Goal: Information Seeking & Learning: Check status

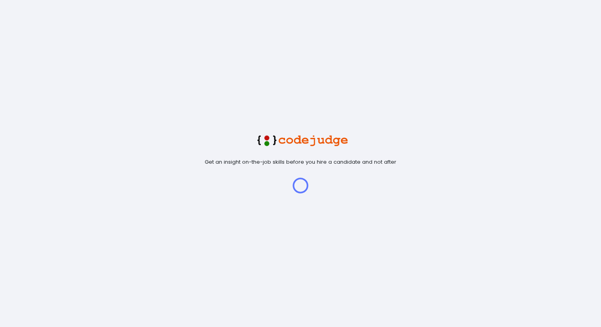
scroll to position [17, 20]
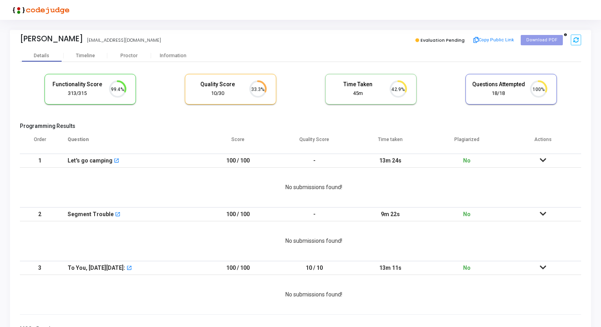
scroll to position [17, 20]
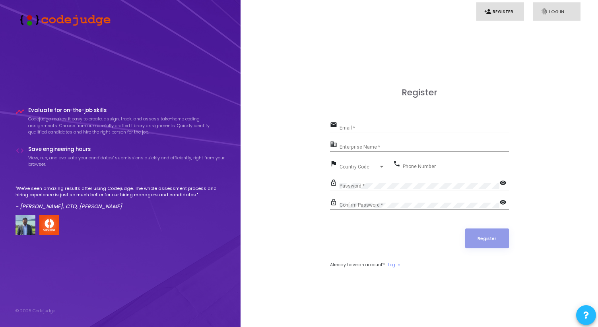
click at [553, 12] on link "fingerprint Log In" at bounding box center [556, 11] width 48 height 19
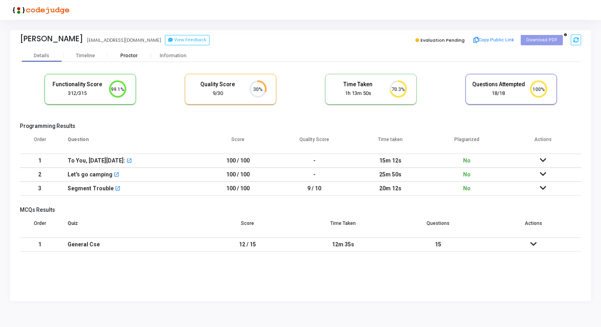
click at [126, 54] on div "Proctor" at bounding box center [129, 56] width 44 height 6
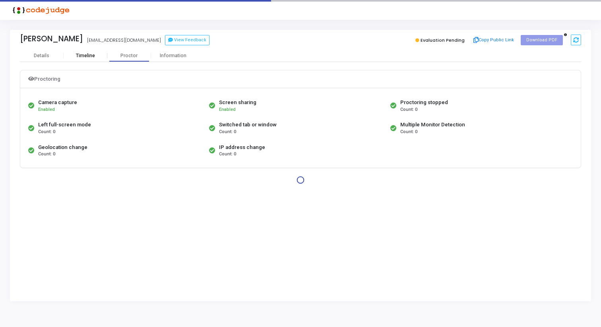
click at [94, 51] on div "Timeline" at bounding box center [86, 56] width 44 height 12
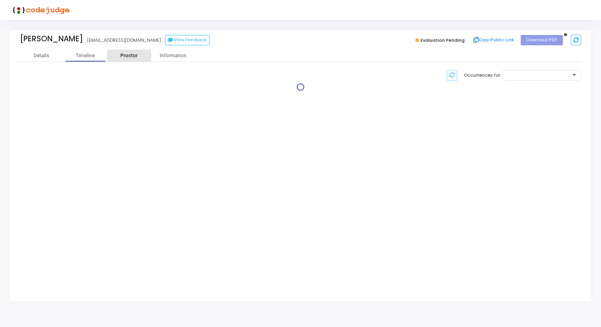
click at [140, 54] on div "Proctor" at bounding box center [129, 56] width 44 height 6
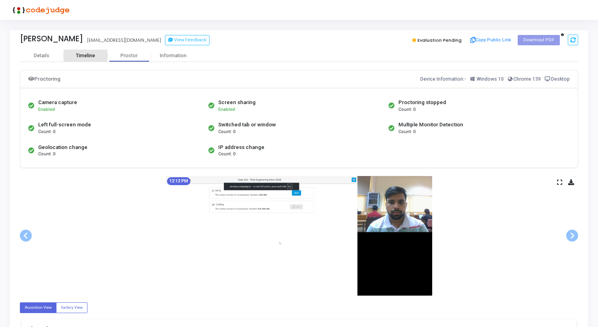
click at [96, 56] on div "Timeline" at bounding box center [86, 56] width 44 height 6
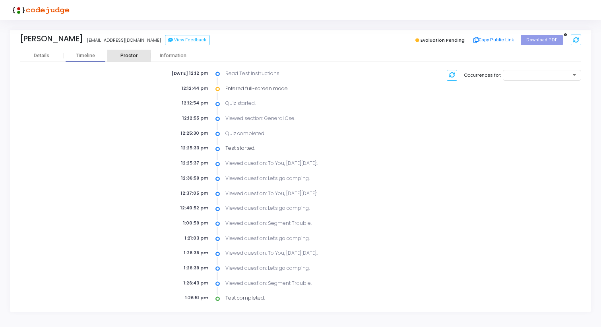
click at [130, 52] on div "Proctor" at bounding box center [129, 56] width 44 height 12
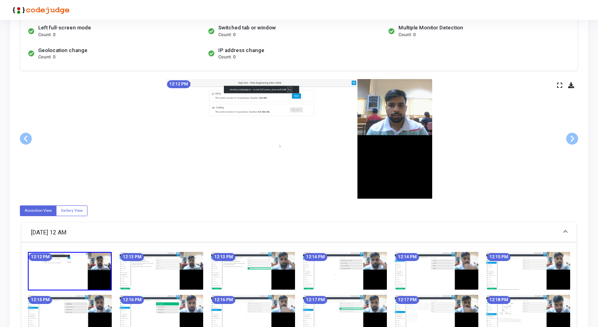
scroll to position [102, 0]
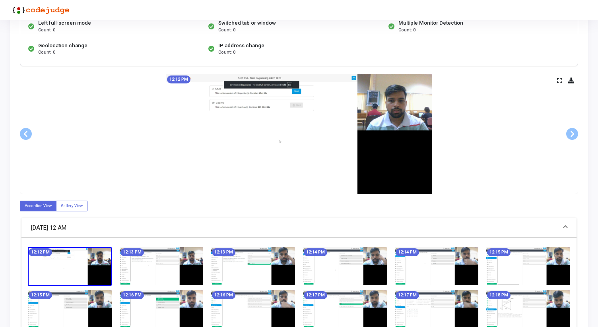
click at [52, 265] on img at bounding box center [70, 266] width 84 height 39
click at [561, 80] on icon at bounding box center [559, 80] width 5 height 4
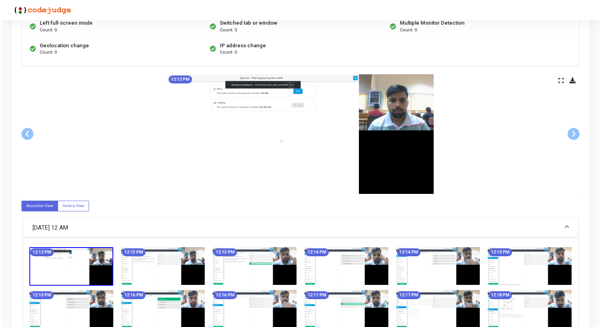
scroll to position [0, 0]
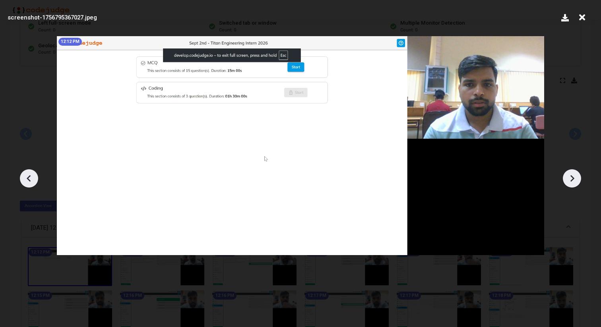
click at [578, 173] on div at bounding box center [572, 178] width 18 height 18
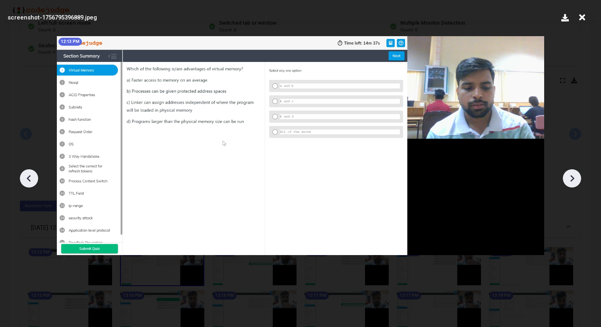
click at [578, 173] on div at bounding box center [572, 178] width 18 height 18
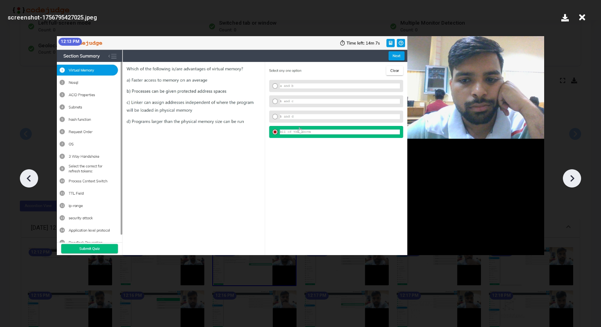
click at [578, 173] on div at bounding box center [572, 178] width 18 height 18
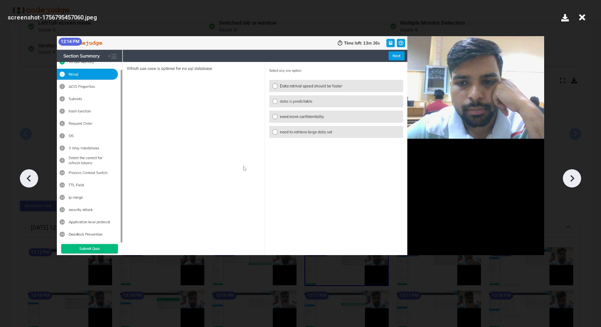
click at [578, 173] on div at bounding box center [572, 178] width 18 height 18
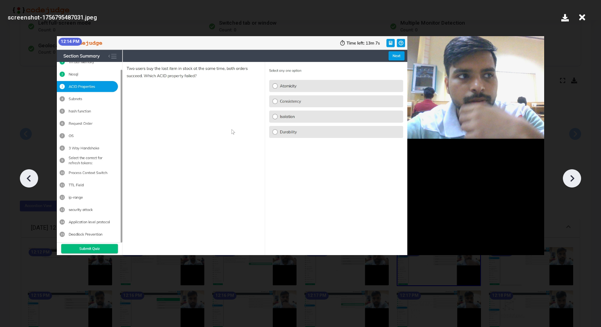
click at [578, 173] on div at bounding box center [572, 178] width 18 height 18
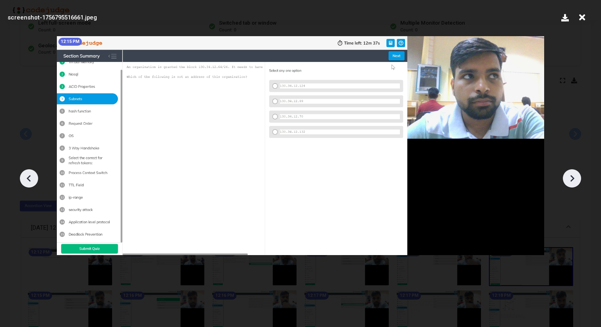
click at [578, 173] on div at bounding box center [572, 178] width 18 height 18
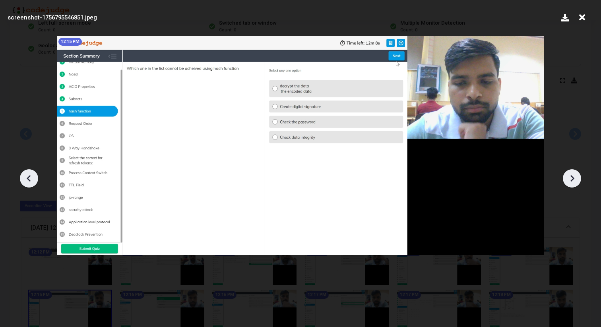
click at [28, 179] on icon at bounding box center [29, 178] width 4 height 7
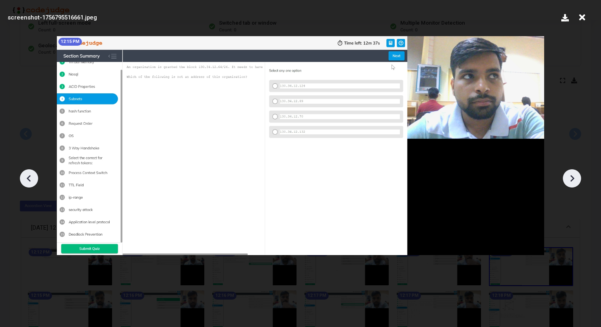
click at [28, 179] on icon at bounding box center [29, 178] width 4 height 7
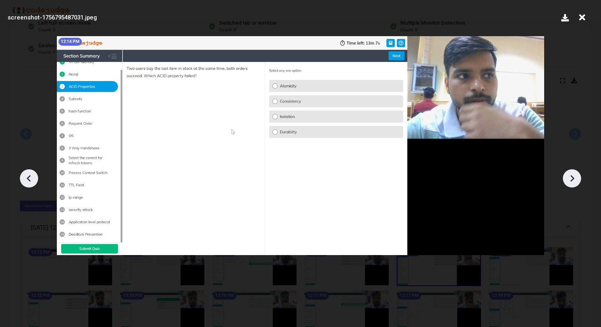
click at [28, 179] on icon at bounding box center [29, 178] width 4 height 7
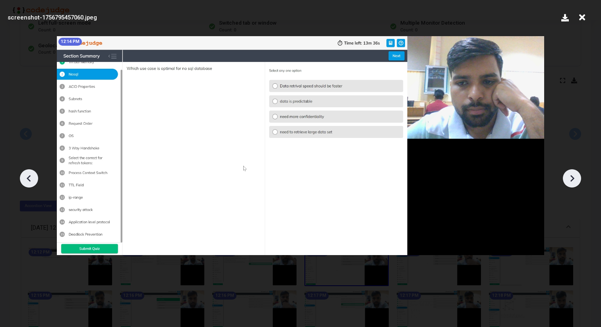
click at [570, 175] on icon at bounding box center [572, 178] width 12 height 12
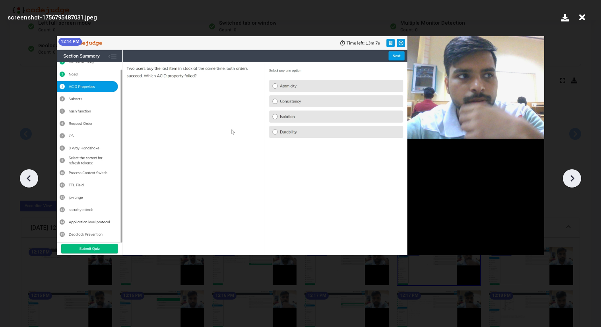
click at [573, 175] on icon at bounding box center [572, 178] width 12 height 12
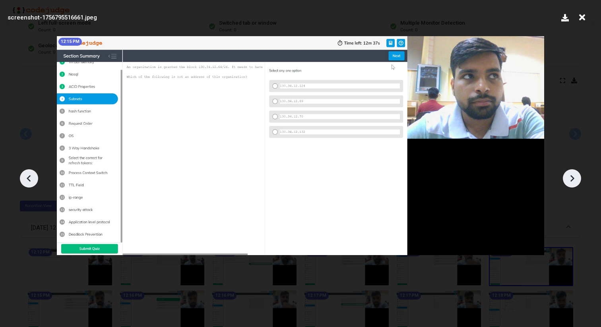
click at [573, 175] on icon at bounding box center [572, 178] width 12 height 12
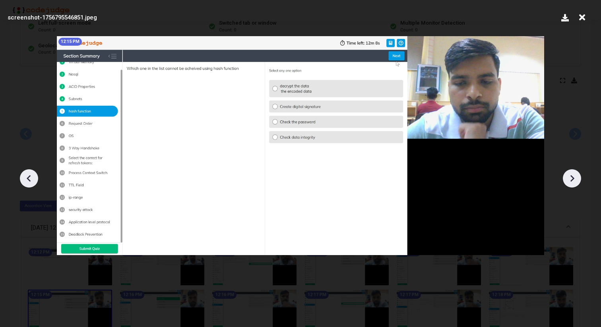
click at [573, 175] on icon at bounding box center [572, 178] width 12 height 12
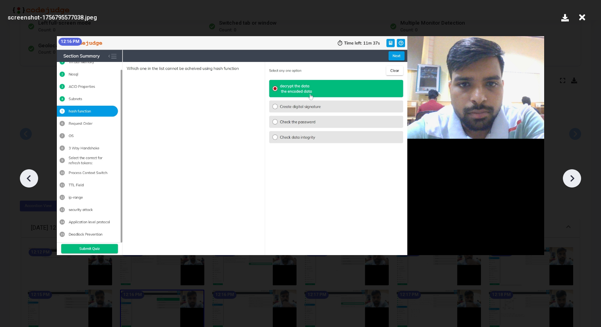
click at [573, 175] on icon at bounding box center [572, 178] width 12 height 12
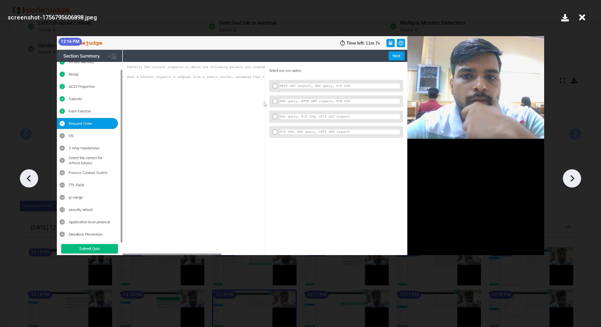
click at [573, 175] on icon at bounding box center [572, 178] width 12 height 12
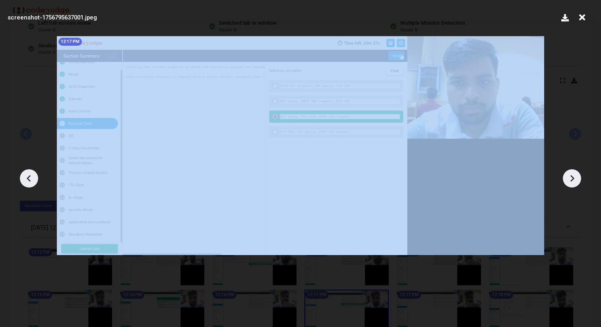
click at [573, 175] on icon at bounding box center [572, 178] width 12 height 12
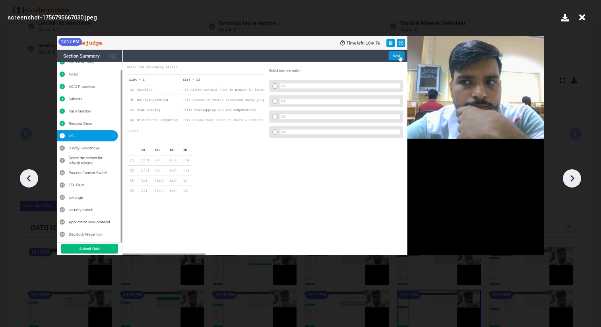
click at [573, 175] on icon at bounding box center [572, 178] width 12 height 12
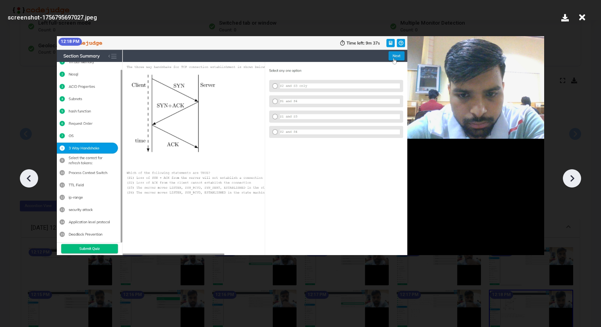
click at [573, 175] on icon at bounding box center [572, 178] width 12 height 12
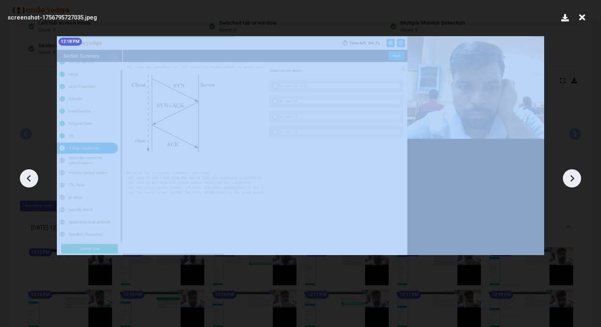
click at [573, 175] on icon at bounding box center [572, 178] width 12 height 12
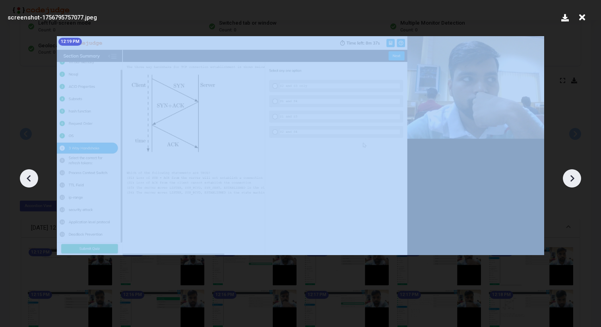
click at [573, 175] on icon at bounding box center [572, 178] width 12 height 12
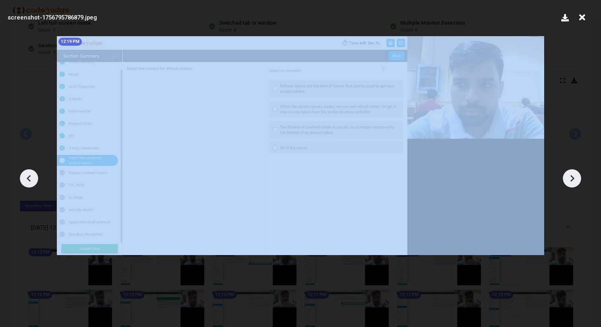
click at [573, 175] on icon at bounding box center [572, 178] width 12 height 12
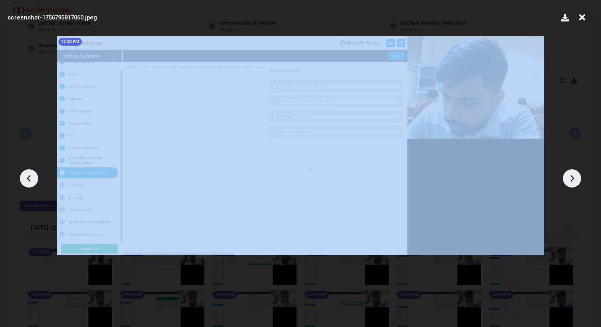
click at [573, 175] on icon at bounding box center [572, 178] width 12 height 12
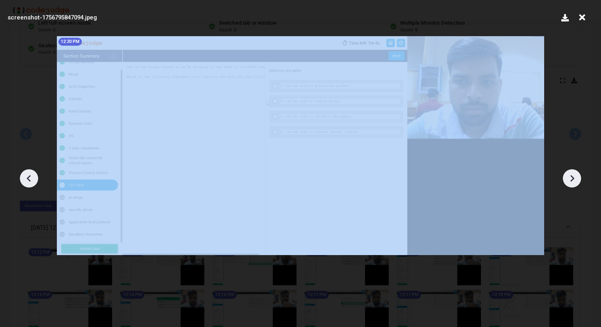
click at [573, 175] on icon at bounding box center [572, 178] width 12 height 12
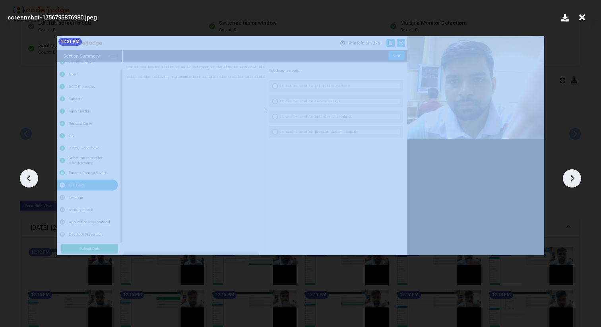
click at [573, 175] on icon at bounding box center [572, 178] width 12 height 12
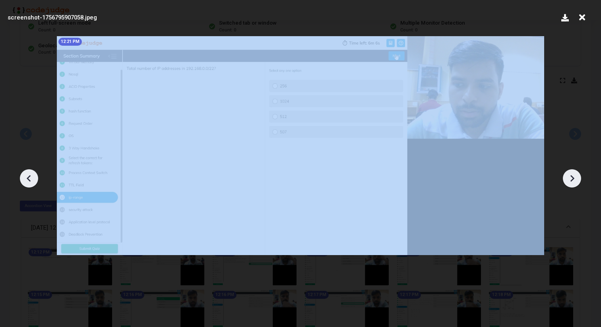
click at [573, 175] on icon at bounding box center [572, 178] width 12 height 12
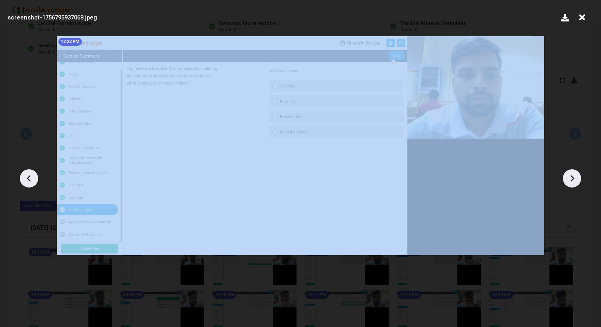
click at [573, 175] on icon at bounding box center [572, 178] width 12 height 12
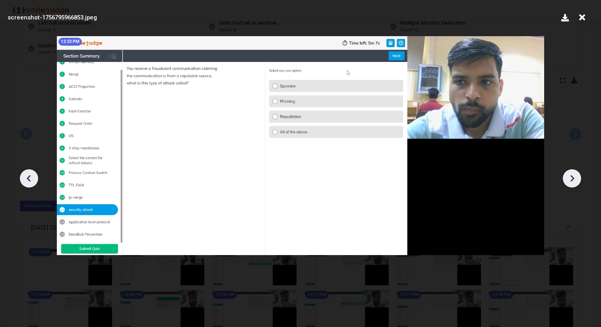
click at [573, 175] on icon at bounding box center [572, 178] width 12 height 12
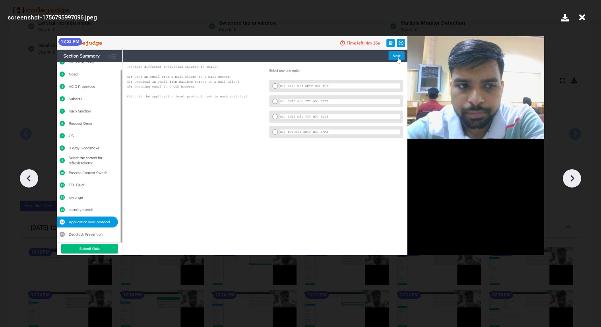
click at [24, 176] on icon at bounding box center [29, 178] width 12 height 12
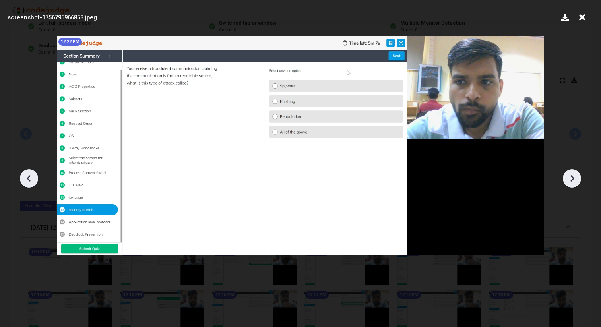
click at [22, 178] on div at bounding box center [29, 178] width 18 height 18
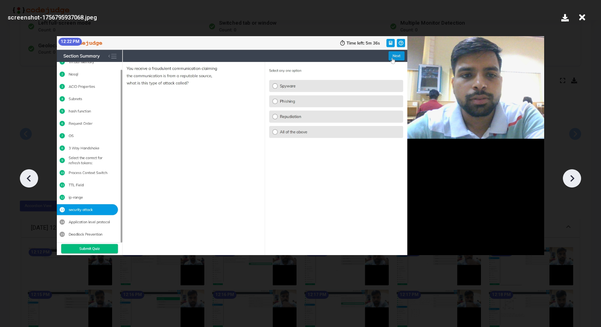
click at [25, 178] on icon at bounding box center [29, 178] width 12 height 12
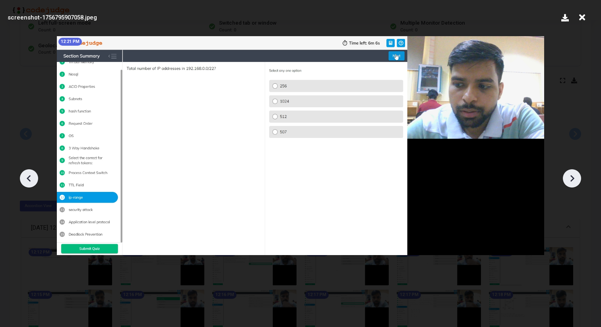
click at [575, 174] on icon at bounding box center [572, 178] width 12 height 12
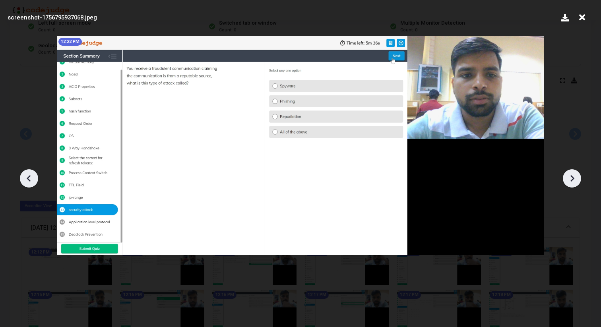
click at [575, 174] on icon at bounding box center [572, 178] width 12 height 12
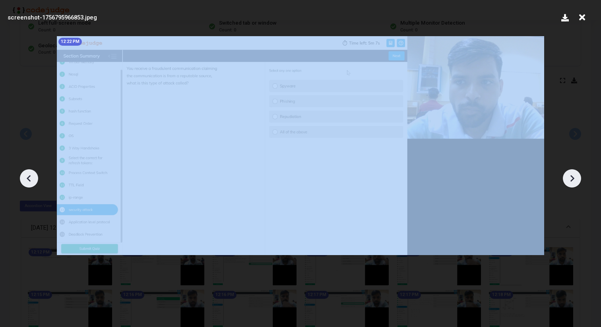
click at [575, 174] on icon at bounding box center [572, 178] width 12 height 12
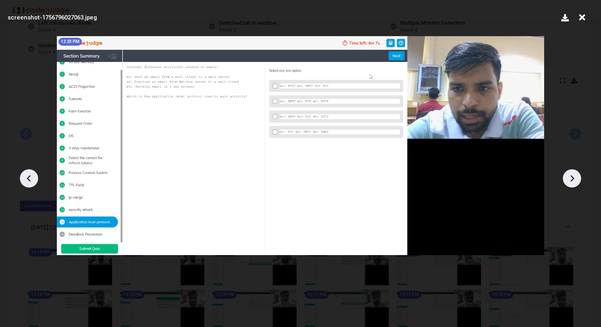
click at [575, 174] on icon at bounding box center [572, 178] width 12 height 12
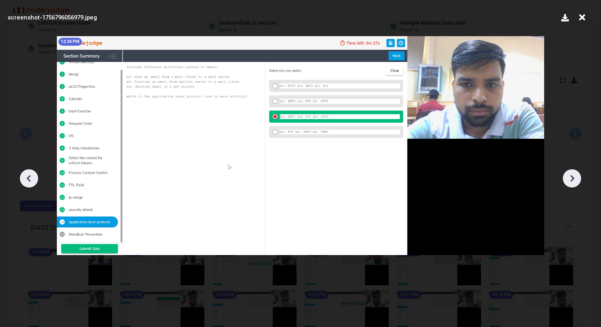
click at [575, 174] on icon at bounding box center [572, 178] width 12 height 12
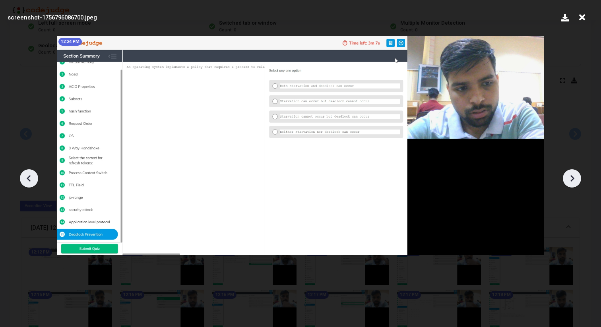
click at [575, 174] on icon at bounding box center [572, 178] width 12 height 12
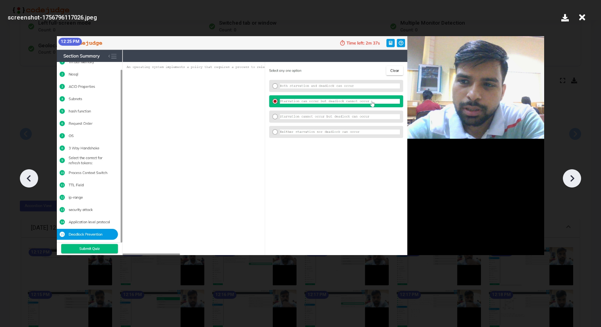
click at [575, 174] on icon at bounding box center [572, 178] width 12 height 12
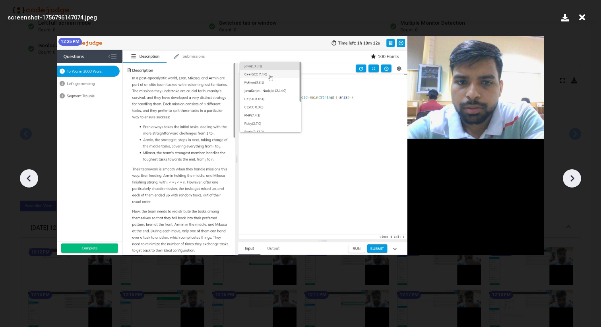
click at [575, 174] on icon at bounding box center [572, 178] width 12 height 12
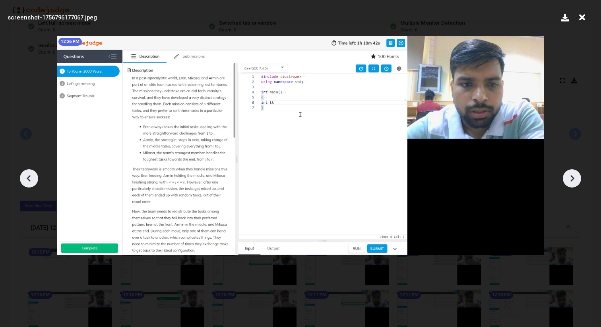
click at [575, 174] on icon at bounding box center [572, 178] width 12 height 12
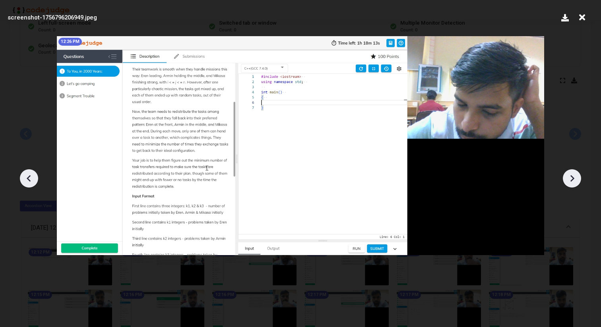
click at [575, 174] on icon at bounding box center [572, 178] width 12 height 12
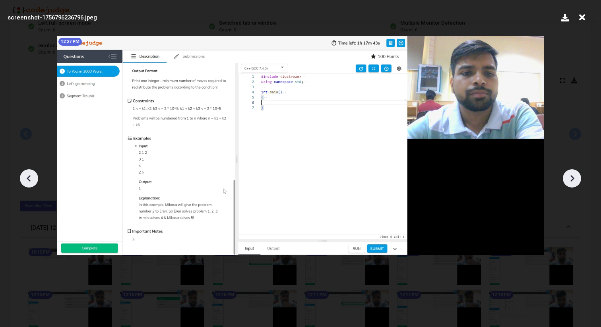
click at [576, 172] on div at bounding box center [572, 178] width 18 height 18
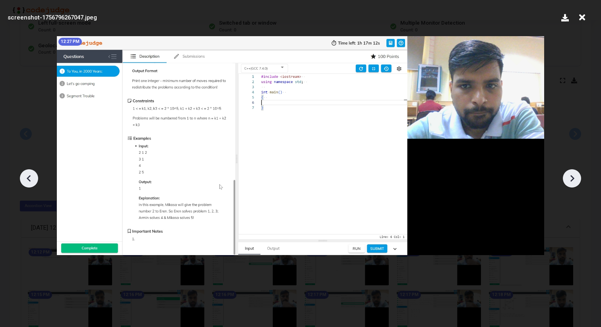
click at [574, 174] on icon at bounding box center [572, 178] width 12 height 12
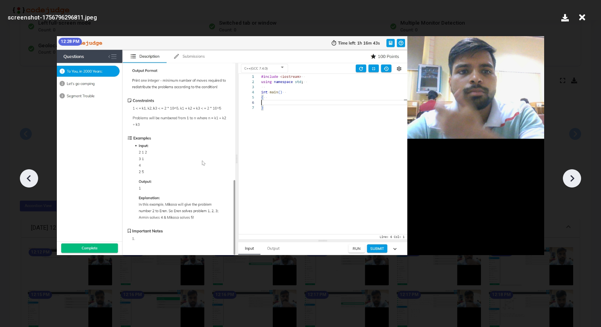
click at [574, 174] on icon at bounding box center [572, 178] width 12 height 12
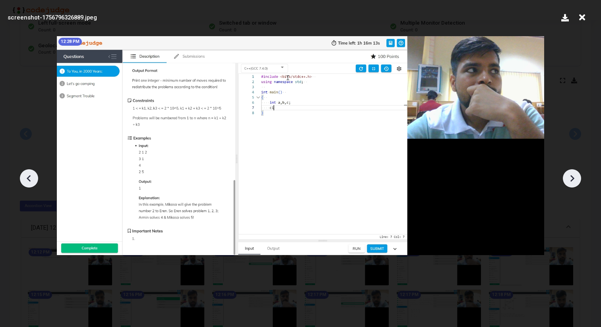
click at [574, 174] on icon at bounding box center [572, 178] width 12 height 12
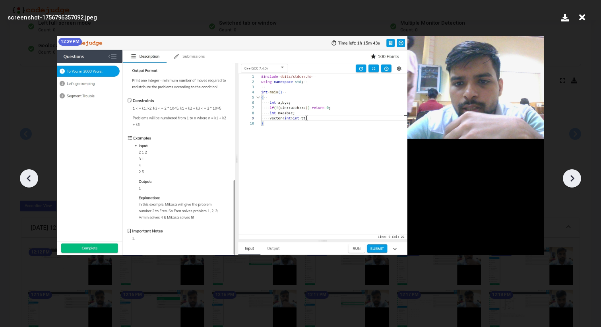
click at [574, 174] on icon at bounding box center [572, 178] width 12 height 12
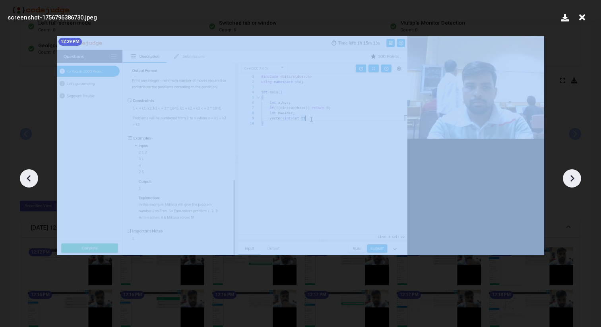
click at [574, 174] on icon at bounding box center [572, 178] width 12 height 12
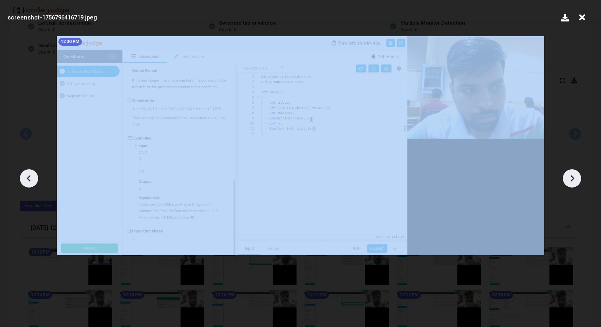
click at [574, 174] on icon at bounding box center [572, 178] width 12 height 12
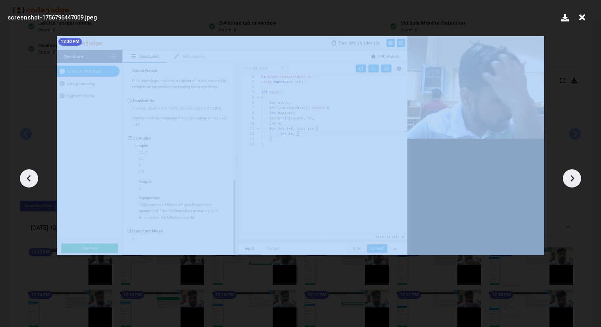
click at [574, 174] on icon at bounding box center [572, 178] width 12 height 12
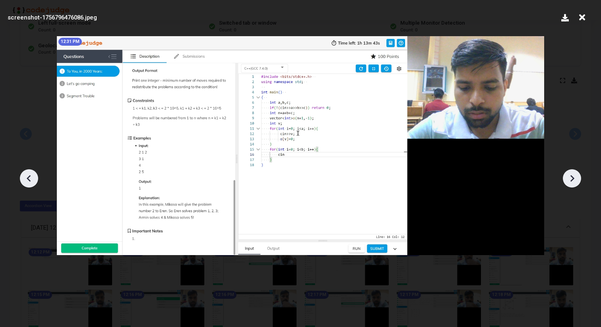
click at [574, 173] on icon at bounding box center [572, 178] width 12 height 12
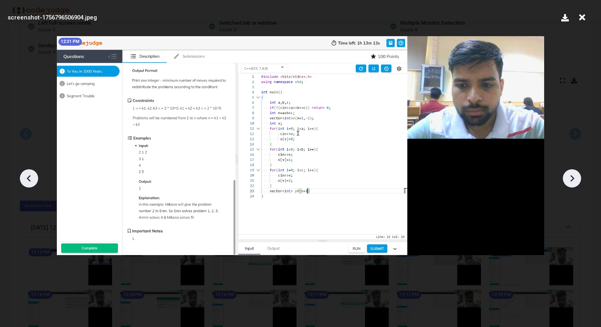
click at [574, 173] on icon at bounding box center [572, 178] width 12 height 12
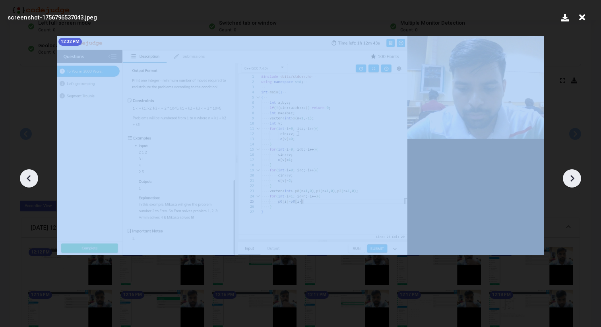
click at [574, 173] on icon at bounding box center [572, 178] width 12 height 12
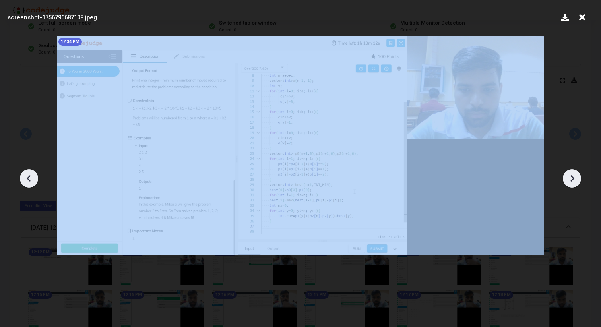
click at [574, 173] on icon at bounding box center [572, 178] width 12 height 12
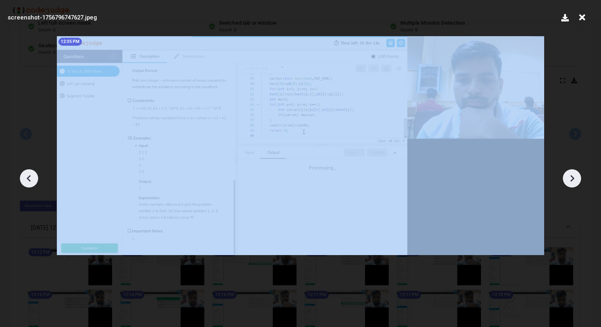
click at [574, 173] on icon at bounding box center [572, 178] width 12 height 12
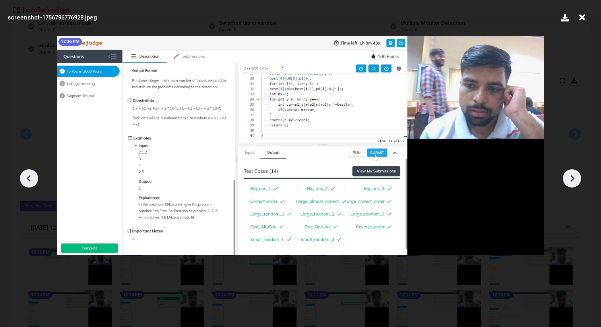
click at [574, 173] on icon at bounding box center [572, 178] width 12 height 12
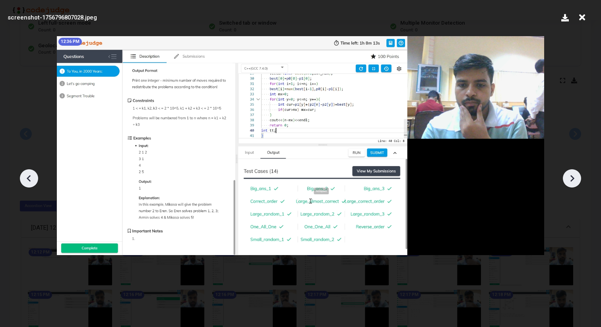
click at [574, 173] on icon at bounding box center [572, 178] width 12 height 12
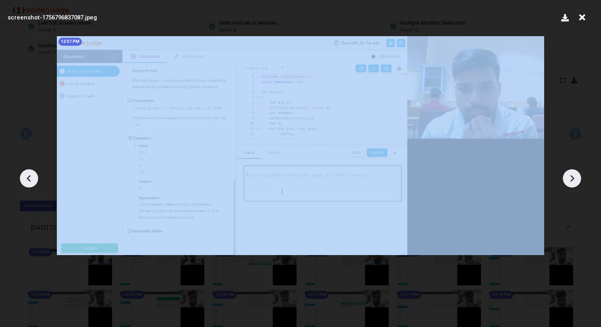
click at [574, 173] on icon at bounding box center [572, 178] width 12 height 12
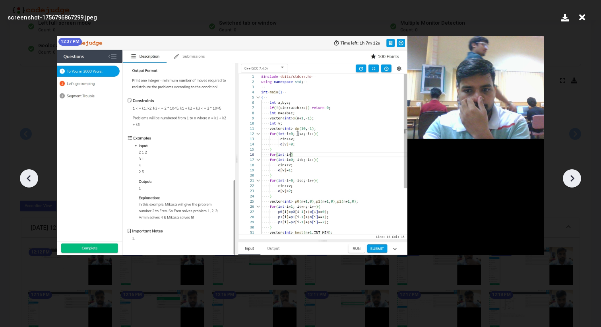
click at [574, 173] on icon at bounding box center [572, 178] width 12 height 12
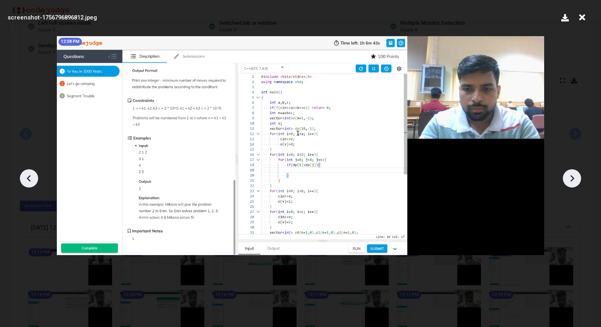
click at [574, 173] on icon at bounding box center [572, 178] width 12 height 12
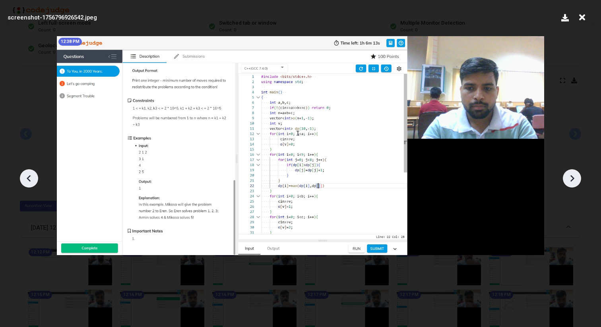
click at [574, 173] on icon at bounding box center [572, 178] width 12 height 12
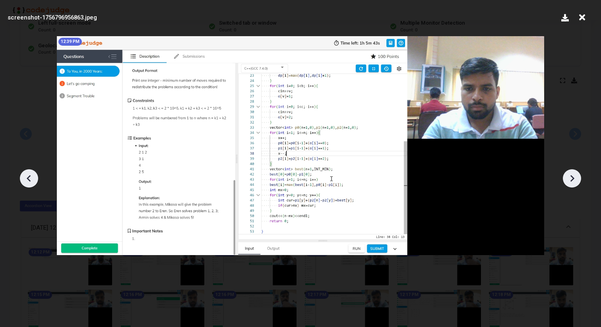
click at [574, 173] on icon at bounding box center [572, 178] width 12 height 12
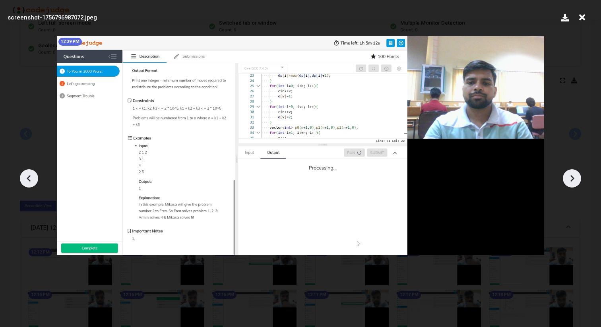
click at [574, 173] on icon at bounding box center [572, 178] width 12 height 12
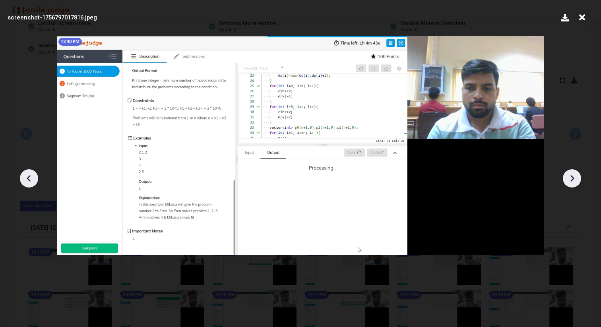
click at [574, 173] on icon at bounding box center [572, 178] width 12 height 12
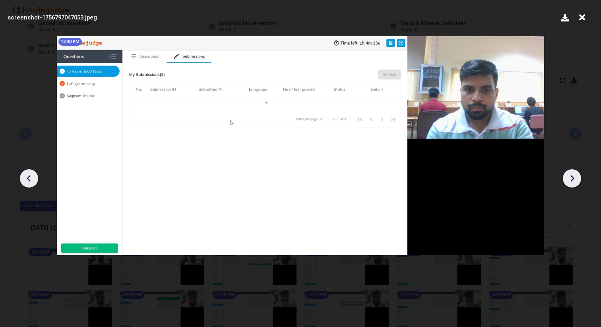
click at [574, 173] on icon at bounding box center [572, 178] width 12 height 12
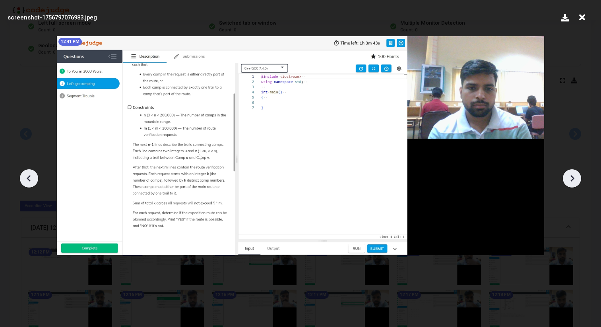
click at [574, 173] on icon at bounding box center [572, 178] width 12 height 12
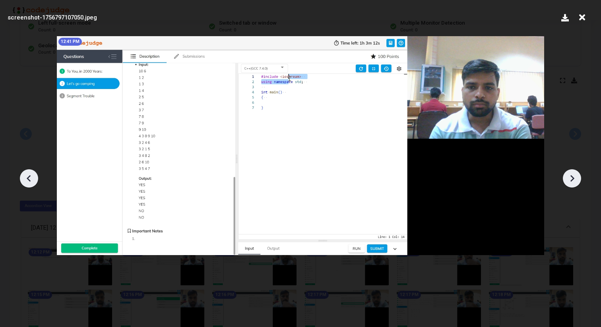
click at [574, 173] on icon at bounding box center [572, 178] width 12 height 12
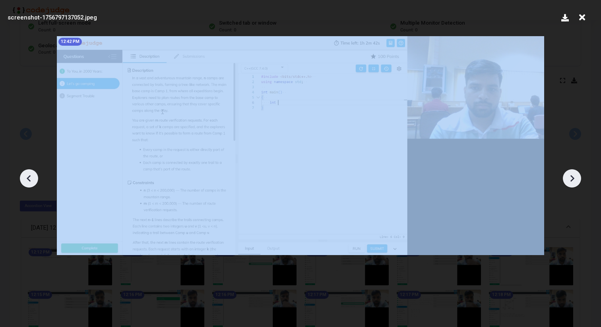
click at [574, 173] on icon at bounding box center [572, 178] width 12 height 12
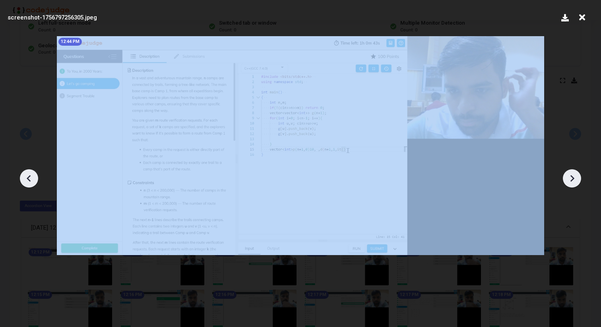
click at [574, 173] on icon at bounding box center [572, 178] width 12 height 12
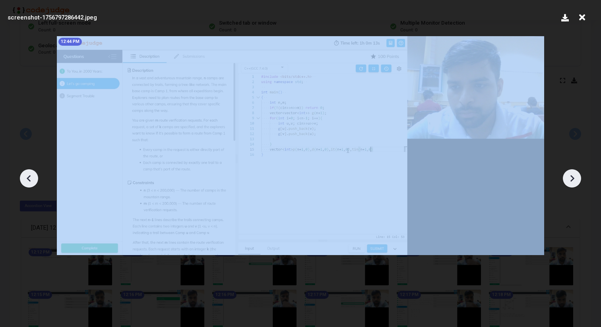
click at [574, 173] on icon at bounding box center [572, 178] width 12 height 12
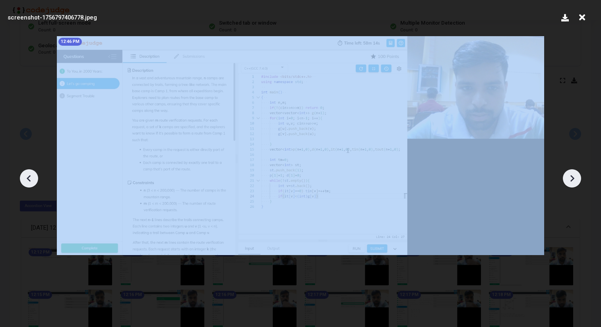
click at [574, 173] on icon at bounding box center [572, 178] width 12 height 12
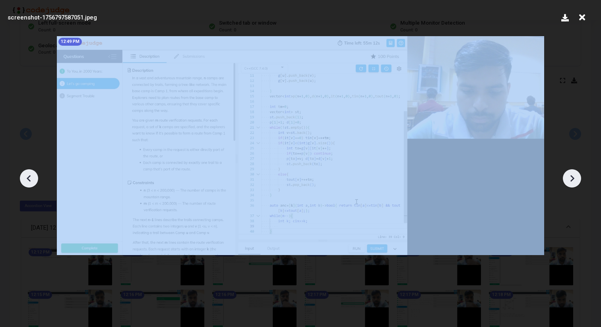
click at [574, 173] on icon at bounding box center [572, 178] width 12 height 12
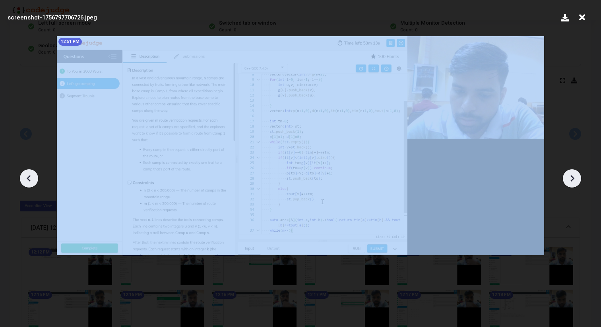
click at [574, 173] on icon at bounding box center [572, 178] width 12 height 12
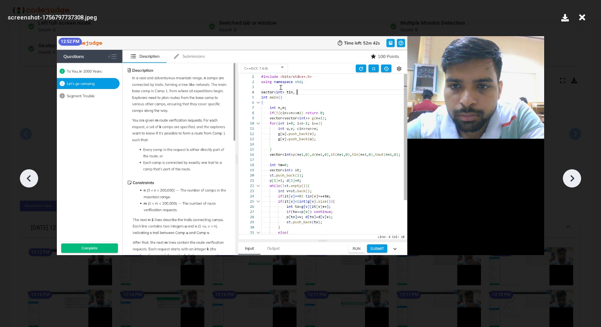
click at [574, 173] on icon at bounding box center [572, 178] width 12 height 12
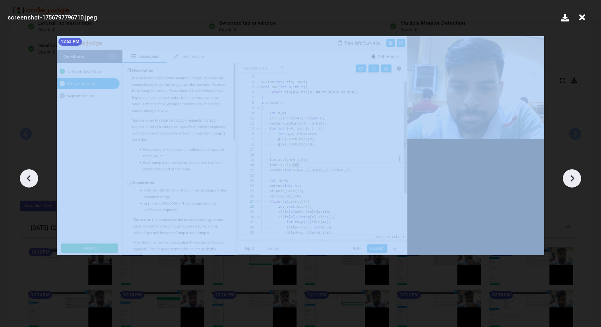
click at [574, 173] on icon at bounding box center [572, 178] width 12 height 12
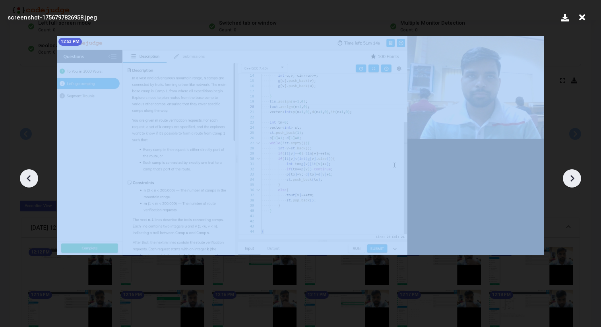
click at [574, 173] on icon at bounding box center [572, 178] width 12 height 12
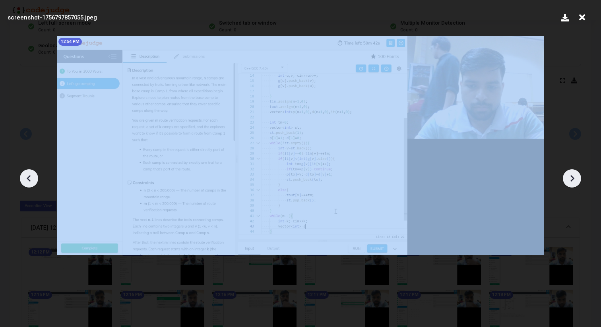
click at [574, 173] on icon at bounding box center [572, 178] width 12 height 12
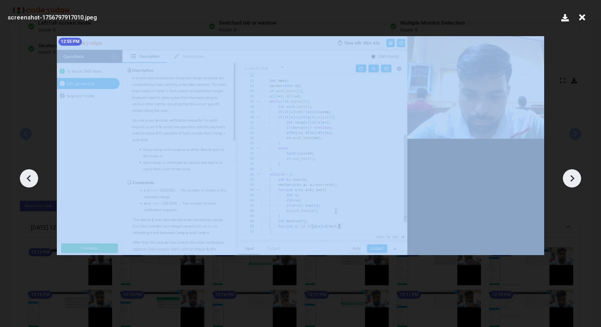
click at [574, 173] on icon at bounding box center [572, 178] width 12 height 12
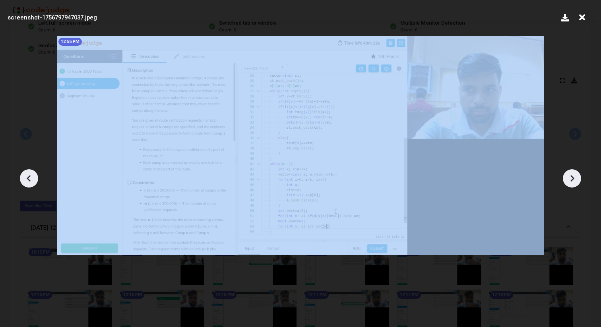
click at [574, 173] on icon at bounding box center [572, 178] width 12 height 12
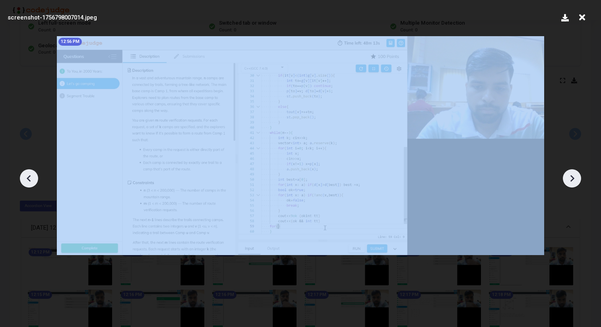
click at [574, 173] on icon at bounding box center [572, 178] width 12 height 12
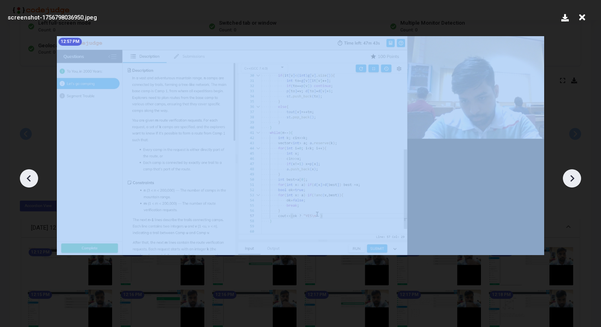
click at [574, 173] on icon at bounding box center [572, 178] width 12 height 12
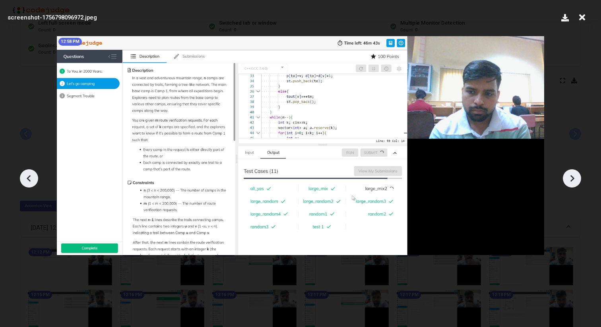
click at [574, 173] on icon at bounding box center [572, 178] width 12 height 12
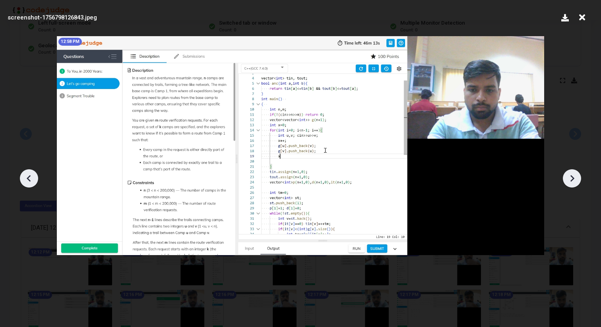
click at [574, 173] on icon at bounding box center [572, 178] width 12 height 12
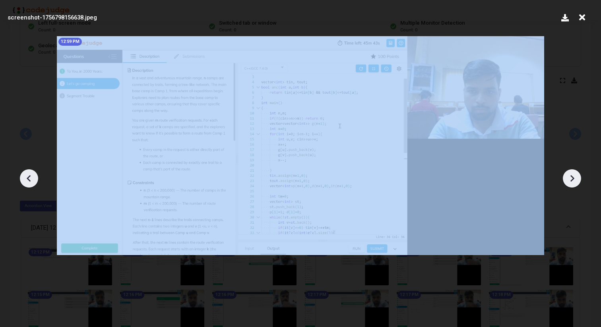
click at [574, 173] on icon at bounding box center [572, 178] width 12 height 12
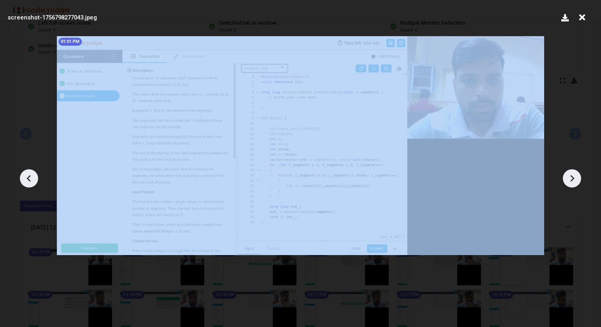
click at [574, 173] on icon at bounding box center [572, 178] width 12 height 12
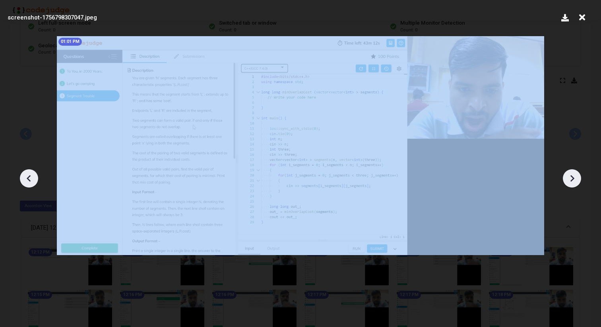
click at [574, 173] on icon at bounding box center [572, 178] width 12 height 12
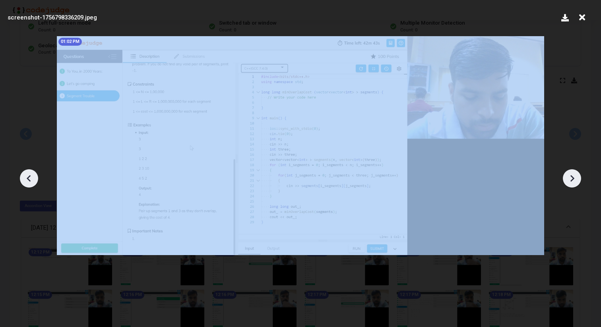
click at [574, 173] on icon at bounding box center [572, 178] width 12 height 12
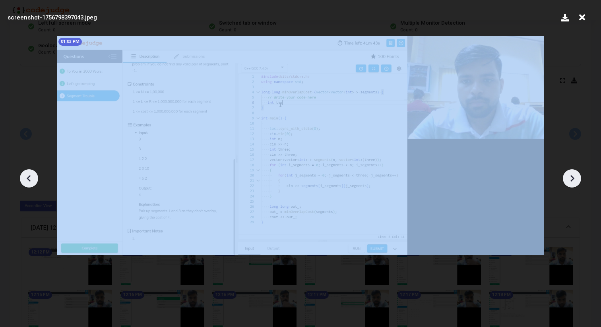
click at [574, 173] on icon at bounding box center [572, 178] width 12 height 12
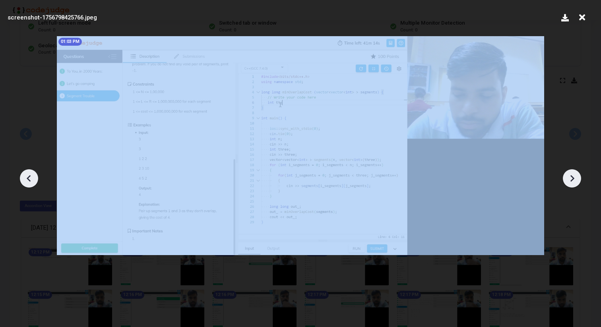
click at [574, 173] on icon at bounding box center [572, 178] width 12 height 12
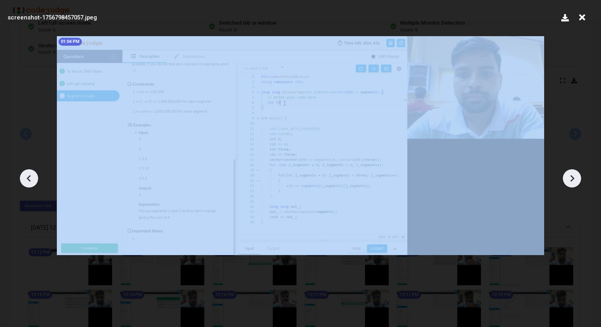
click at [574, 173] on icon at bounding box center [572, 178] width 12 height 12
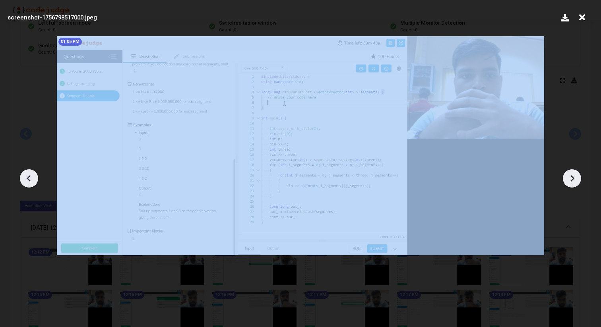
click at [574, 173] on icon at bounding box center [572, 178] width 12 height 12
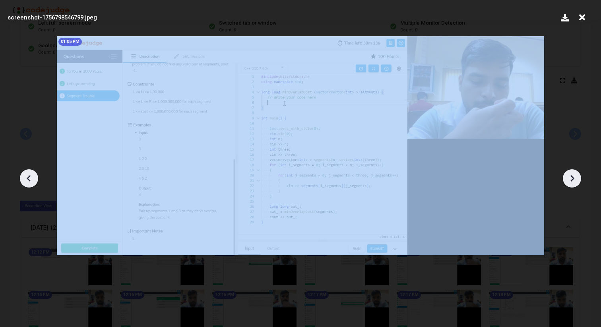
click at [574, 173] on icon at bounding box center [572, 178] width 12 height 12
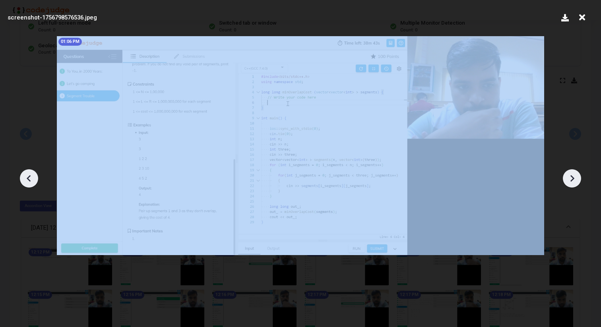
click at [574, 173] on icon at bounding box center [572, 178] width 12 height 12
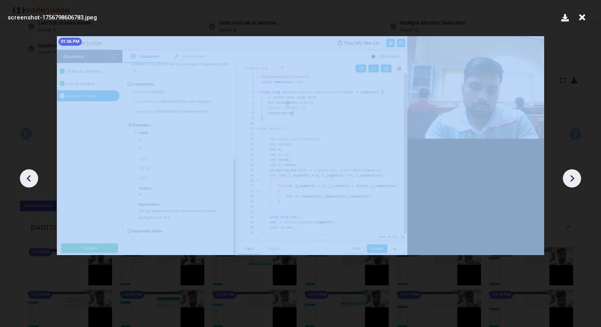
click at [574, 173] on icon at bounding box center [572, 178] width 12 height 12
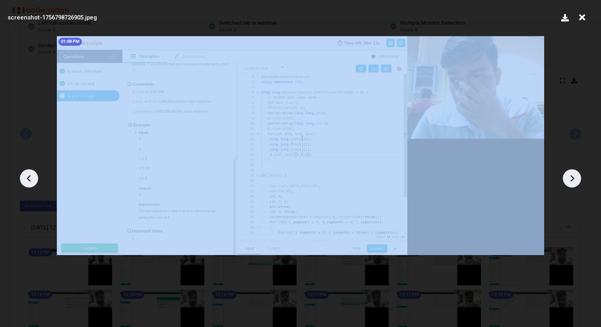
click at [574, 173] on icon at bounding box center [572, 178] width 12 height 12
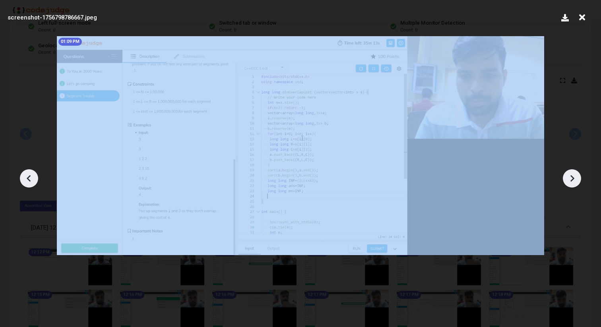
click at [574, 173] on icon at bounding box center [572, 178] width 12 height 12
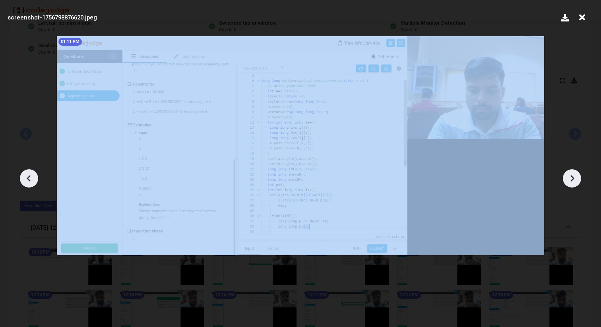
click at [574, 173] on icon at bounding box center [572, 178] width 12 height 12
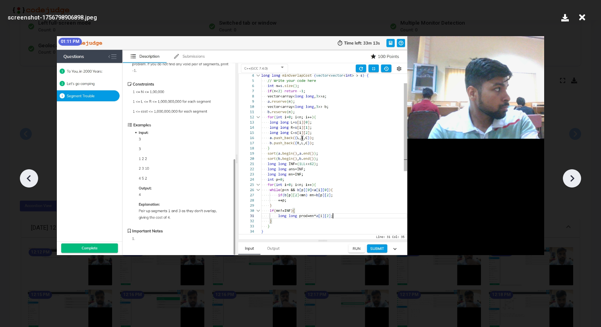
click at [574, 173] on icon at bounding box center [572, 178] width 12 height 12
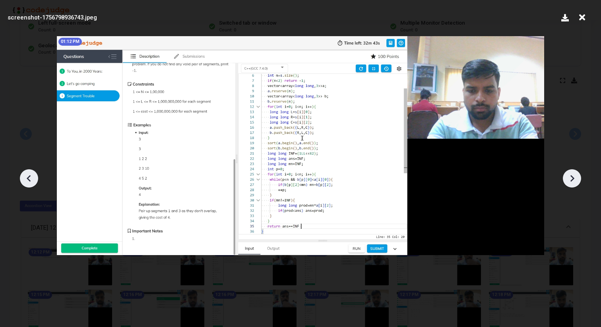
click at [574, 173] on icon at bounding box center [572, 178] width 12 height 12
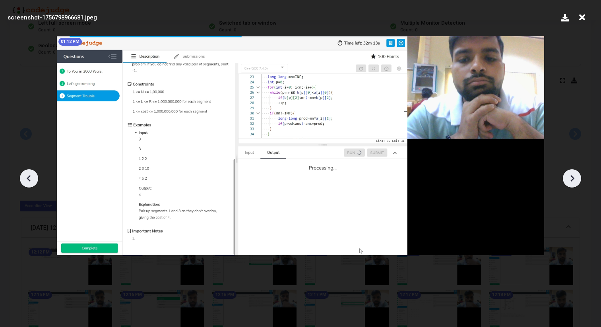
click at [574, 173] on icon at bounding box center [572, 178] width 12 height 12
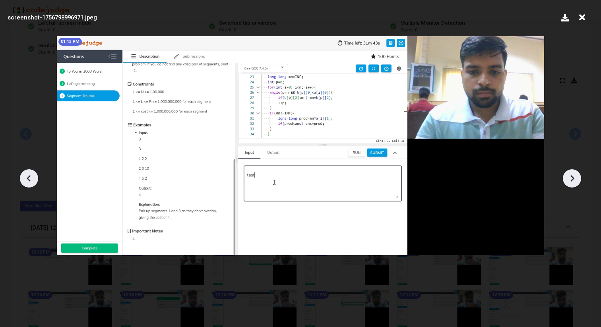
click at [574, 173] on icon at bounding box center [572, 178] width 12 height 12
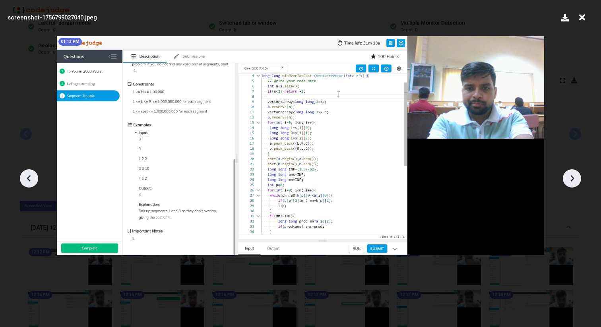
click at [574, 173] on icon at bounding box center [572, 178] width 12 height 12
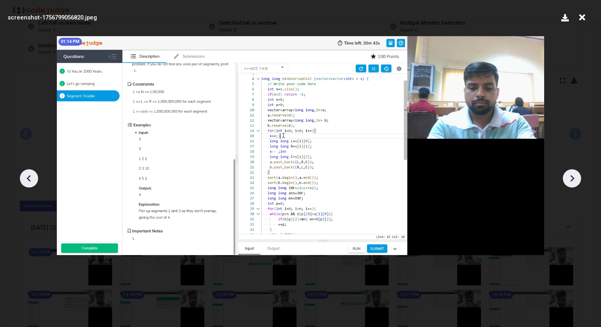
click at [574, 173] on icon at bounding box center [572, 178] width 12 height 12
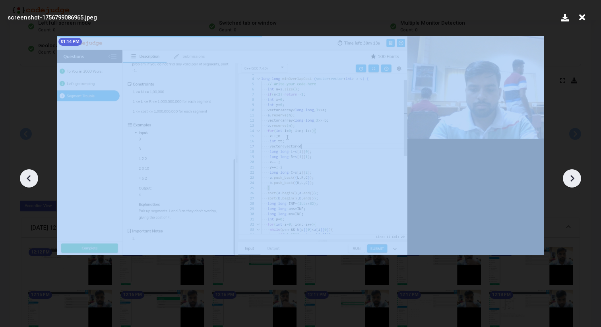
click at [574, 173] on icon at bounding box center [572, 178] width 12 height 12
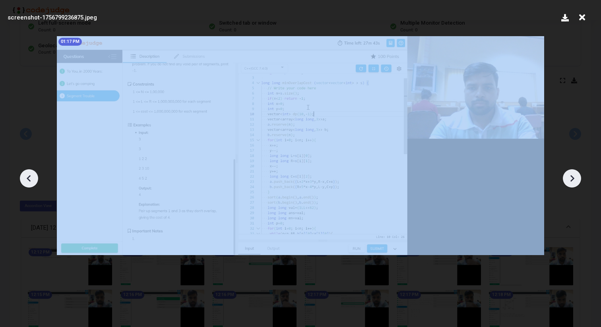
click at [574, 173] on icon at bounding box center [572, 178] width 12 height 12
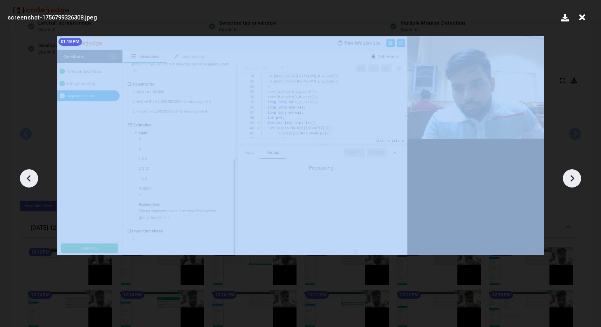
click at [574, 173] on icon at bounding box center [572, 178] width 12 height 12
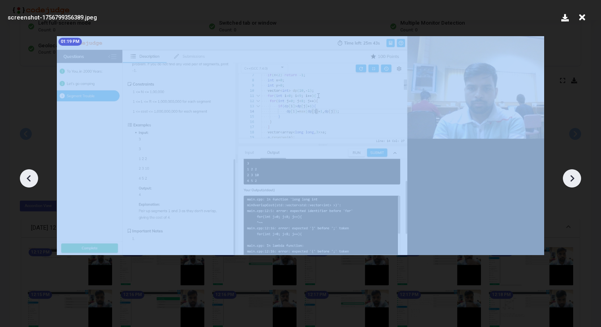
click at [574, 173] on icon at bounding box center [572, 178] width 12 height 12
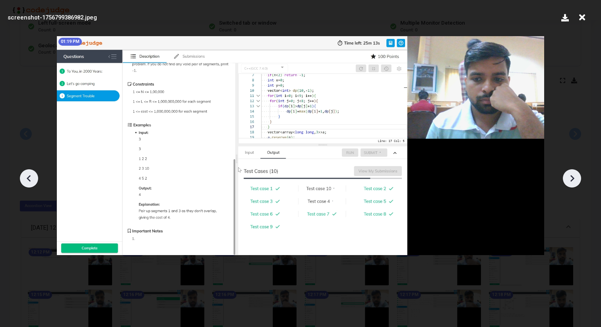
click at [574, 173] on icon at bounding box center [572, 178] width 12 height 12
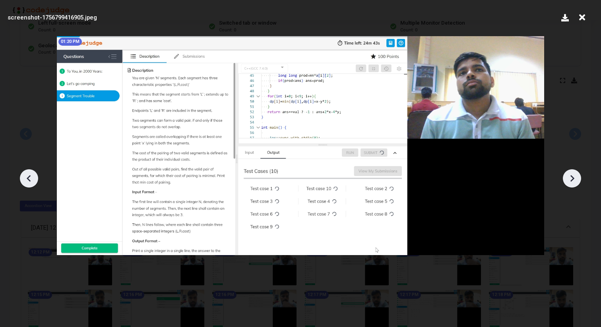
click at [574, 173] on icon at bounding box center [572, 178] width 12 height 12
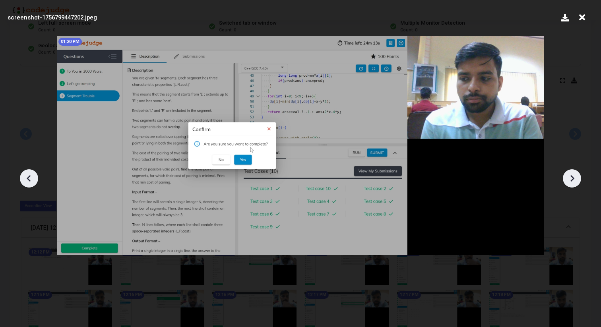
click at [574, 173] on icon at bounding box center [572, 178] width 12 height 12
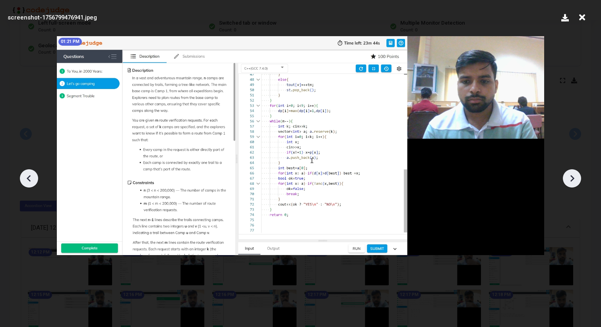
click at [574, 173] on icon at bounding box center [572, 178] width 12 height 12
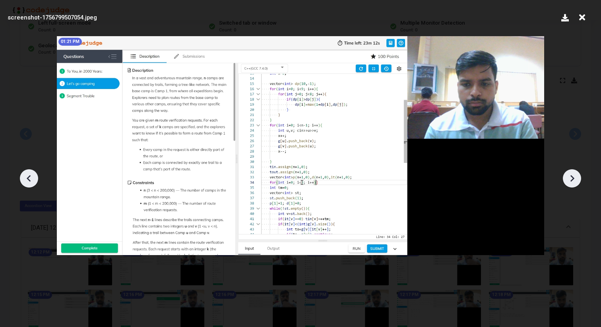
click at [574, 173] on icon at bounding box center [572, 178] width 12 height 12
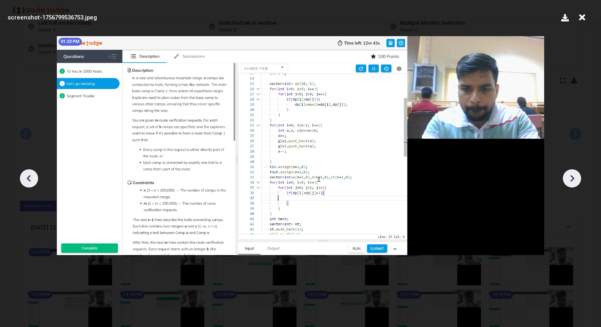
click at [574, 173] on icon at bounding box center [572, 178] width 12 height 12
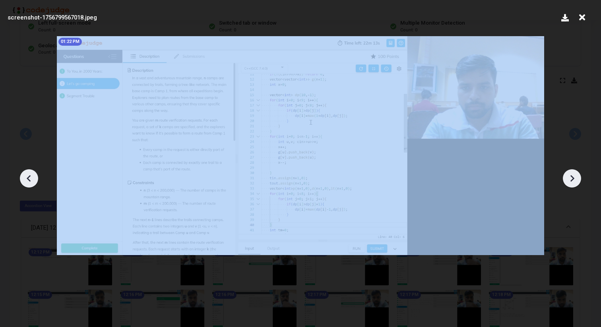
click at [574, 173] on icon at bounding box center [572, 178] width 12 height 12
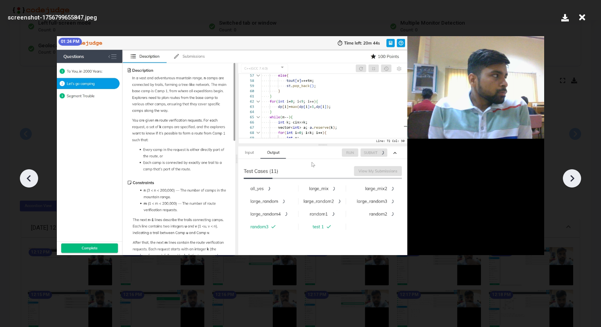
click at [33, 179] on icon at bounding box center [29, 178] width 12 height 12
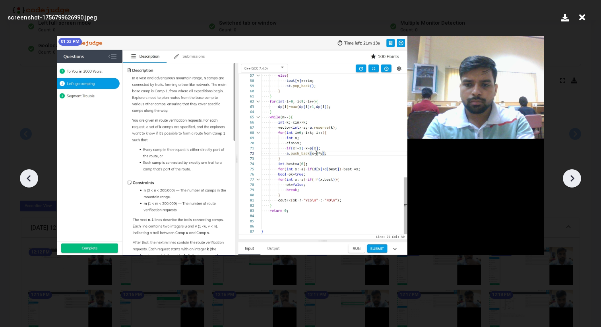
click at [33, 179] on icon at bounding box center [29, 178] width 12 height 12
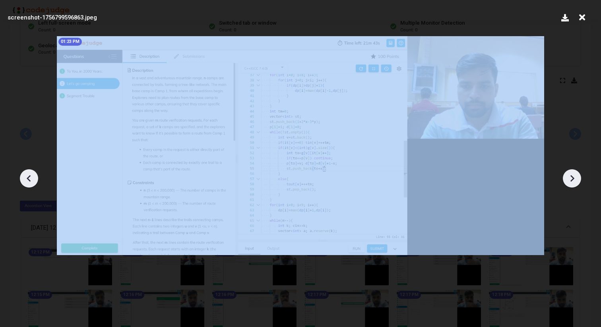
click at [33, 179] on icon at bounding box center [29, 178] width 12 height 12
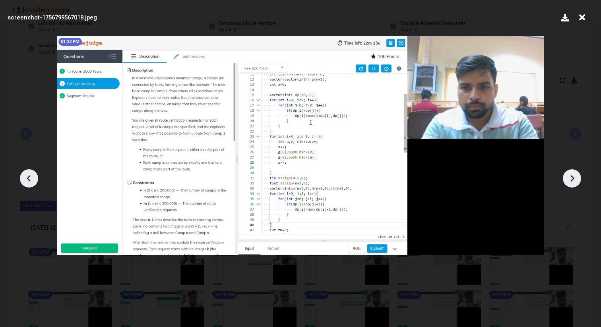
click at [33, 179] on icon at bounding box center [29, 178] width 12 height 12
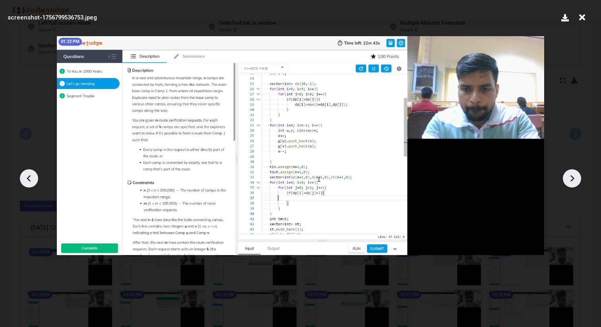
click at [33, 179] on icon at bounding box center [29, 178] width 12 height 12
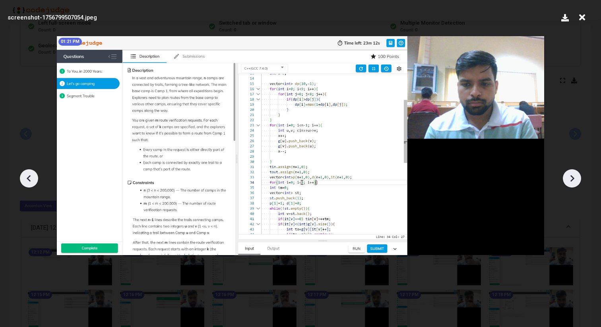
click at [35, 179] on div at bounding box center [29, 178] width 18 height 18
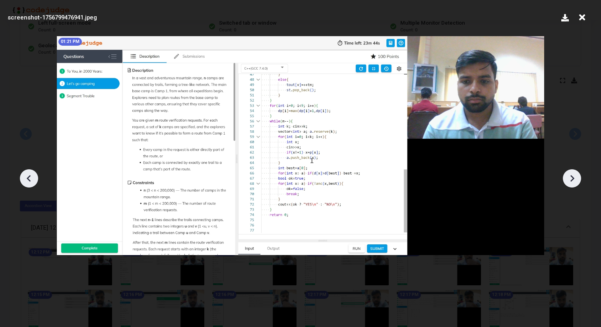
click at [35, 179] on div at bounding box center [29, 178] width 18 height 18
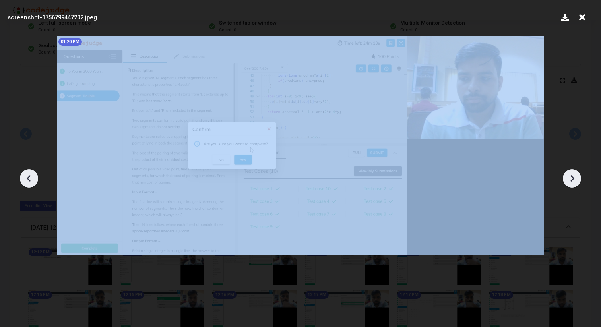
click at [35, 179] on div at bounding box center [29, 178] width 18 height 18
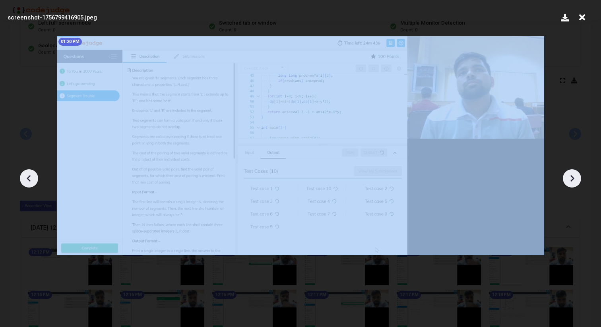
click at [35, 179] on div at bounding box center [29, 178] width 18 height 18
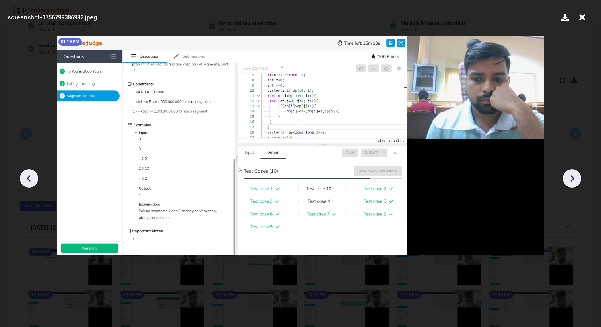
click at [578, 176] on div at bounding box center [572, 178] width 18 height 18
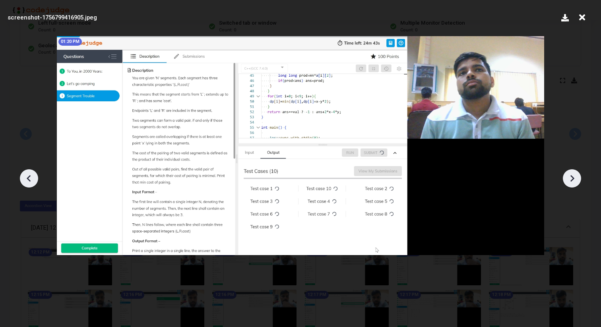
click at [578, 176] on div at bounding box center [572, 178] width 18 height 18
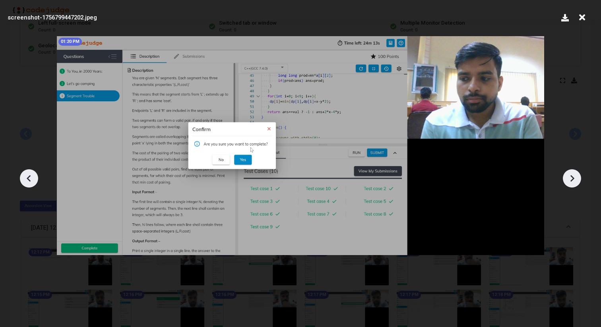
click at [578, 176] on div at bounding box center [572, 178] width 18 height 18
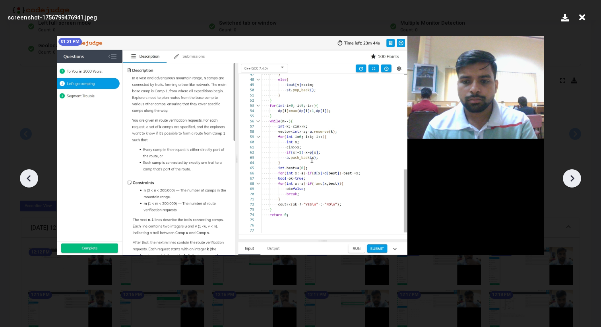
click at [578, 176] on div at bounding box center [572, 178] width 18 height 18
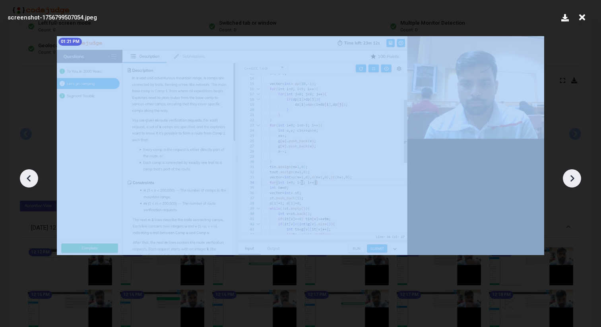
click at [578, 176] on div at bounding box center [572, 178] width 18 height 18
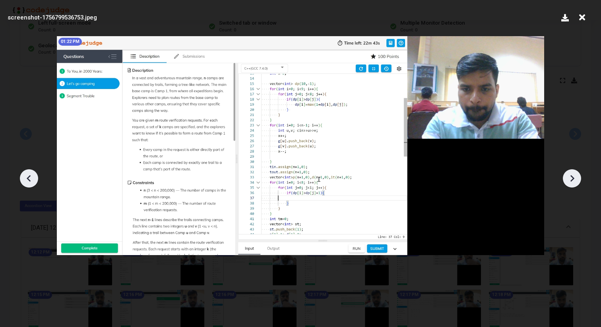
click at [578, 176] on div at bounding box center [572, 178] width 18 height 18
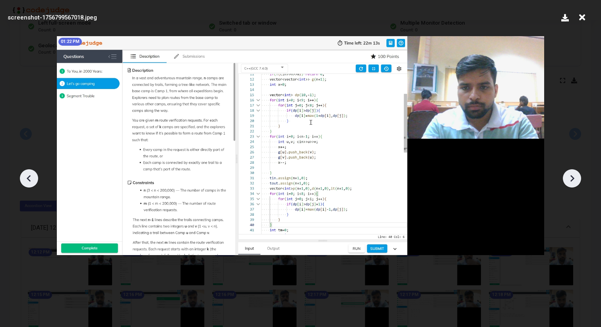
click at [578, 176] on div at bounding box center [572, 178] width 18 height 18
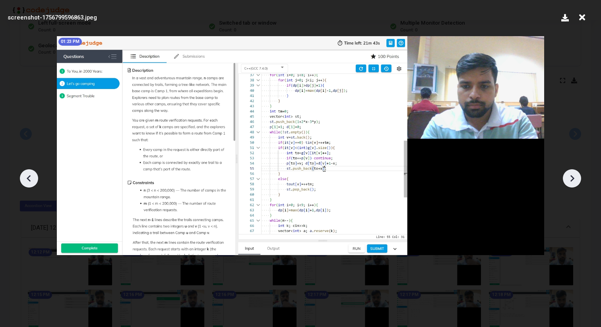
click at [578, 176] on div at bounding box center [572, 178] width 18 height 18
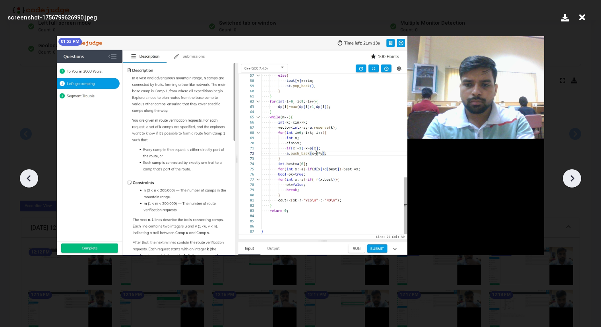
click at [578, 176] on div at bounding box center [572, 178] width 18 height 18
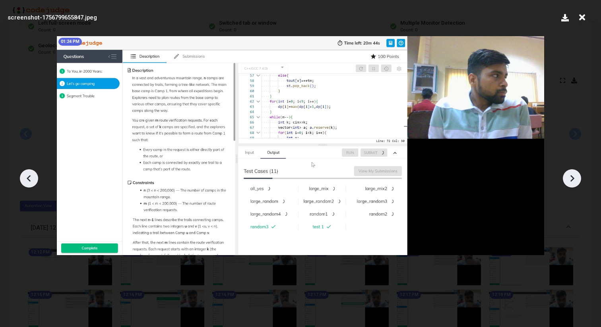
click at [578, 176] on div at bounding box center [572, 178] width 18 height 18
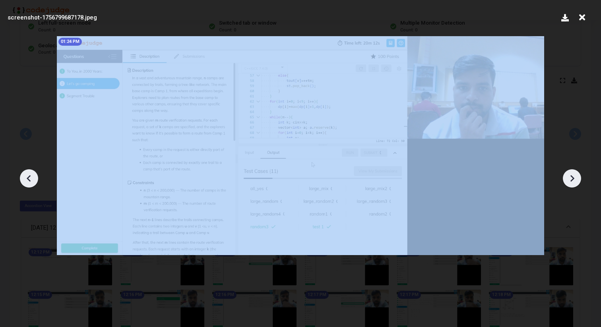
click at [578, 176] on div at bounding box center [572, 178] width 18 height 18
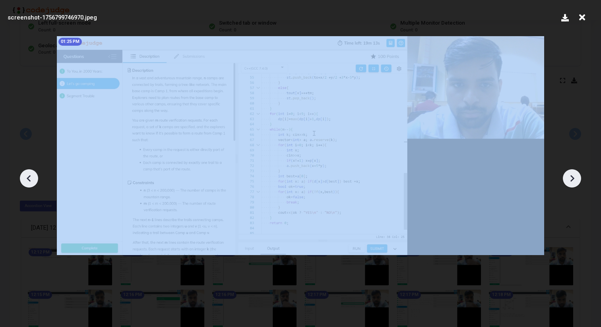
click at [578, 176] on div at bounding box center [572, 178] width 18 height 18
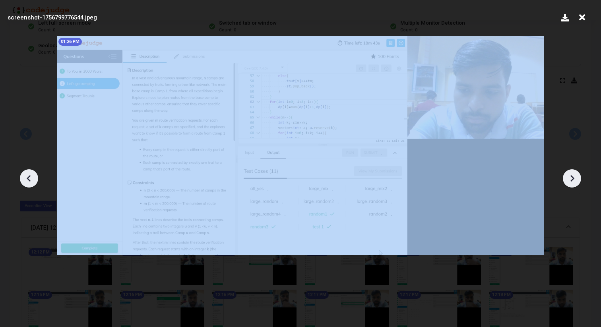
click at [578, 176] on div at bounding box center [572, 178] width 18 height 18
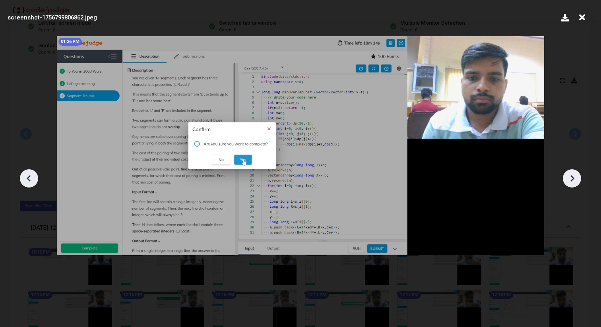
click at [578, 176] on div at bounding box center [572, 178] width 18 height 18
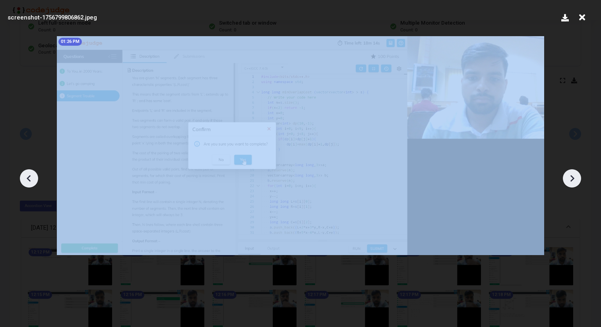
click at [578, 176] on div at bounding box center [572, 178] width 18 height 18
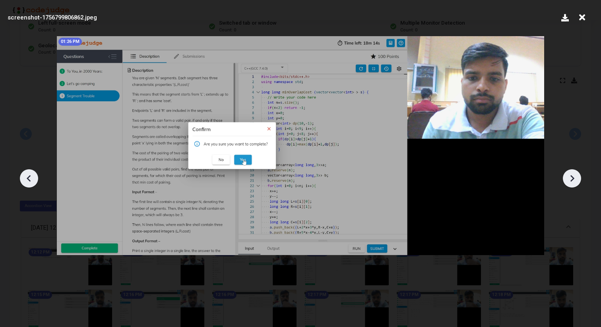
click at [581, 18] on icon at bounding box center [582, 17] width 12 height 15
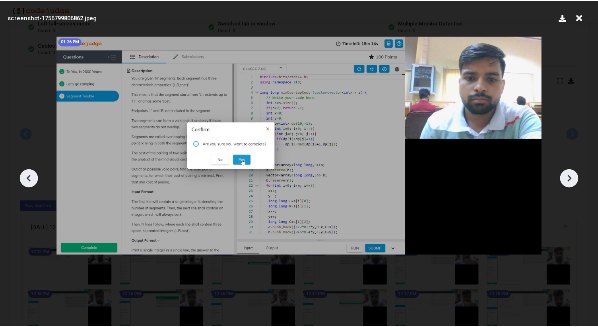
scroll to position [102, 0]
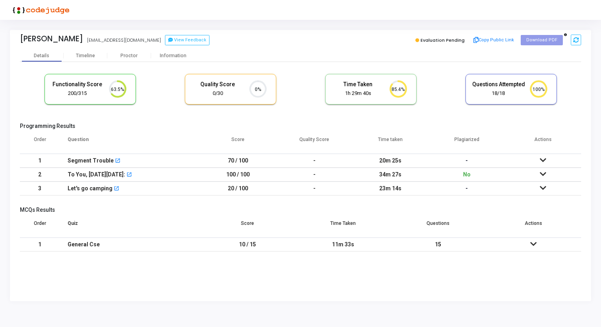
scroll to position [4, 4]
click at [130, 59] on div "Proctor" at bounding box center [129, 56] width 44 height 12
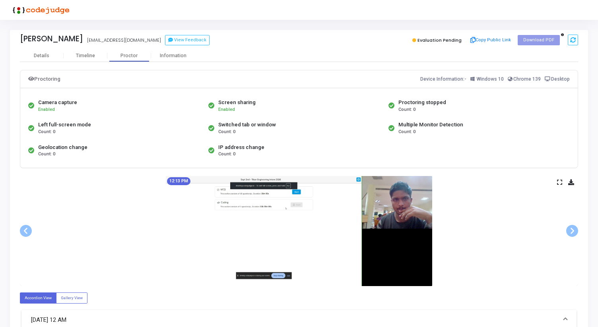
click at [273, 242] on img at bounding box center [299, 231] width 266 height 110
click at [97, 51] on div "Timeline" at bounding box center [86, 56] width 44 height 12
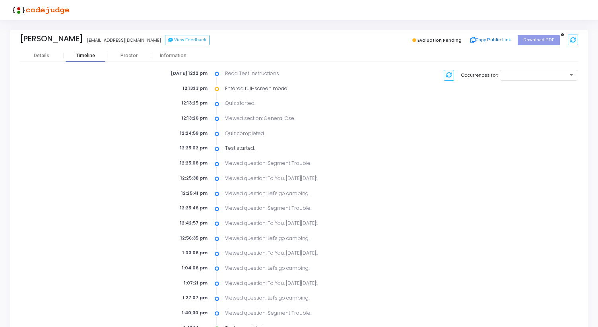
scroll to position [23, 0]
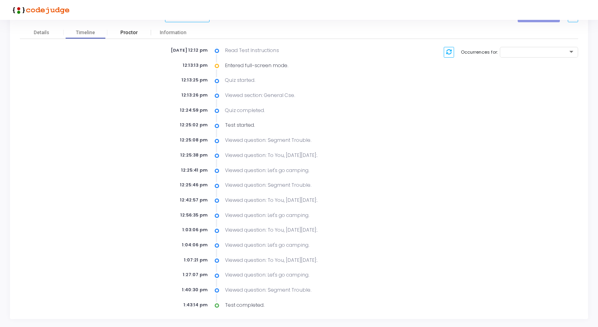
click at [123, 31] on div "Proctor" at bounding box center [129, 33] width 44 height 6
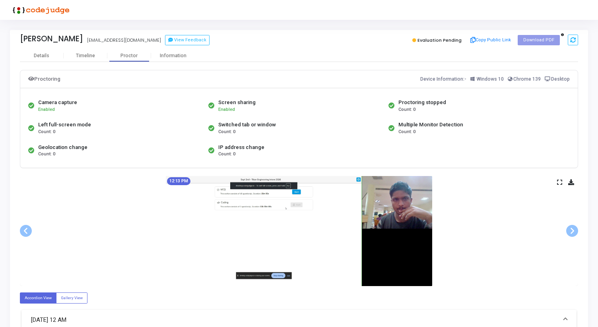
click at [561, 185] on div "12:13 PM" at bounding box center [299, 231] width 558 height 110
click at [559, 182] on icon at bounding box center [559, 182] width 5 height 4
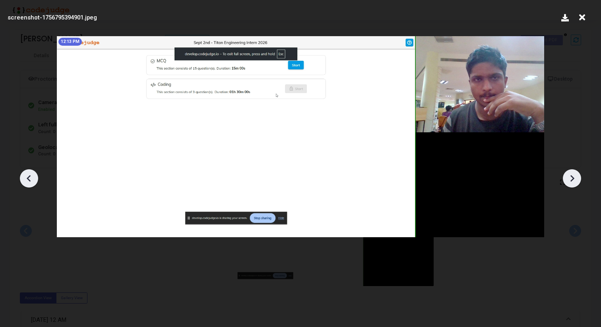
click at [567, 181] on icon at bounding box center [572, 178] width 12 height 12
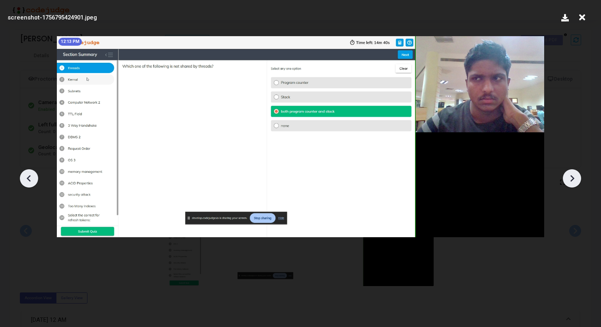
click at [567, 181] on icon at bounding box center [572, 178] width 12 height 12
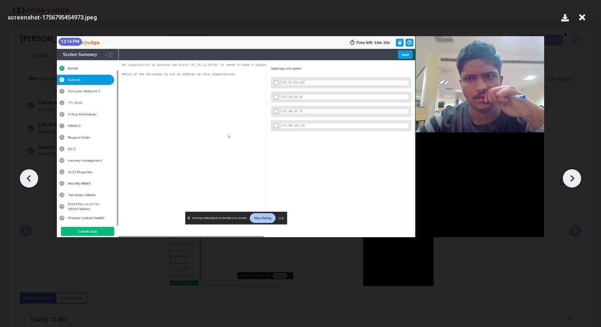
click at [567, 181] on icon at bounding box center [572, 178] width 12 height 12
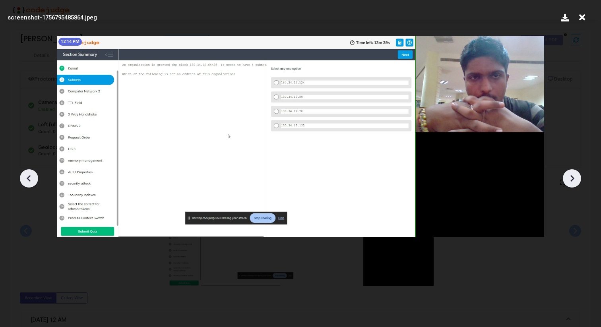
click at [567, 181] on icon at bounding box center [572, 178] width 12 height 12
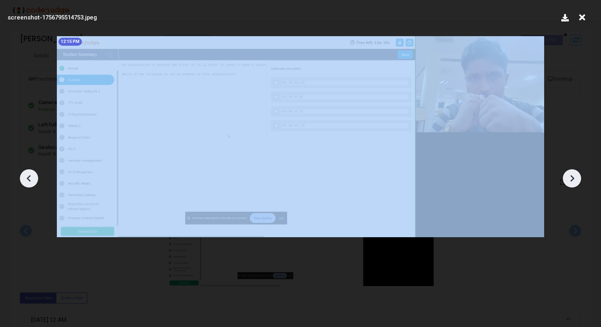
click at [567, 181] on icon at bounding box center [572, 178] width 12 height 12
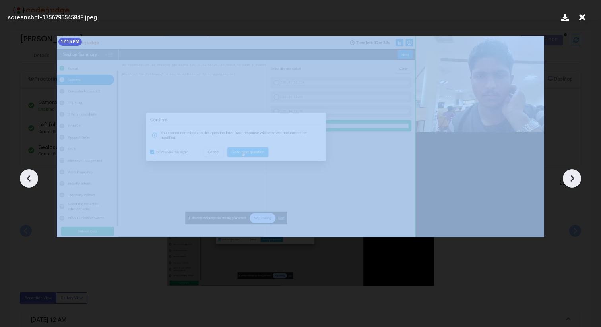
click at [567, 181] on icon at bounding box center [572, 178] width 12 height 12
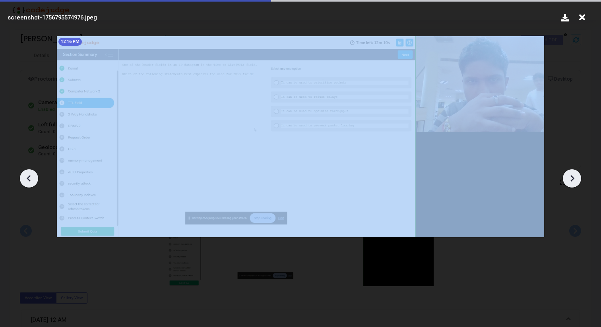
click at [567, 181] on icon at bounding box center [572, 178] width 12 height 12
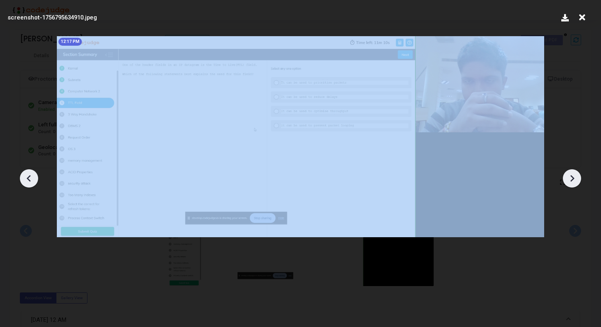
click at [567, 181] on icon at bounding box center [572, 178] width 12 height 12
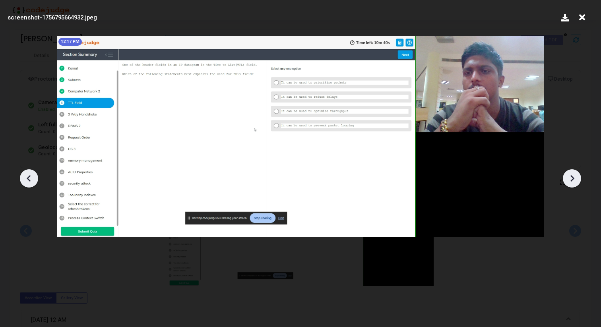
click at [567, 181] on icon at bounding box center [572, 178] width 12 height 12
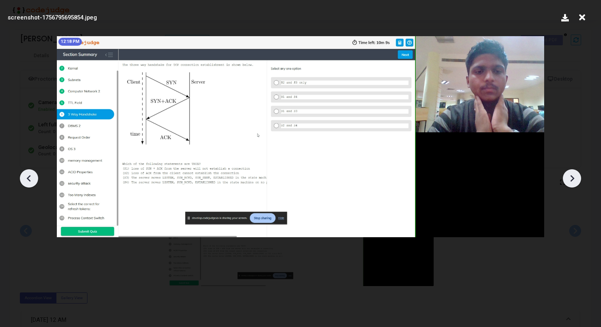
click at [567, 181] on icon at bounding box center [572, 178] width 12 height 12
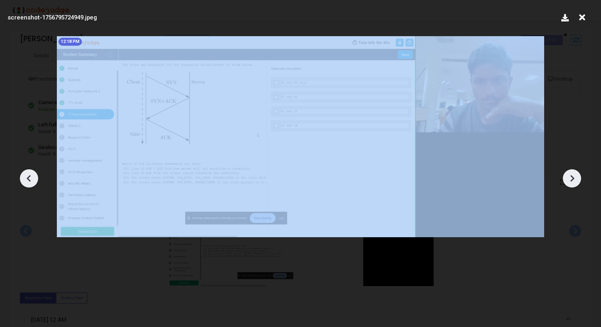
click at [567, 181] on icon at bounding box center [572, 178] width 12 height 12
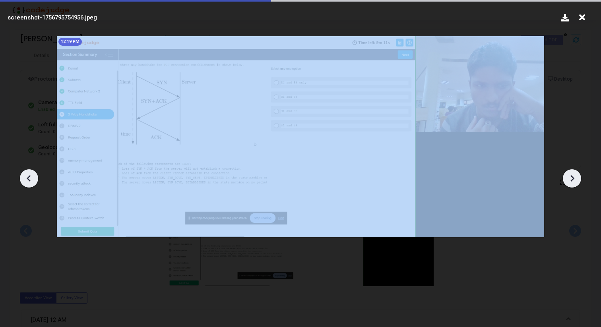
click at [567, 181] on icon at bounding box center [572, 178] width 12 height 12
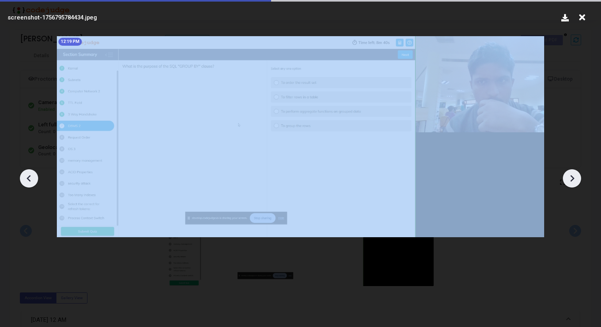
click at [567, 181] on icon at bounding box center [572, 178] width 12 height 12
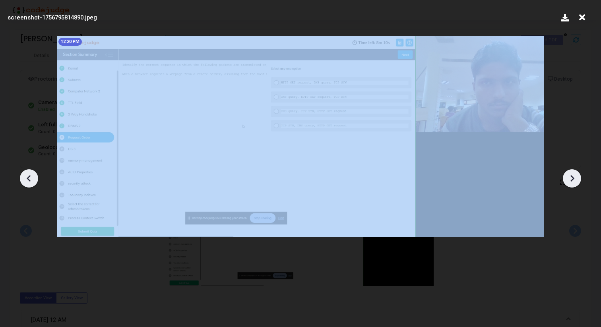
click at [567, 181] on icon at bounding box center [572, 178] width 12 height 12
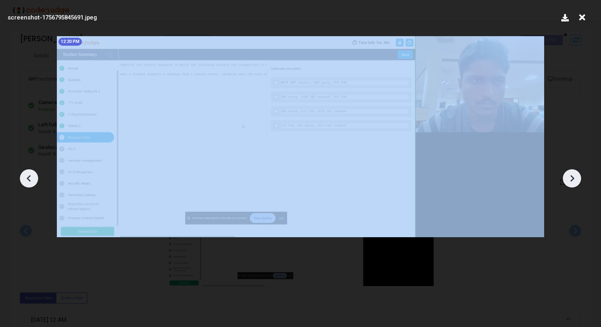
click at [567, 181] on icon at bounding box center [572, 178] width 12 height 12
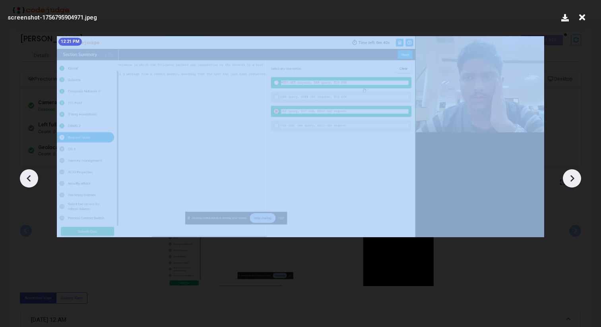
click at [567, 181] on icon at bounding box center [572, 178] width 12 height 12
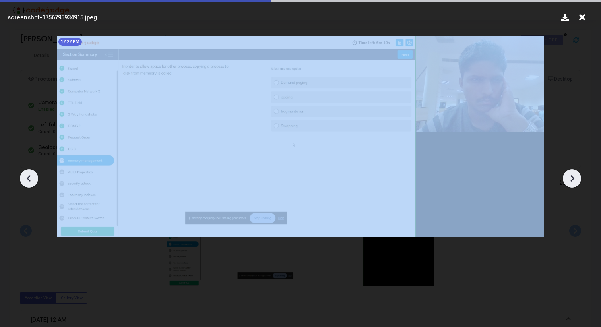
click at [567, 181] on icon at bounding box center [572, 178] width 12 height 12
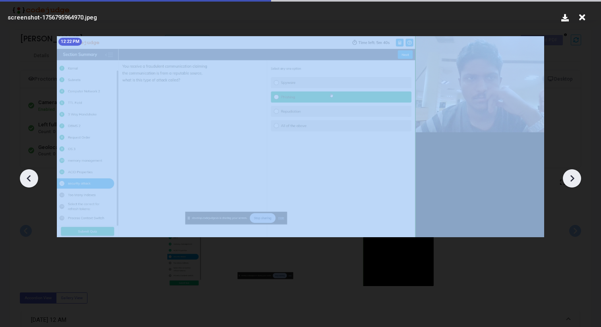
click at [567, 181] on icon at bounding box center [572, 178] width 12 height 12
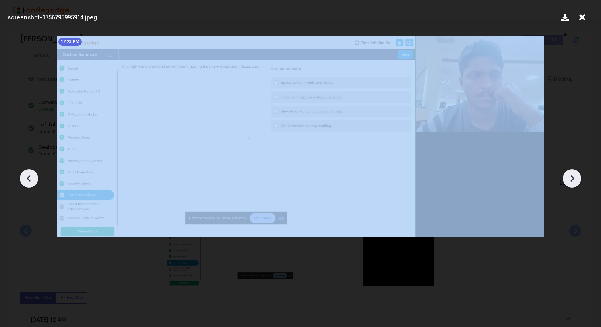
click at [567, 181] on icon at bounding box center [572, 178] width 12 height 12
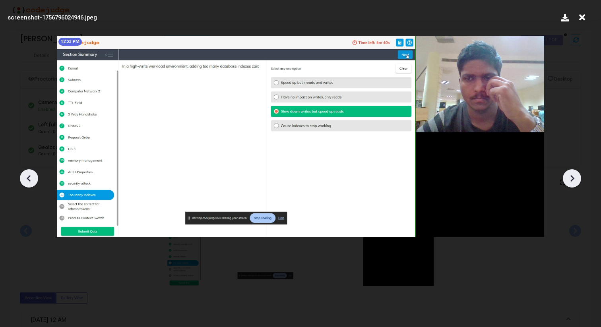
click at [567, 181] on icon at bounding box center [572, 178] width 12 height 12
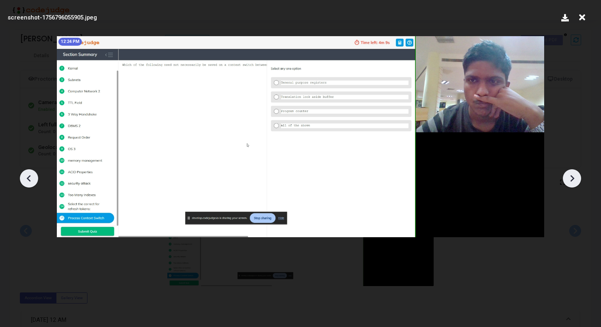
click at [567, 181] on icon at bounding box center [572, 178] width 12 height 12
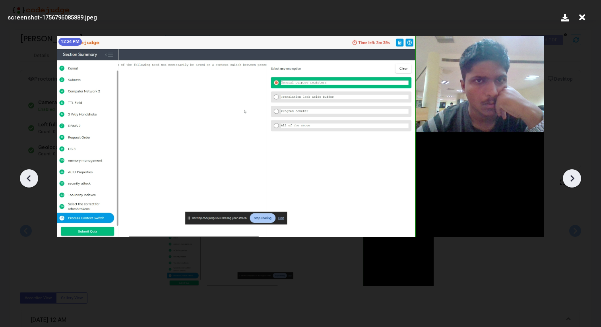
click at [567, 181] on icon at bounding box center [572, 178] width 12 height 12
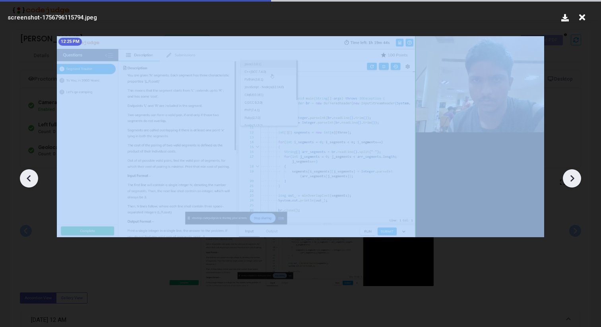
click at [567, 181] on icon at bounding box center [572, 178] width 12 height 12
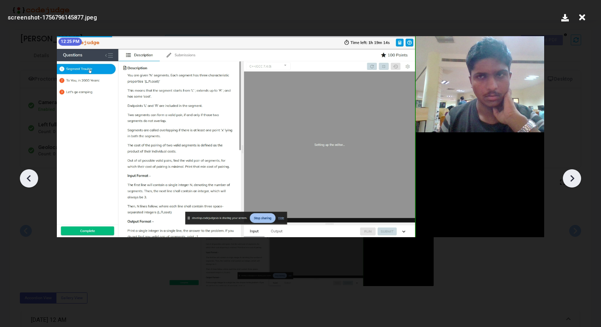
click at [567, 181] on icon at bounding box center [572, 178] width 12 height 12
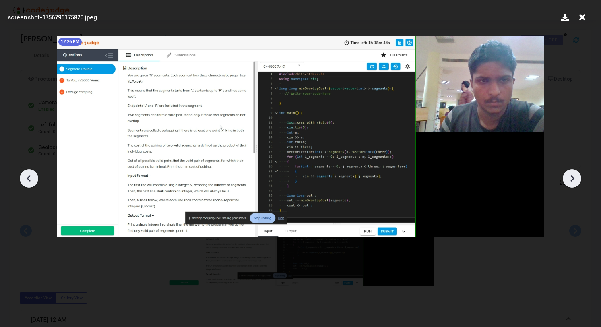
click at [567, 181] on icon at bounding box center [572, 178] width 12 height 12
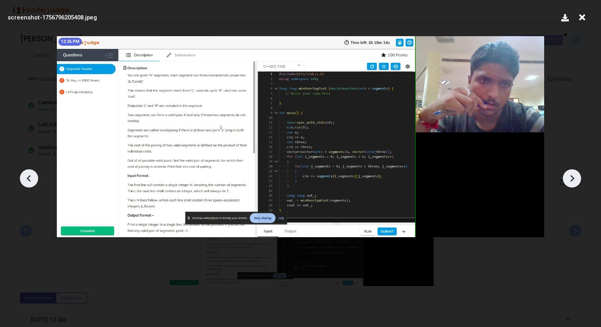
click at [567, 181] on icon at bounding box center [572, 178] width 12 height 12
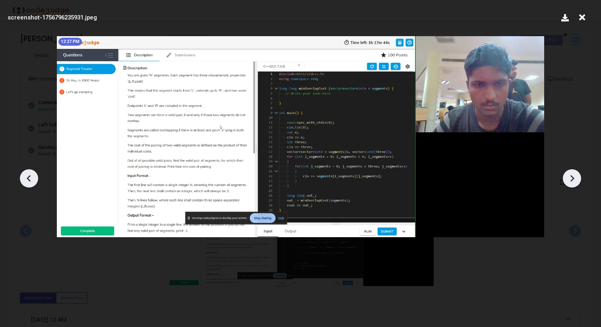
click at [31, 176] on icon at bounding box center [29, 178] width 12 height 12
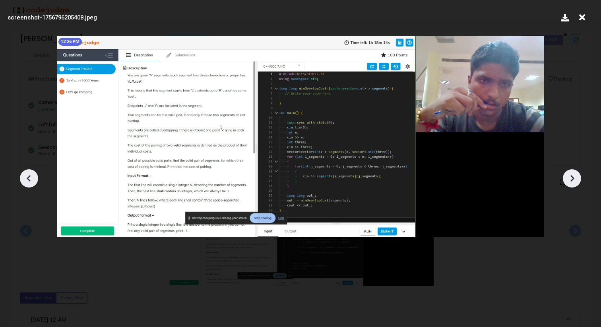
click at [31, 176] on icon at bounding box center [29, 178] width 12 height 12
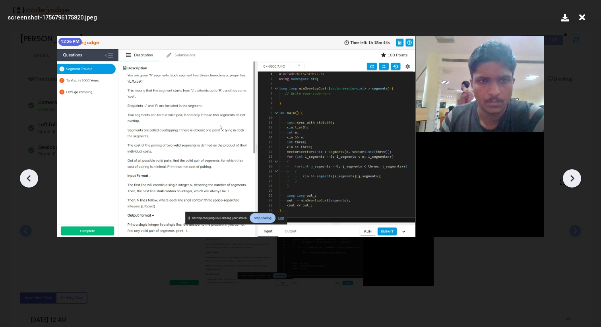
click at [31, 176] on icon at bounding box center [29, 178] width 12 height 12
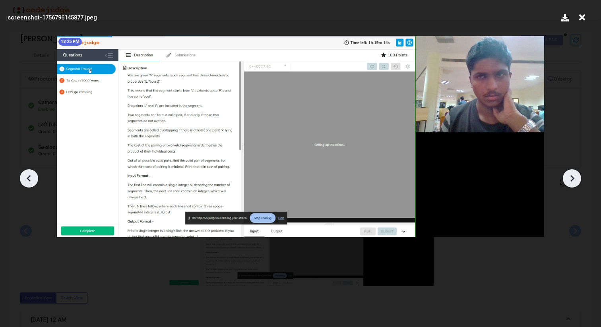
click at [25, 178] on icon at bounding box center [29, 178] width 12 height 12
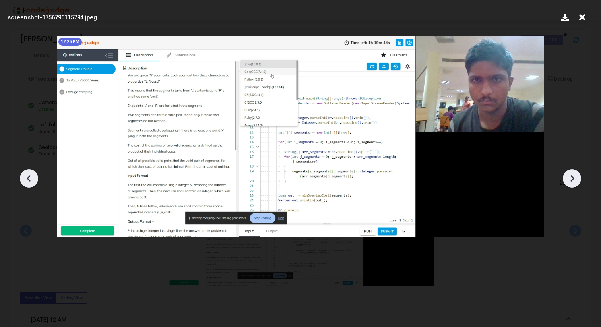
click at [25, 178] on icon at bounding box center [29, 178] width 12 height 12
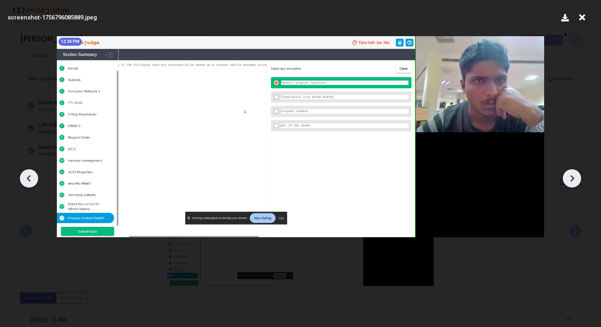
click at [573, 177] on icon at bounding box center [572, 178] width 12 height 12
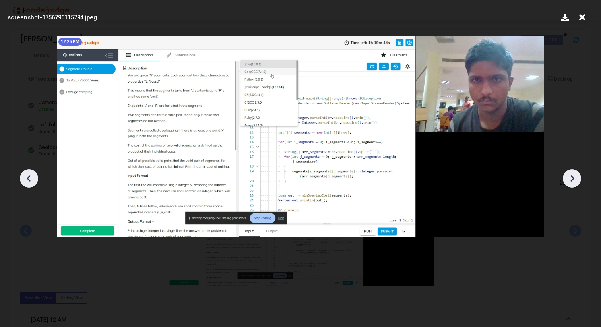
click at [575, 181] on icon at bounding box center [572, 178] width 12 height 12
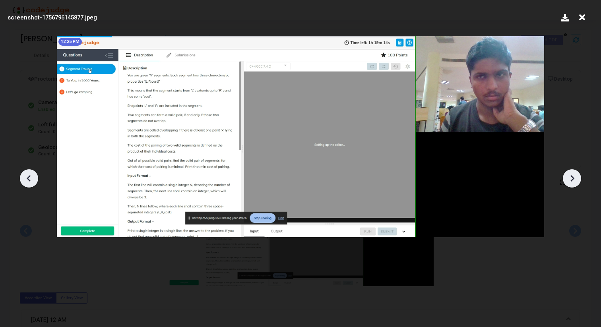
click at [575, 181] on icon at bounding box center [572, 178] width 12 height 12
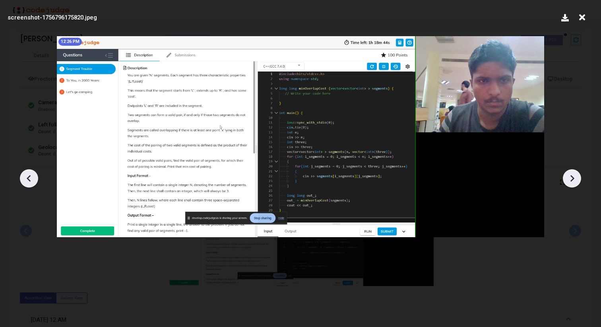
click at [574, 181] on icon at bounding box center [572, 178] width 12 height 12
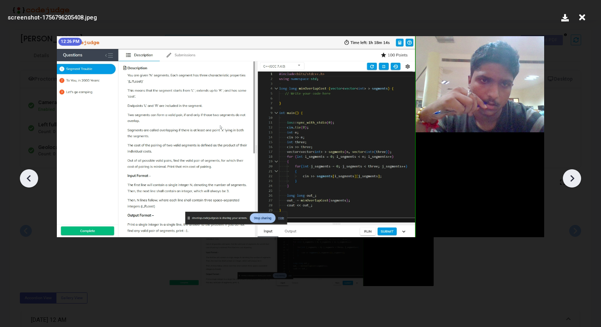
click at [574, 181] on icon at bounding box center [572, 178] width 12 height 12
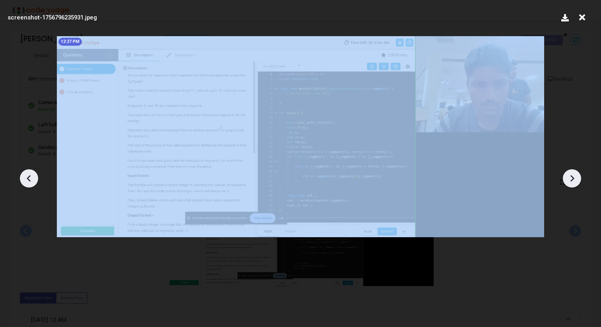
click at [574, 181] on icon at bounding box center [572, 178] width 12 height 12
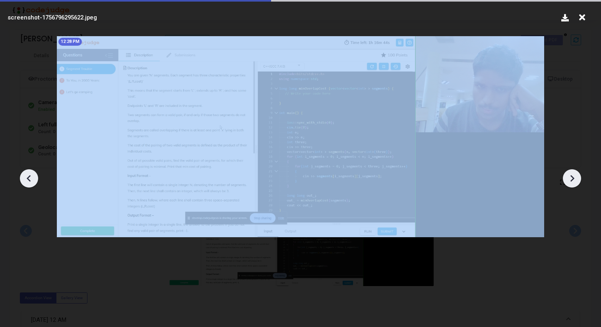
click at [574, 181] on icon at bounding box center [572, 178] width 12 height 12
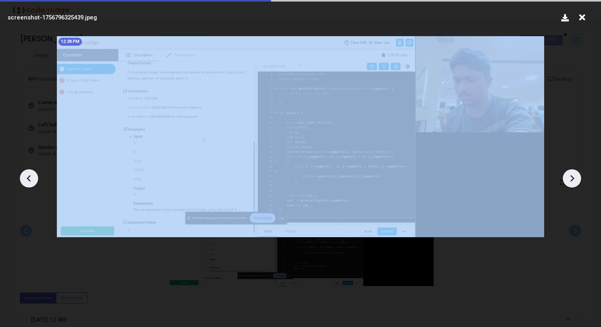
click at [574, 181] on icon at bounding box center [572, 178] width 12 height 12
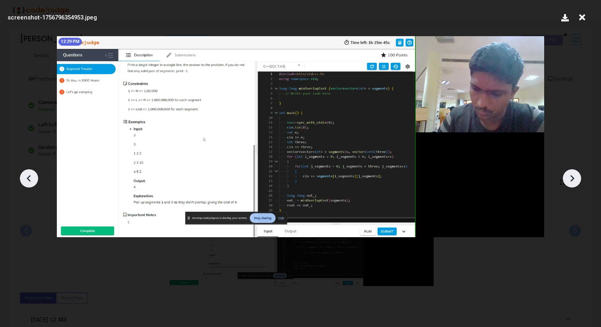
click at [574, 181] on icon at bounding box center [572, 178] width 12 height 12
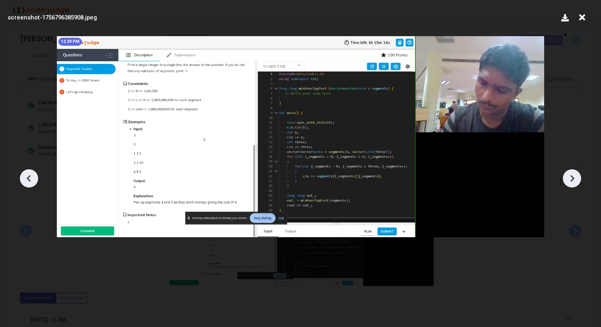
click at [574, 181] on icon at bounding box center [572, 178] width 12 height 12
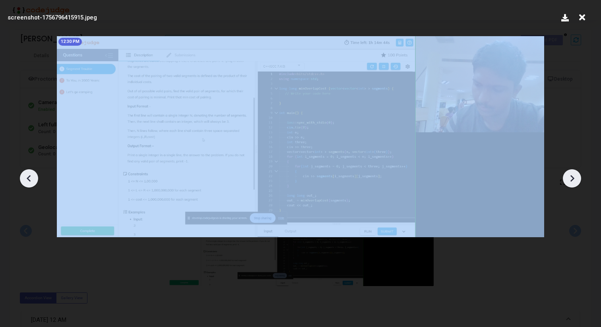
click at [574, 181] on icon at bounding box center [572, 178] width 12 height 12
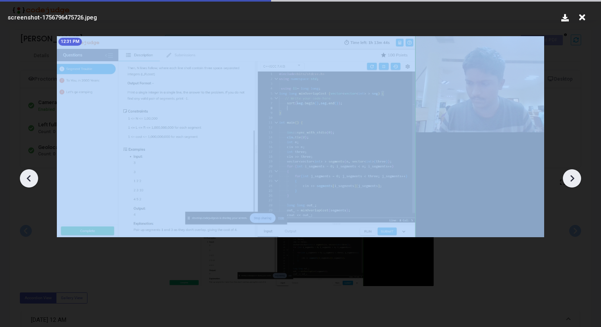
click at [574, 181] on icon at bounding box center [572, 178] width 12 height 12
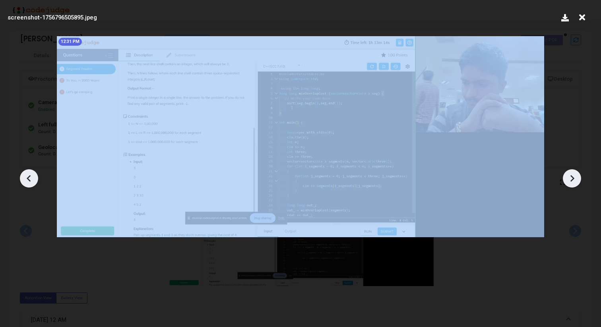
click at [574, 181] on icon at bounding box center [572, 178] width 12 height 12
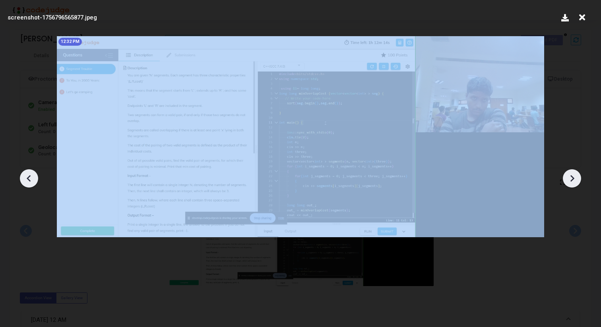
click at [574, 181] on icon at bounding box center [572, 178] width 12 height 12
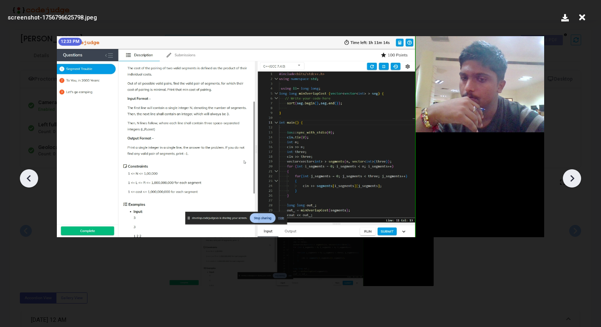
click at [23, 178] on icon at bounding box center [29, 178] width 12 height 12
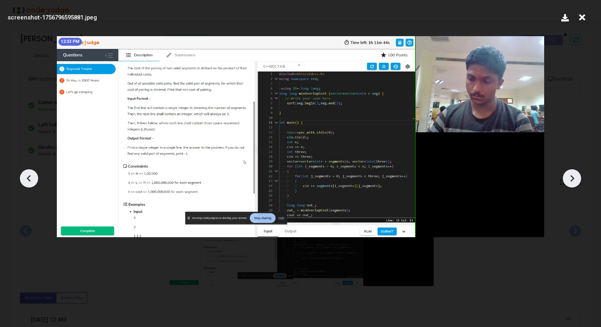
click at [23, 178] on icon at bounding box center [29, 178] width 12 height 12
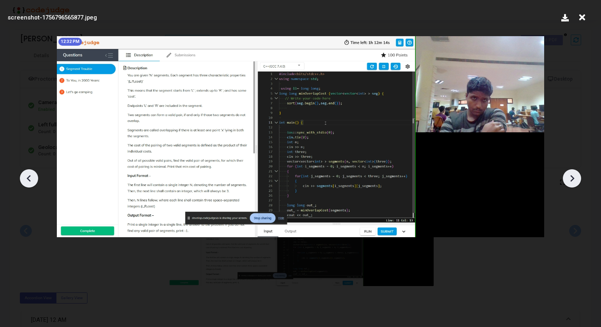
click at [574, 179] on icon at bounding box center [572, 178] width 12 height 12
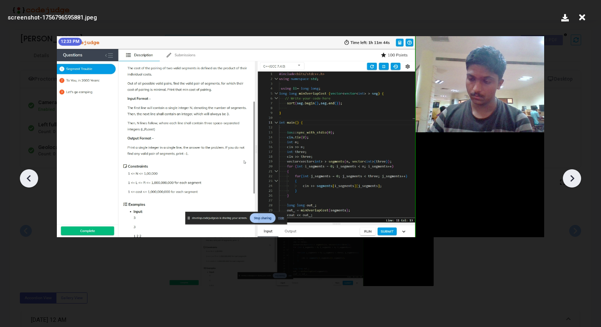
click at [574, 179] on icon at bounding box center [572, 178] width 12 height 12
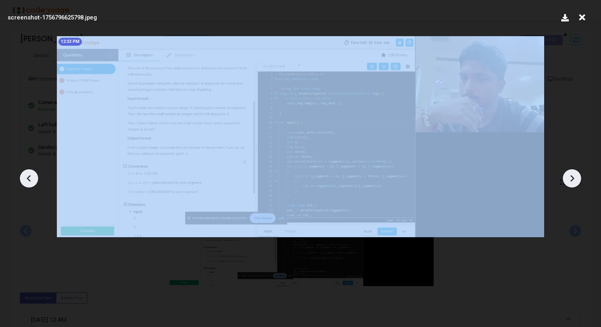
click at [574, 179] on icon at bounding box center [572, 178] width 12 height 12
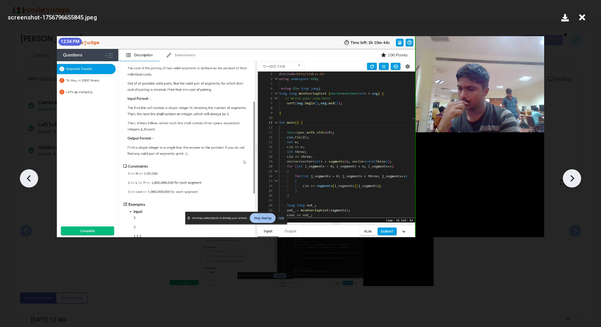
click at [574, 179] on icon at bounding box center [572, 178] width 12 height 12
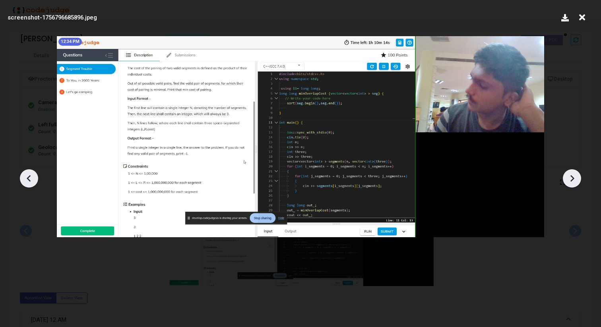
click at [574, 179] on icon at bounding box center [572, 178] width 12 height 12
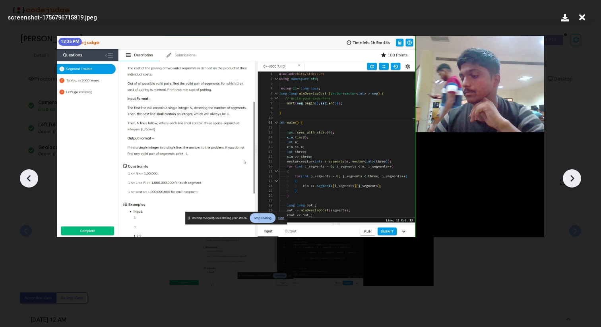
click at [574, 179] on icon at bounding box center [572, 178] width 12 height 12
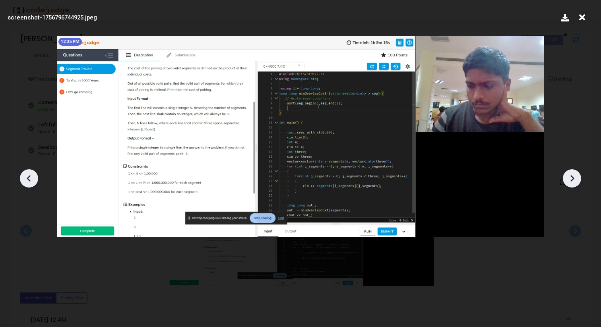
click at [574, 179] on icon at bounding box center [572, 178] width 12 height 12
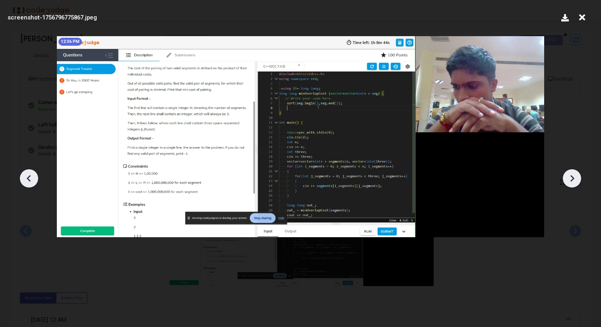
click at [575, 179] on icon at bounding box center [572, 178] width 12 height 12
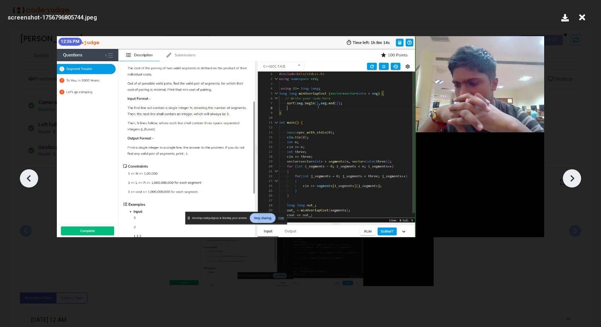
click at [575, 179] on icon at bounding box center [572, 178] width 12 height 12
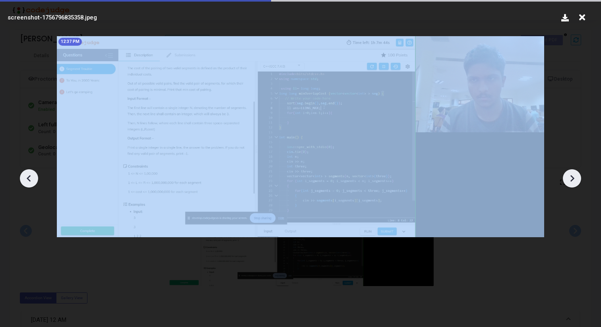
click at [575, 179] on icon at bounding box center [572, 178] width 12 height 12
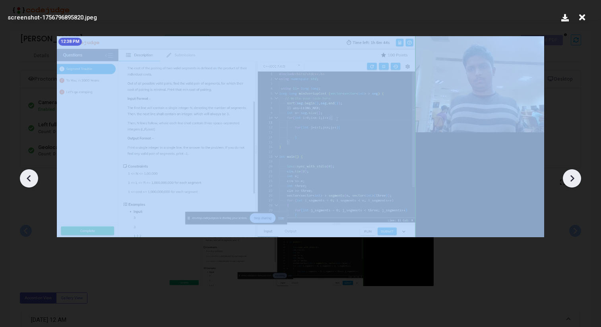
click at [575, 179] on icon at bounding box center [572, 178] width 12 height 12
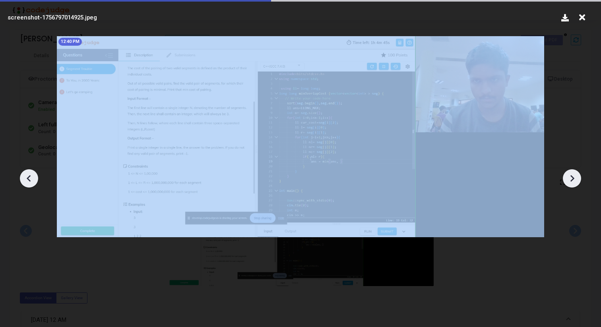
click at [575, 179] on icon at bounding box center [572, 178] width 12 height 12
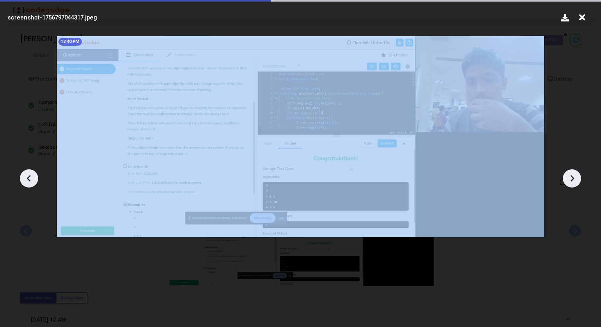
click at [575, 179] on icon at bounding box center [572, 178] width 12 height 12
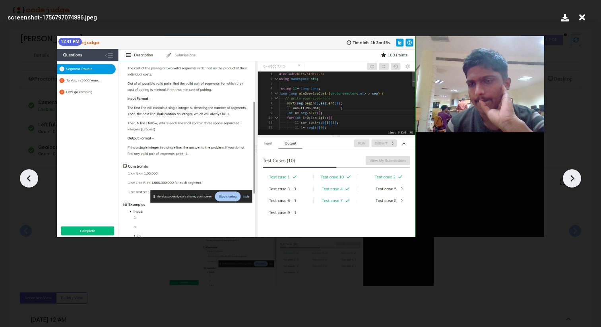
click at [575, 179] on icon at bounding box center [572, 178] width 12 height 12
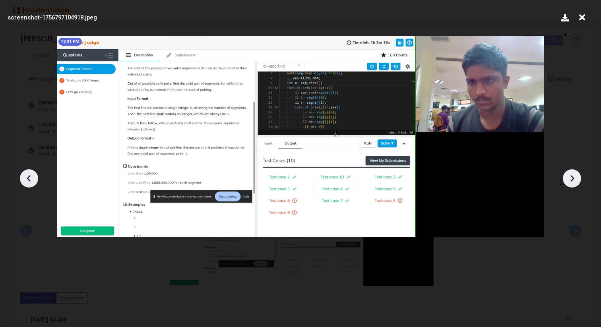
click at [575, 179] on icon at bounding box center [572, 178] width 12 height 12
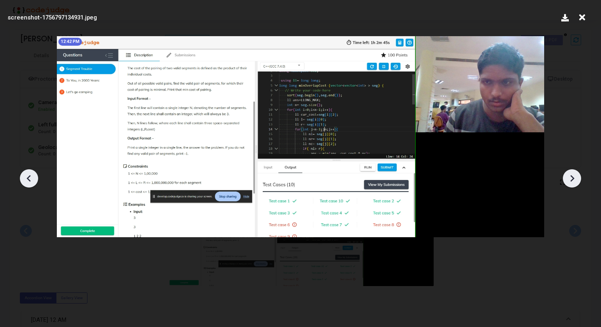
click at [575, 179] on icon at bounding box center [572, 178] width 12 height 12
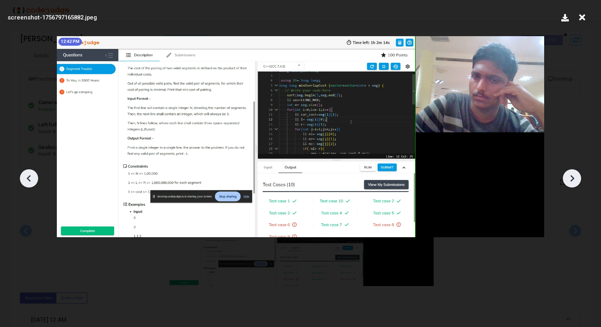
click at [575, 179] on icon at bounding box center [572, 178] width 12 height 12
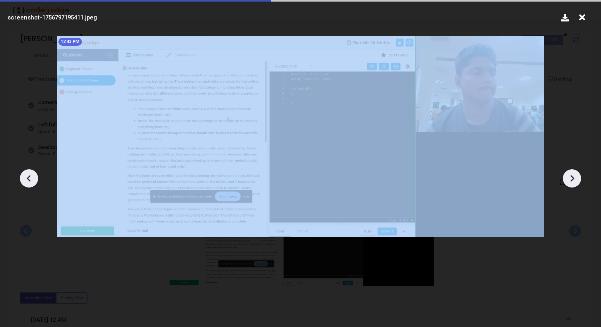
click at [575, 179] on icon at bounding box center [572, 178] width 12 height 12
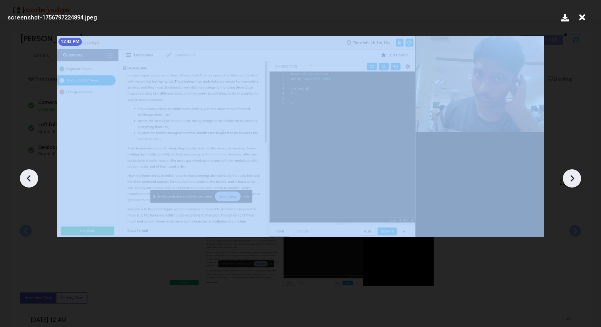
click at [575, 179] on icon at bounding box center [572, 178] width 12 height 12
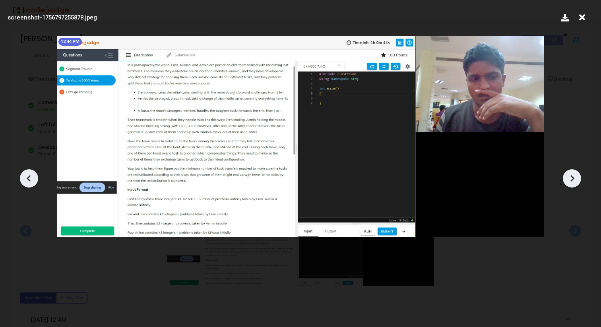
click at [32, 181] on icon at bounding box center [29, 178] width 12 height 12
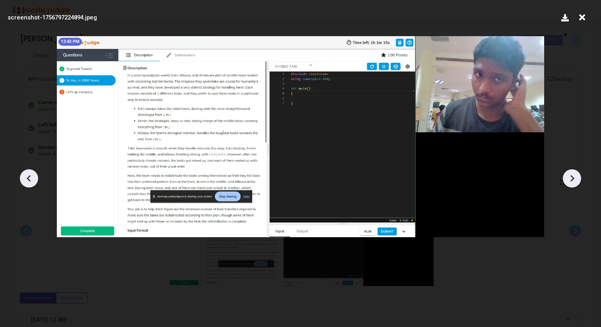
click at [32, 181] on icon at bounding box center [29, 178] width 12 height 12
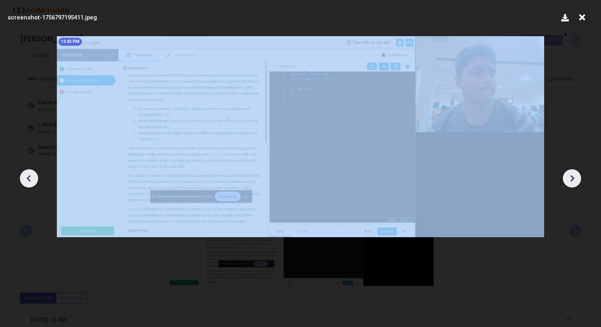
click at [32, 181] on icon at bounding box center [29, 178] width 12 height 12
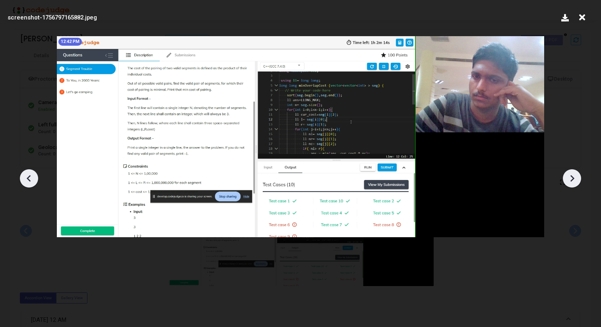
click at [569, 178] on icon at bounding box center [572, 178] width 12 height 12
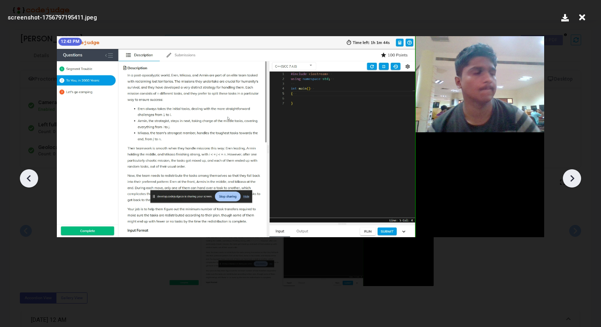
click at [569, 178] on icon at bounding box center [572, 178] width 12 height 12
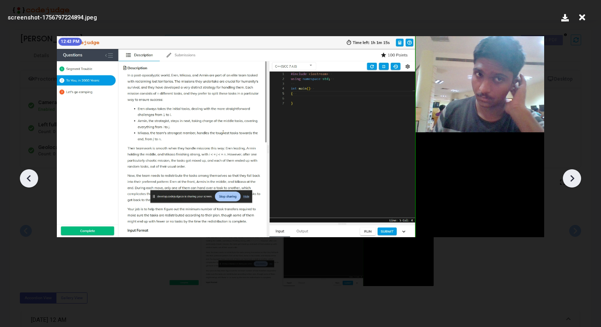
click at [569, 178] on icon at bounding box center [572, 178] width 12 height 12
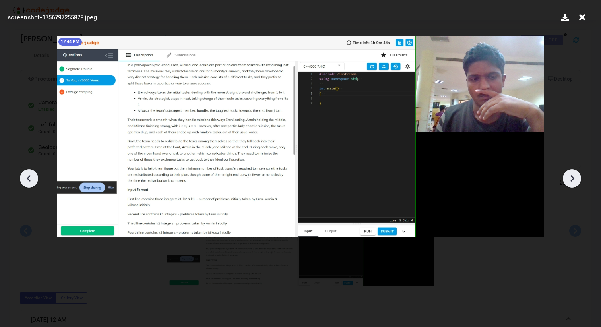
click at [569, 178] on icon at bounding box center [572, 178] width 12 height 12
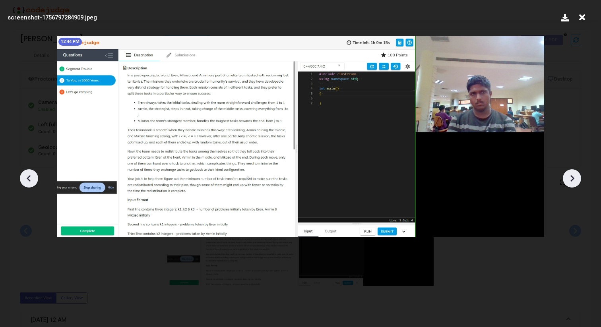
click at [569, 178] on icon at bounding box center [572, 178] width 12 height 12
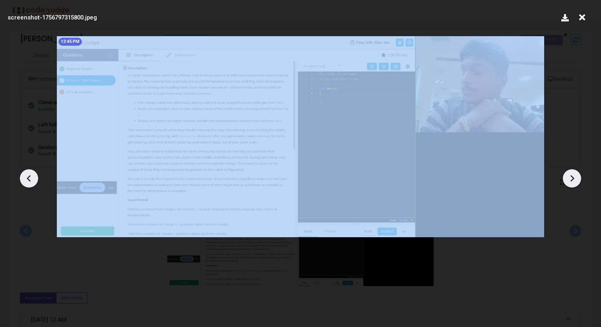
click at [569, 178] on icon at bounding box center [572, 178] width 12 height 12
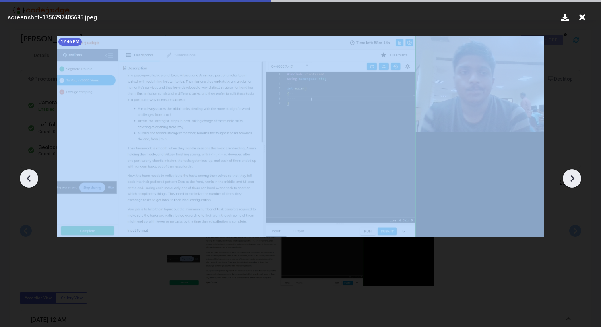
click at [569, 178] on icon at bounding box center [572, 178] width 12 height 12
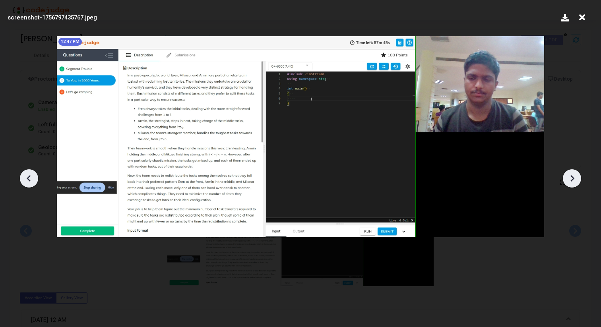
click at [569, 178] on icon at bounding box center [572, 178] width 12 height 12
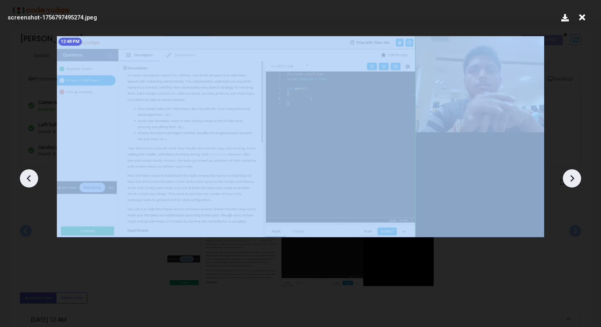
click at [569, 178] on icon at bounding box center [572, 178] width 12 height 12
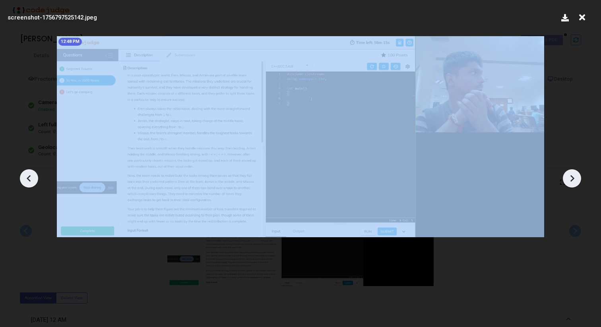
click at [569, 178] on icon at bounding box center [572, 178] width 12 height 12
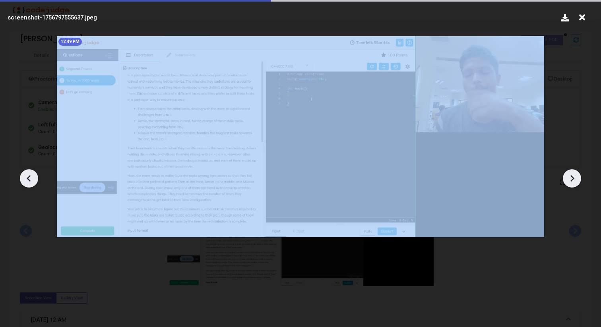
click at [569, 178] on icon at bounding box center [572, 178] width 12 height 12
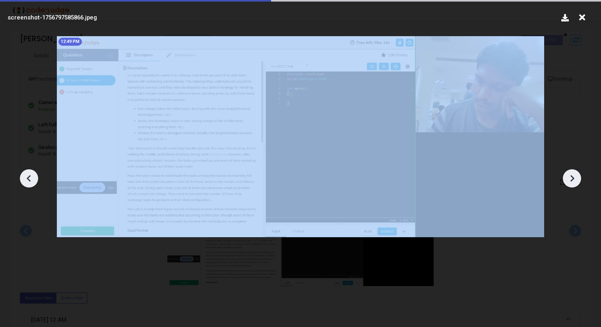
click at [569, 178] on icon at bounding box center [572, 178] width 12 height 12
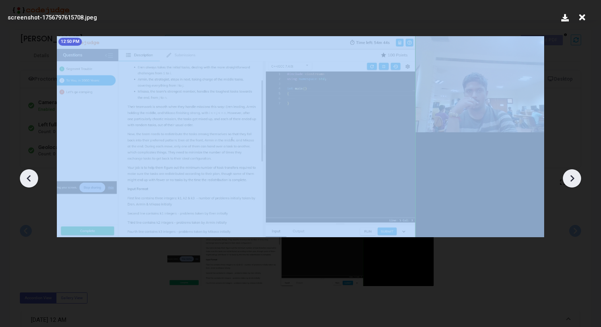
click at [569, 178] on icon at bounding box center [572, 178] width 12 height 12
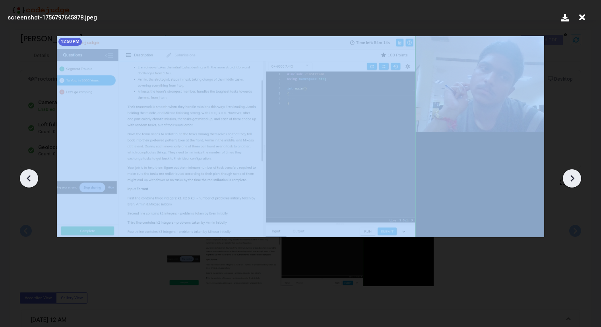
click at [569, 178] on icon at bounding box center [572, 178] width 12 height 12
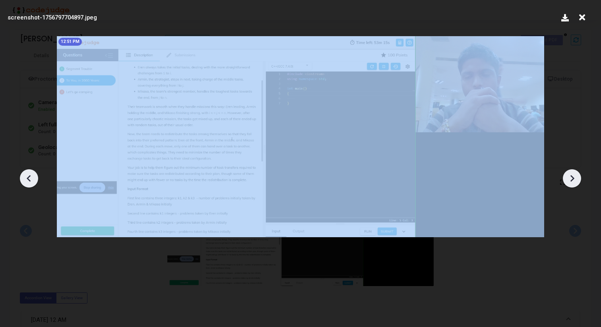
click at [569, 178] on icon at bounding box center [572, 178] width 12 height 12
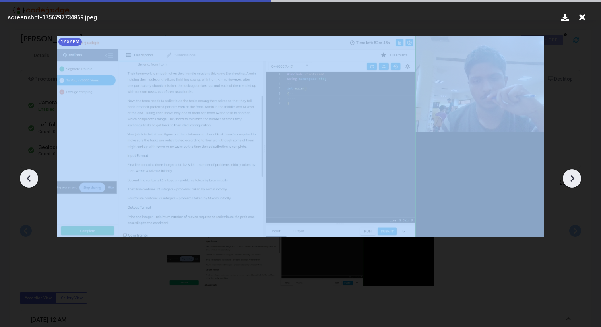
click at [569, 178] on icon at bounding box center [572, 178] width 12 height 12
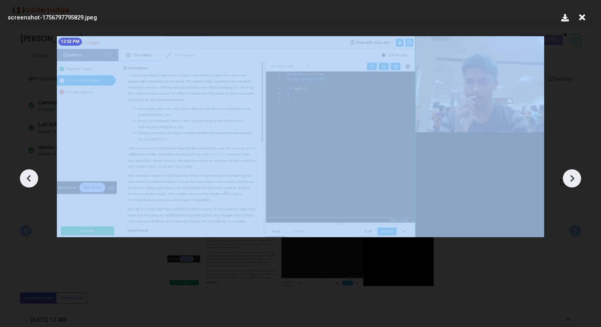
click at [569, 178] on icon at bounding box center [572, 178] width 12 height 12
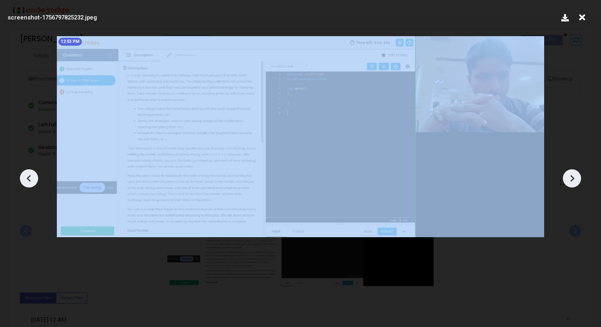
click at [569, 178] on icon at bounding box center [572, 178] width 12 height 12
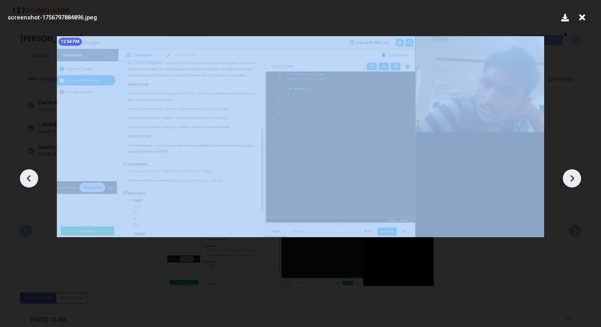
click at [569, 178] on icon at bounding box center [572, 178] width 12 height 12
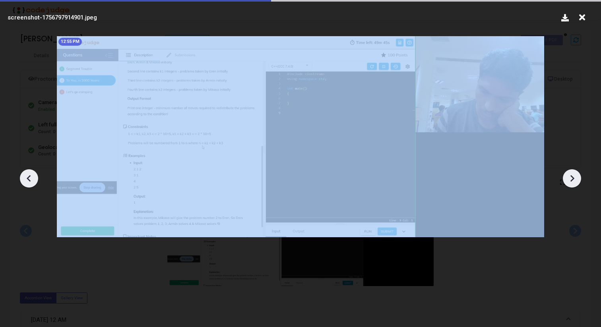
click at [569, 178] on icon at bounding box center [572, 178] width 12 height 12
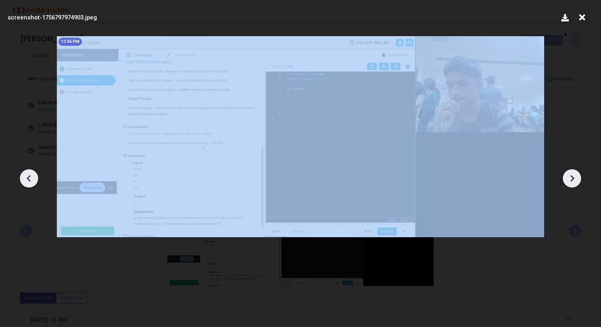
click at [569, 178] on icon at bounding box center [572, 178] width 12 height 12
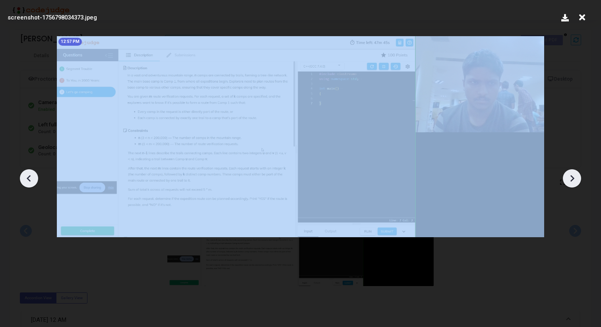
click at [569, 178] on icon at bounding box center [572, 178] width 12 height 12
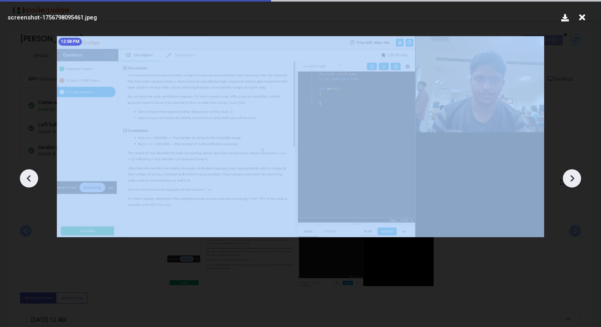
click at [569, 178] on icon at bounding box center [572, 178] width 12 height 12
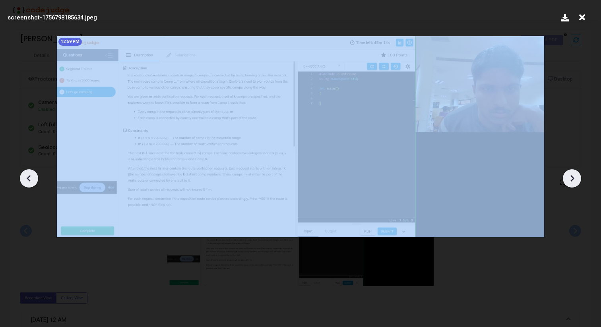
click at [569, 178] on icon at bounding box center [572, 178] width 12 height 12
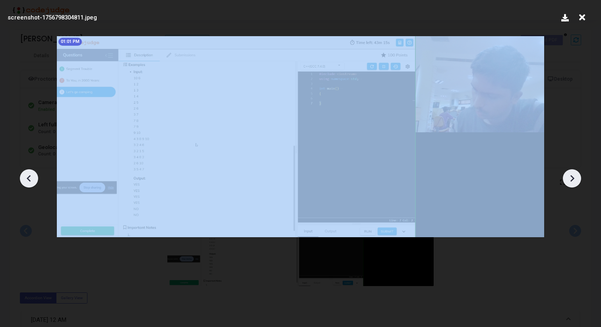
click at [569, 178] on icon at bounding box center [572, 178] width 12 height 12
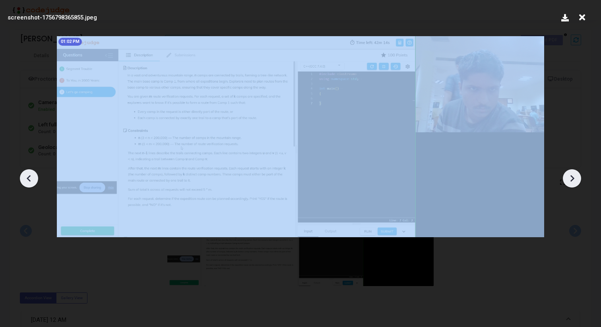
click at [569, 178] on icon at bounding box center [572, 178] width 12 height 12
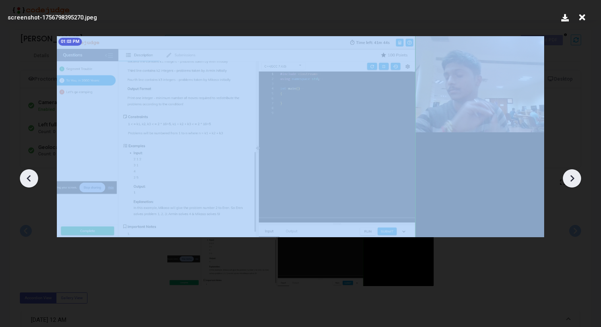
click at [569, 178] on icon at bounding box center [572, 178] width 12 height 12
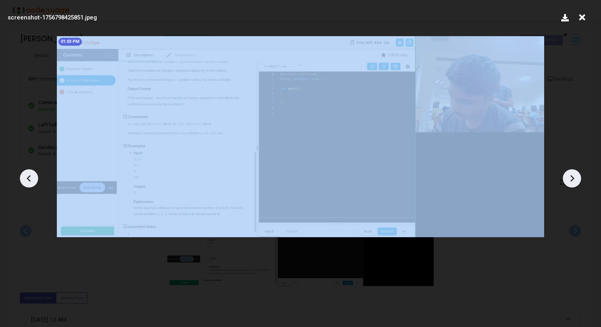
click at [569, 178] on icon at bounding box center [572, 178] width 12 height 12
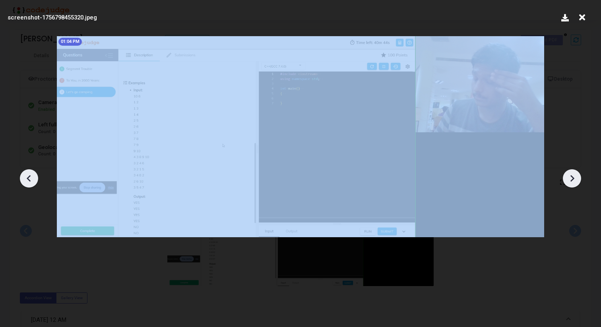
click at [569, 178] on icon at bounding box center [572, 178] width 12 height 12
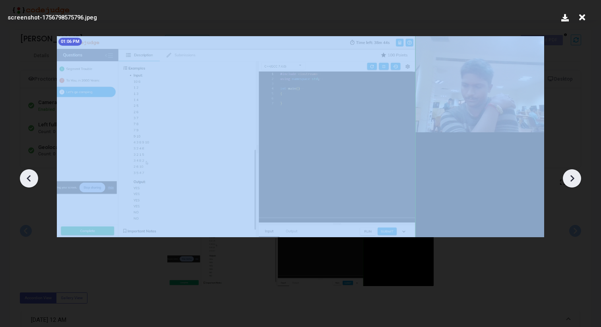
click at [569, 178] on icon at bounding box center [572, 178] width 12 height 12
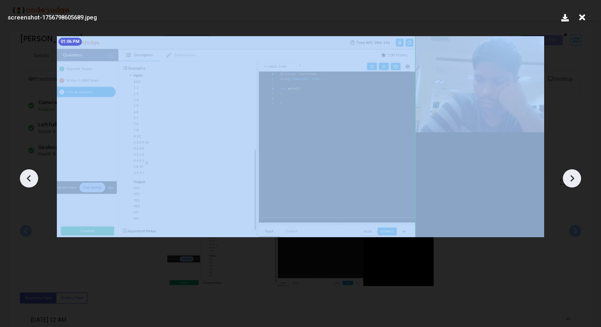
click at [569, 178] on icon at bounding box center [572, 178] width 12 height 12
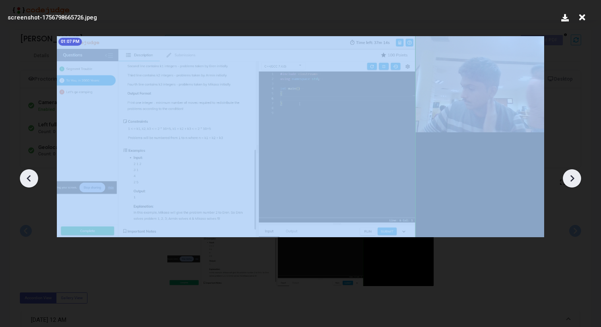
click at [569, 178] on icon at bounding box center [572, 178] width 12 height 12
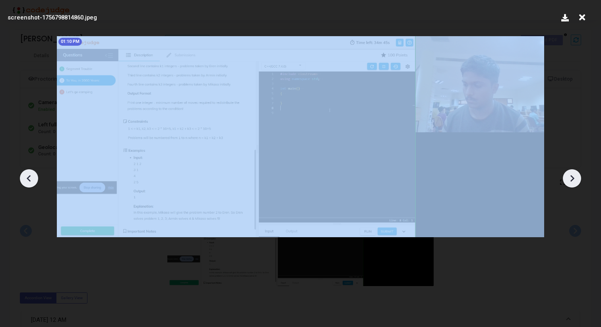
click at [569, 178] on icon at bounding box center [572, 178] width 12 height 12
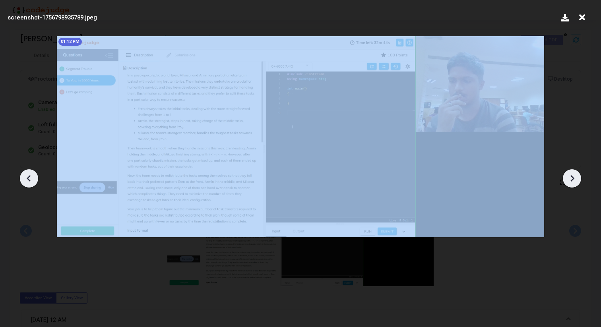
click at [569, 178] on icon at bounding box center [572, 178] width 12 height 12
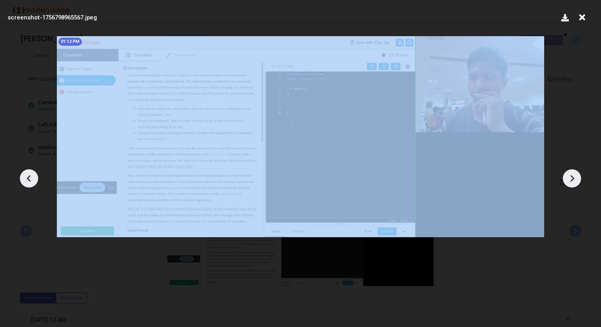
click at [569, 178] on icon at bounding box center [572, 178] width 12 height 12
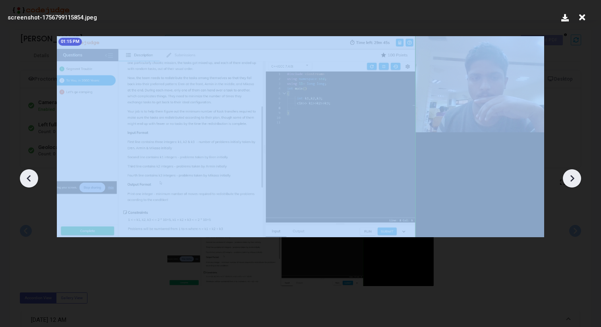
click at [569, 178] on icon at bounding box center [572, 178] width 12 height 12
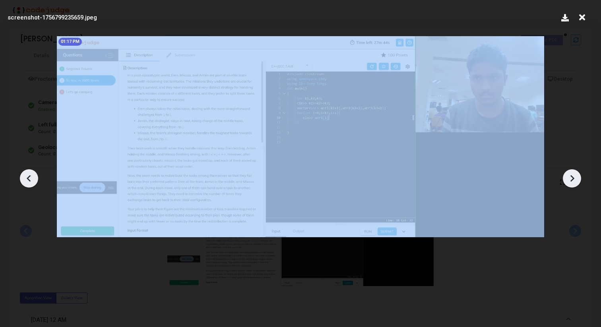
click at [569, 178] on icon at bounding box center [572, 178] width 12 height 12
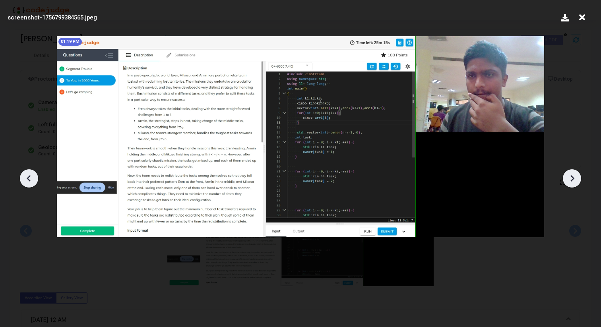
click at [29, 178] on icon at bounding box center [29, 178] width 12 height 12
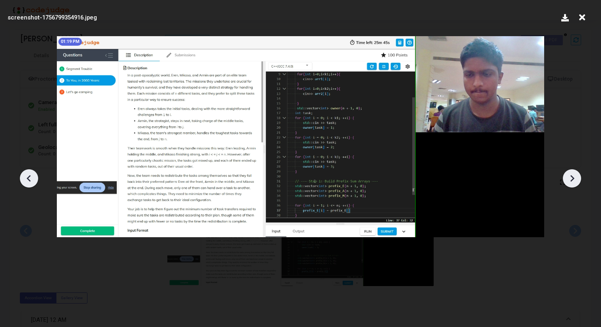
click at [29, 178] on icon at bounding box center [29, 178] width 12 height 12
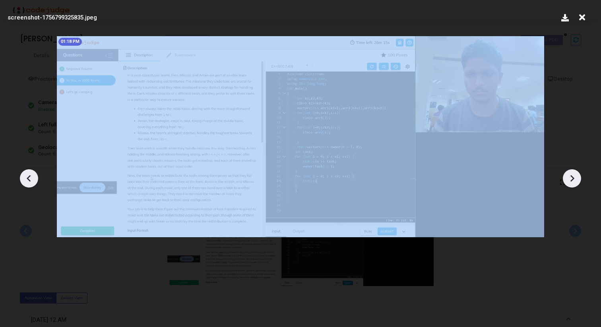
click at [29, 178] on icon at bounding box center [29, 178] width 12 height 12
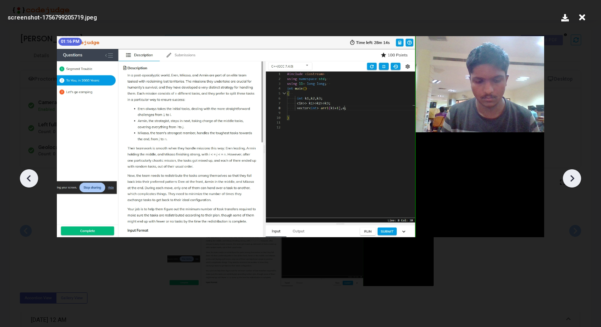
click at [568, 176] on icon at bounding box center [572, 178] width 12 height 12
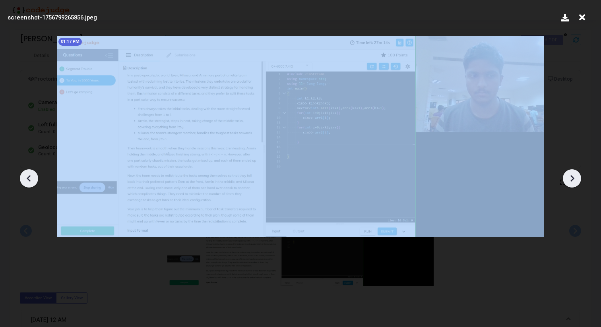
click at [568, 176] on icon at bounding box center [572, 178] width 12 height 12
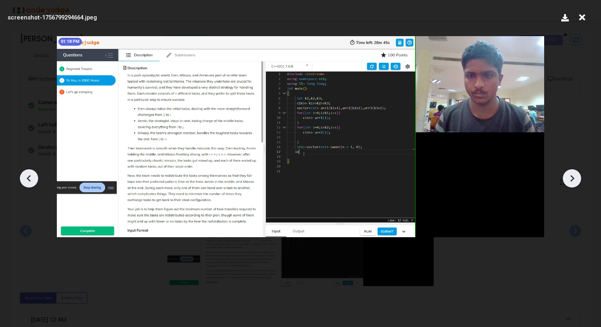
click at [568, 176] on icon at bounding box center [572, 178] width 12 height 12
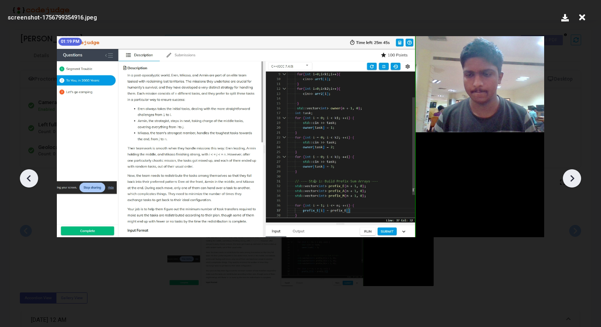
click at [568, 176] on icon at bounding box center [572, 178] width 12 height 12
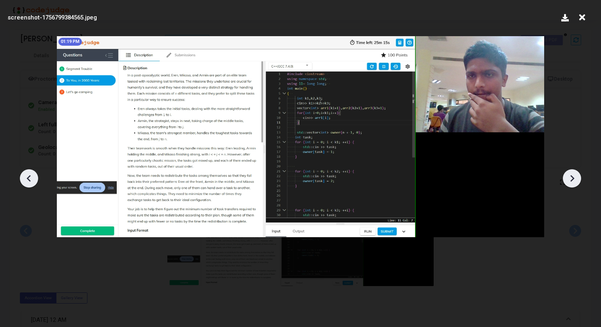
click at [568, 176] on icon at bounding box center [572, 178] width 12 height 12
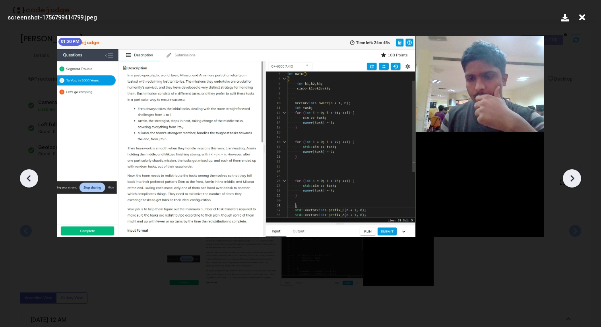
click at [568, 176] on icon at bounding box center [572, 178] width 12 height 12
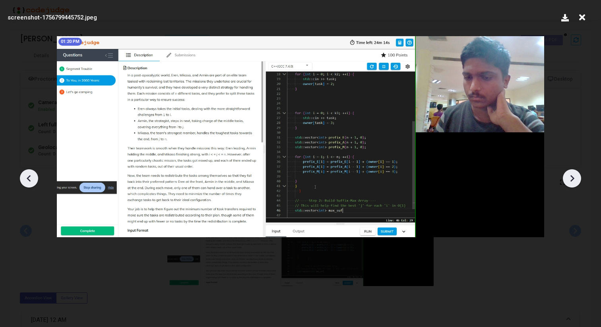
click at [33, 177] on icon at bounding box center [29, 178] width 12 height 12
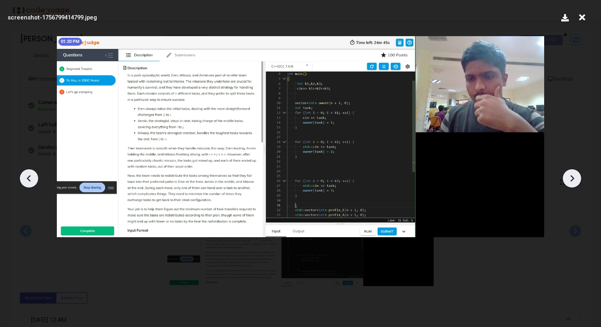
click at [26, 176] on icon at bounding box center [29, 178] width 12 height 12
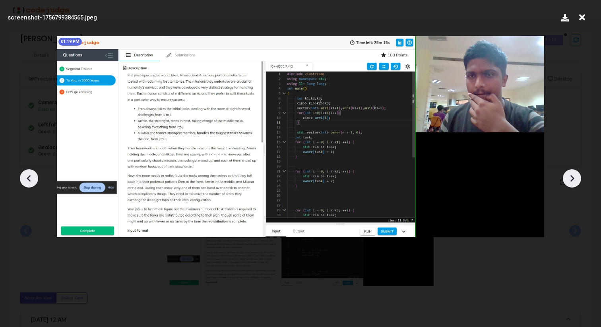
click at [576, 179] on icon at bounding box center [572, 178] width 12 height 12
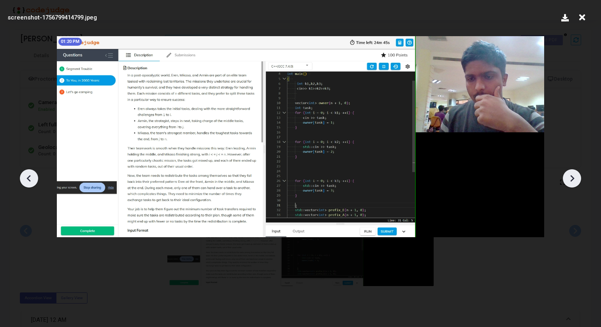
click at [576, 179] on icon at bounding box center [572, 178] width 12 height 12
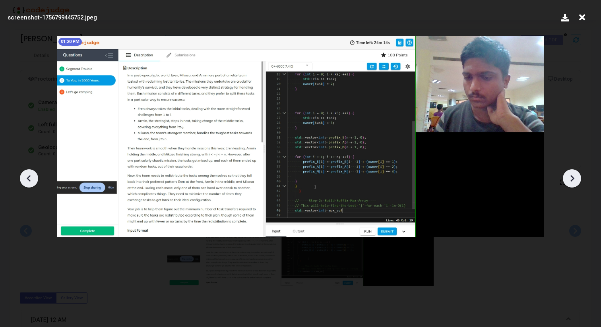
click at [576, 179] on icon at bounding box center [572, 178] width 12 height 12
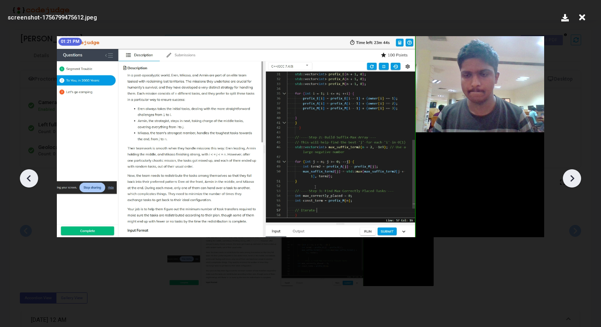
click at [576, 179] on icon at bounding box center [572, 178] width 12 height 12
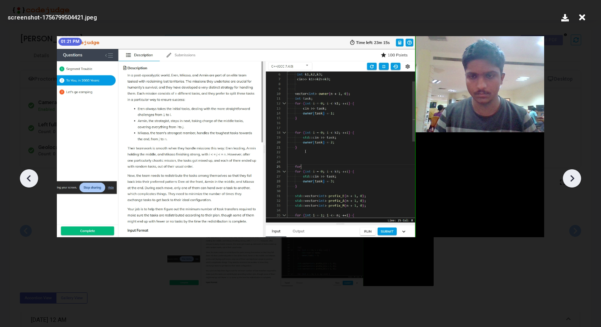
click at [576, 175] on icon at bounding box center [572, 178] width 12 height 12
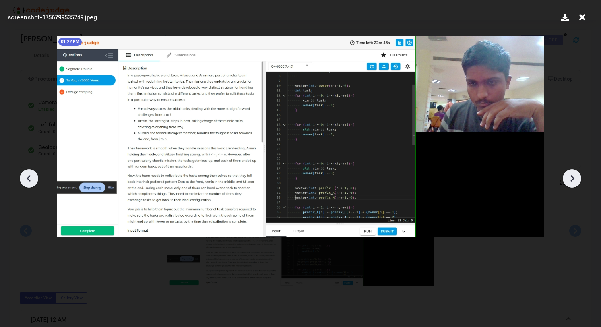
click at [576, 175] on icon at bounding box center [572, 178] width 12 height 12
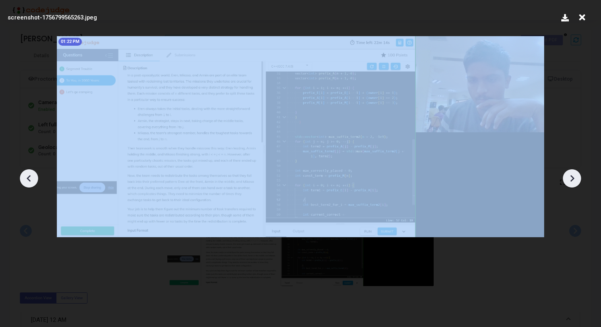
click at [576, 175] on icon at bounding box center [572, 178] width 12 height 12
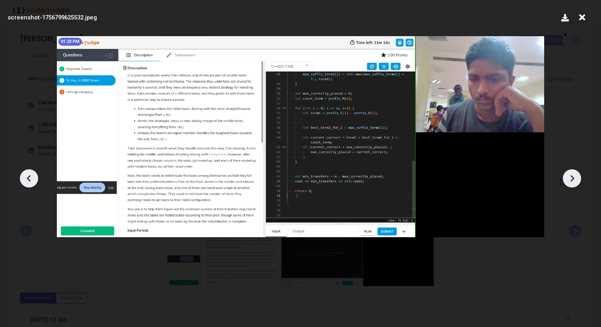
click at [576, 175] on icon at bounding box center [572, 178] width 12 height 12
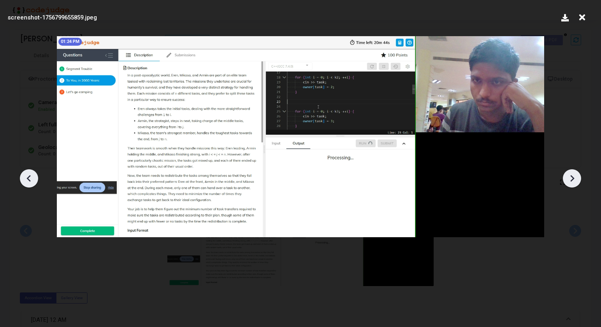
click at [576, 175] on icon at bounding box center [572, 178] width 12 height 12
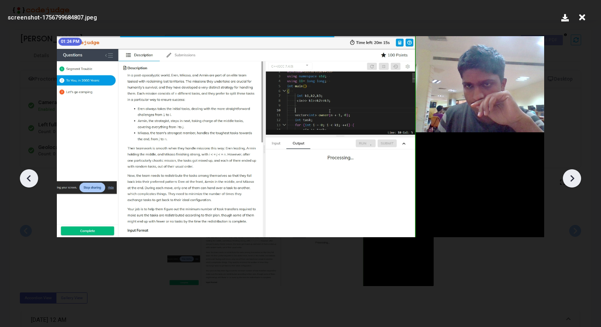
click at [576, 175] on icon at bounding box center [572, 178] width 12 height 12
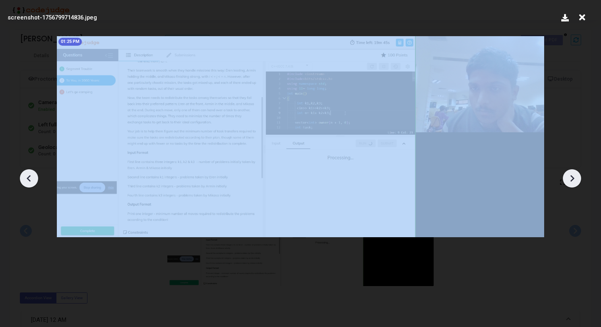
click at [576, 175] on icon at bounding box center [572, 178] width 12 height 12
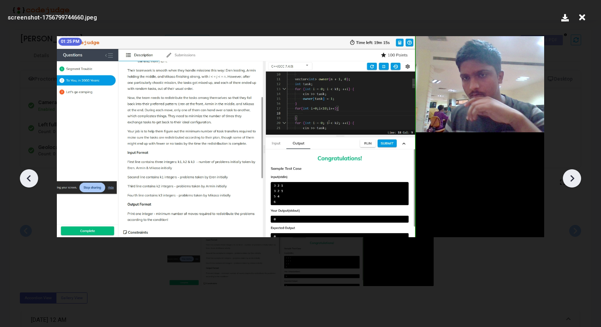
click at [576, 175] on icon at bounding box center [572, 178] width 12 height 12
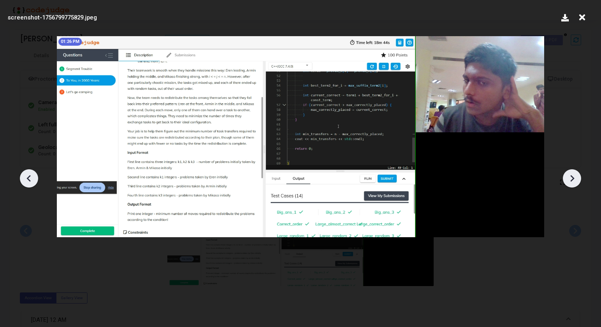
click at [576, 175] on icon at bounding box center [572, 178] width 12 height 12
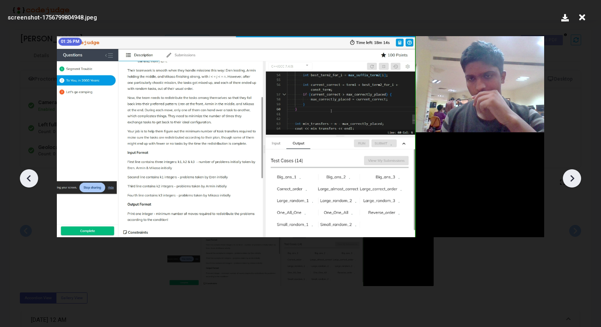
click at [576, 175] on icon at bounding box center [572, 178] width 12 height 12
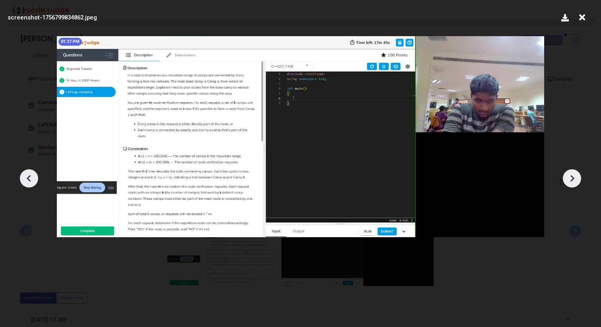
click at [576, 175] on icon at bounding box center [572, 178] width 12 height 12
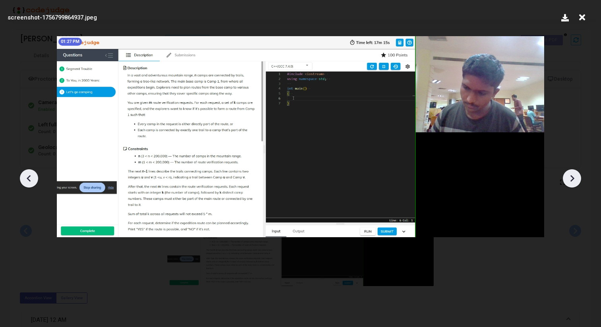
click at [576, 175] on icon at bounding box center [572, 178] width 12 height 12
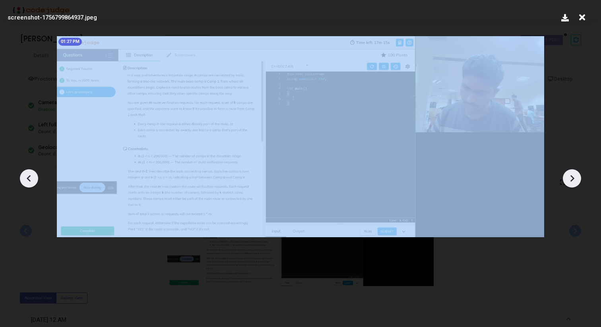
click at [576, 175] on icon at bounding box center [572, 178] width 12 height 12
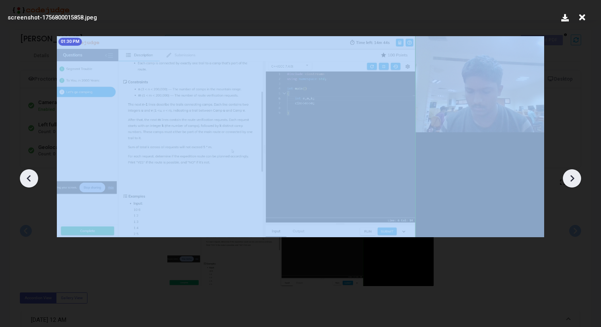
click at [576, 175] on icon at bounding box center [572, 178] width 12 height 12
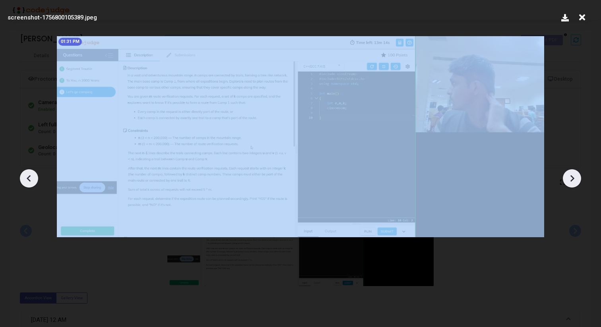
click at [576, 175] on icon at bounding box center [572, 178] width 12 height 12
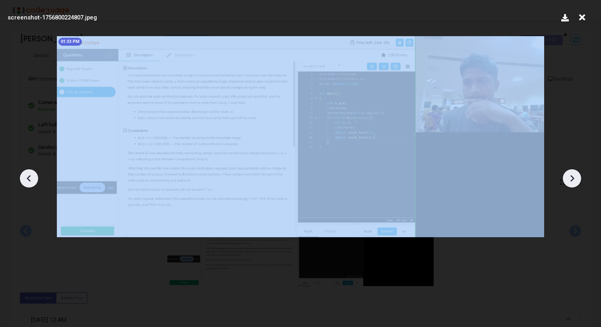
click at [576, 175] on icon at bounding box center [572, 178] width 12 height 12
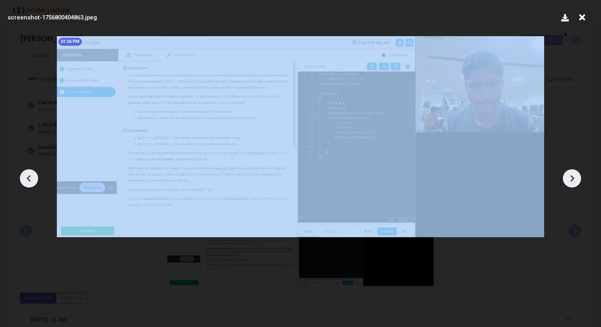
click at [576, 175] on icon at bounding box center [572, 178] width 12 height 12
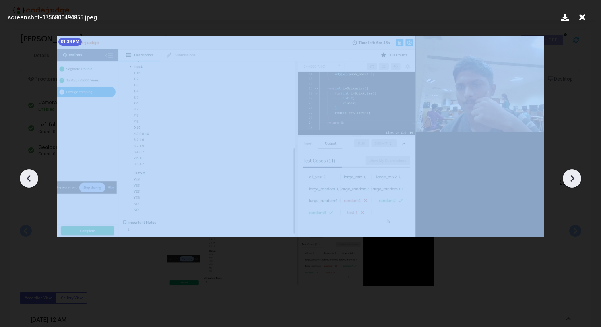
click at [576, 175] on icon at bounding box center [572, 178] width 12 height 12
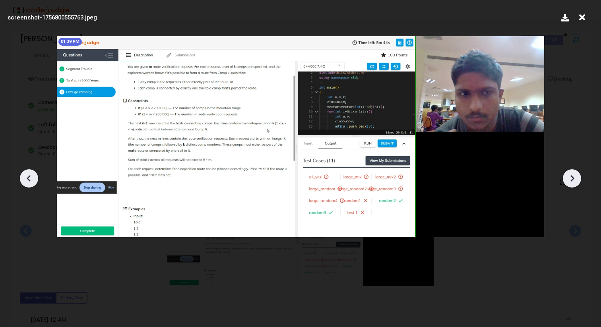
click at [576, 175] on icon at bounding box center [572, 178] width 12 height 12
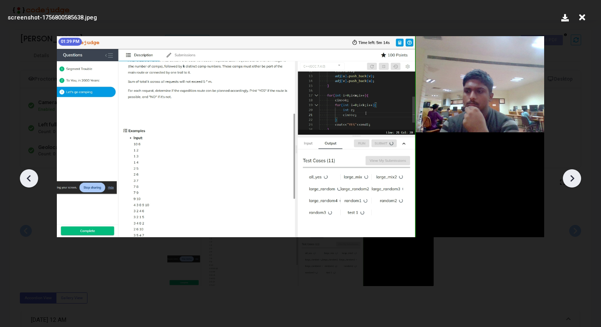
click at [576, 175] on icon at bounding box center [572, 178] width 12 height 12
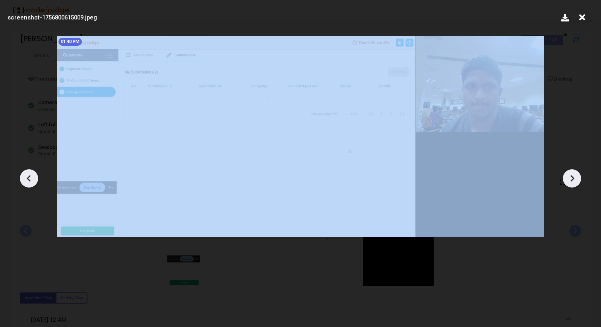
click at [576, 175] on icon at bounding box center [572, 178] width 12 height 12
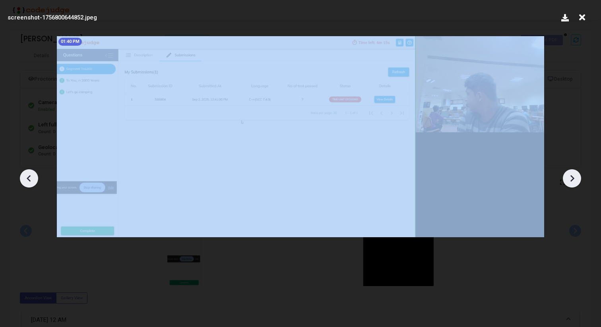
click at [576, 175] on icon at bounding box center [572, 178] width 12 height 12
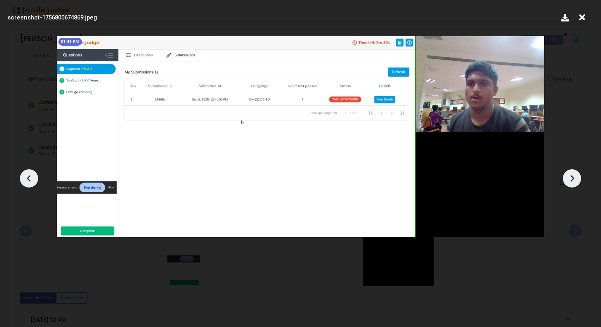
click at [576, 175] on icon at bounding box center [572, 178] width 12 height 12
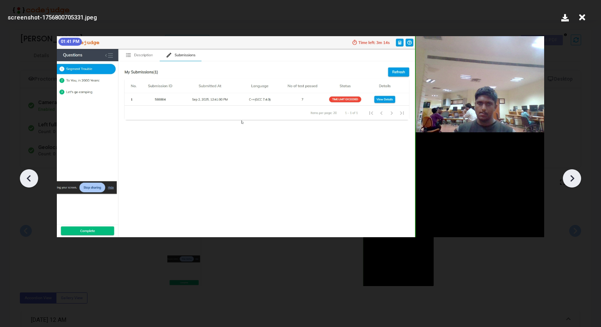
click at [576, 175] on icon at bounding box center [572, 178] width 12 height 12
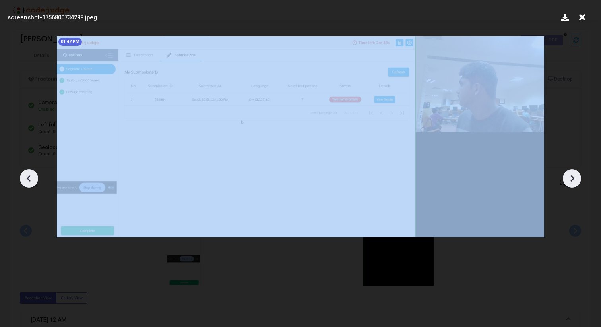
click at [576, 175] on icon at bounding box center [572, 178] width 12 height 12
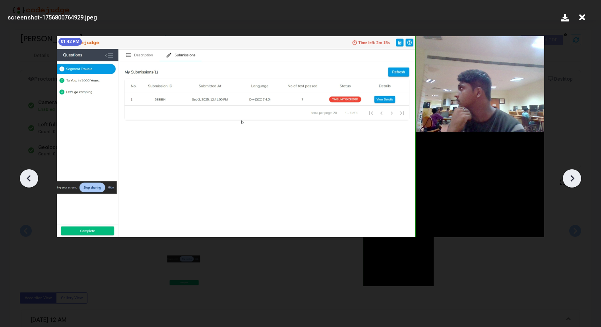
click at [26, 177] on icon at bounding box center [29, 178] width 12 height 12
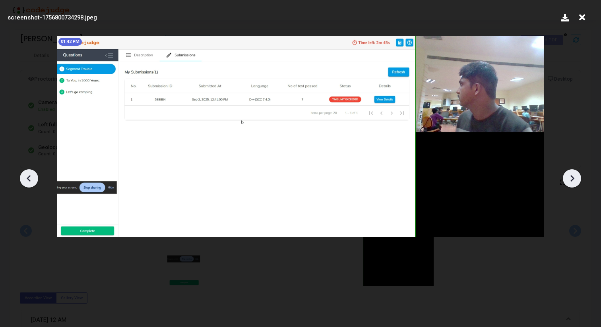
click at [26, 177] on icon at bounding box center [29, 178] width 12 height 12
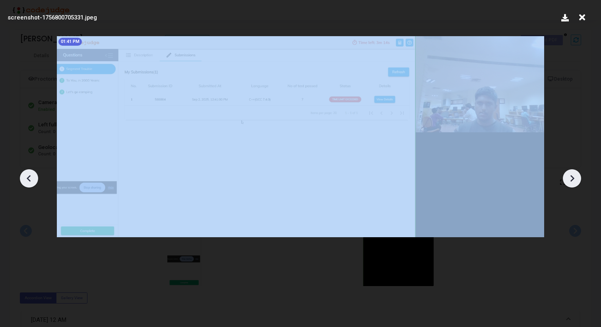
click at [26, 177] on icon at bounding box center [29, 178] width 12 height 12
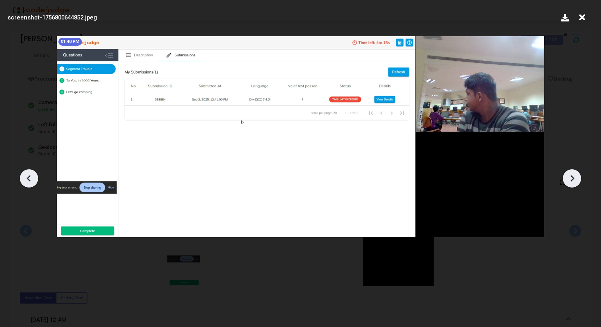
click at [570, 176] on icon at bounding box center [572, 178] width 12 height 12
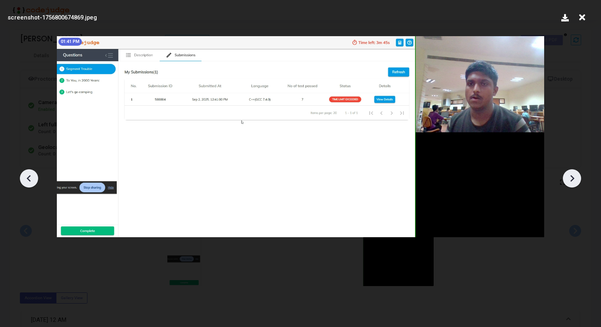
click at [570, 176] on icon at bounding box center [572, 178] width 12 height 12
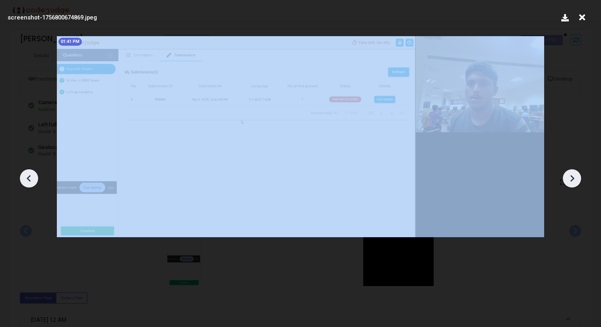
click at [570, 176] on icon at bounding box center [572, 178] width 12 height 12
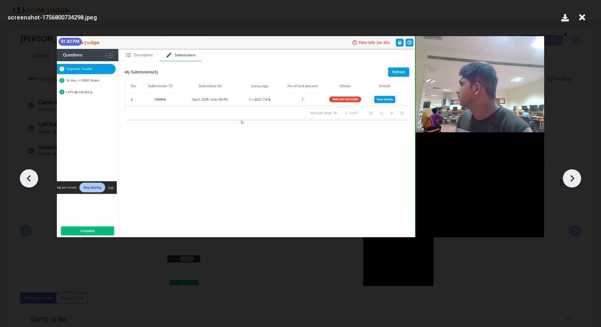
click at [570, 184] on icon at bounding box center [572, 178] width 12 height 12
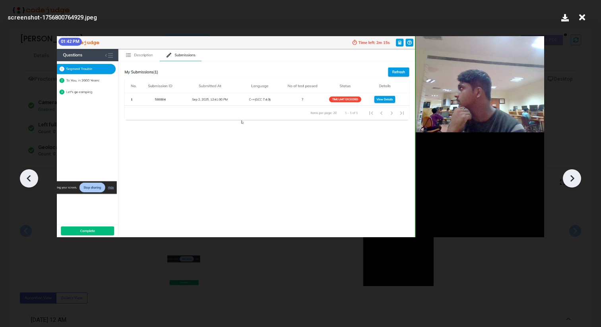
click at [584, 19] on icon at bounding box center [582, 17] width 12 height 15
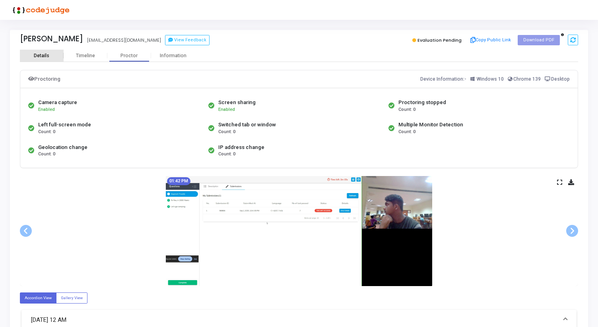
click at [42, 58] on div "Details" at bounding box center [41, 56] width 15 height 6
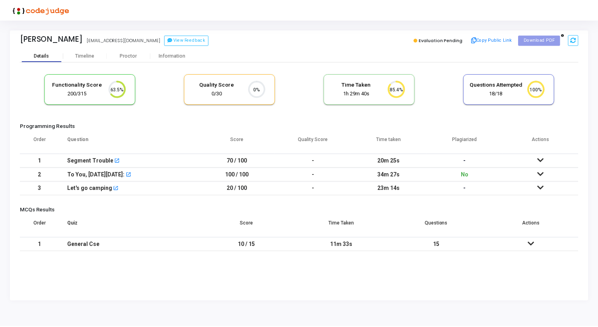
scroll to position [17, 20]
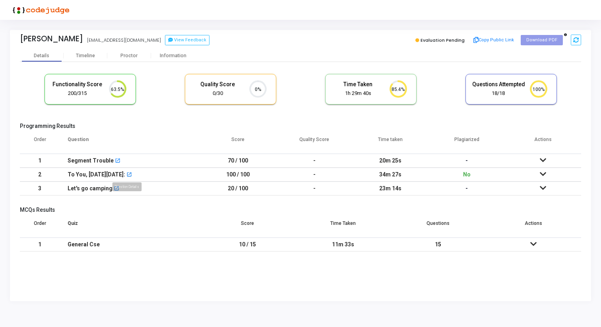
click at [128, 173] on mat-icon "open_in_new" at bounding box center [129, 175] width 6 height 6
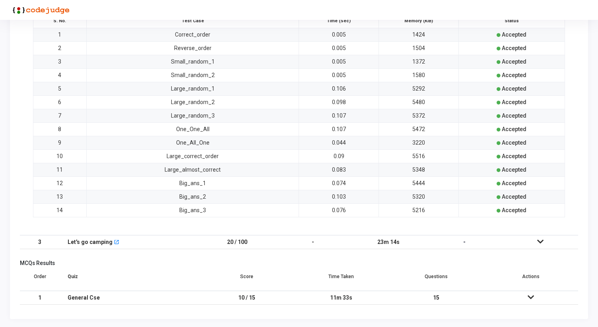
scroll to position [0, 0]
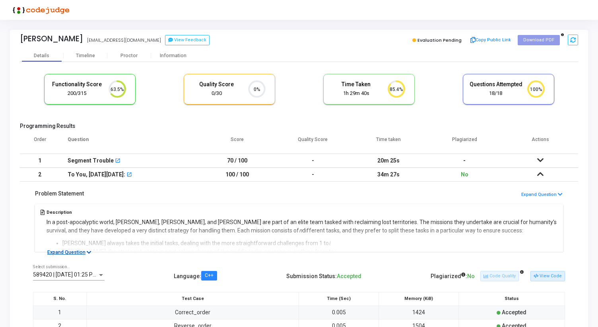
click at [81, 251] on button "Expand Question" at bounding box center [69, 252] width 53 height 8
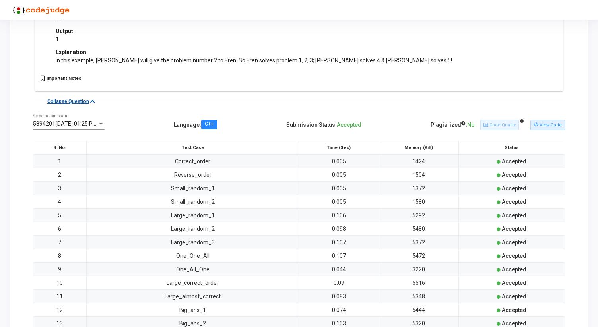
scroll to position [512, 0]
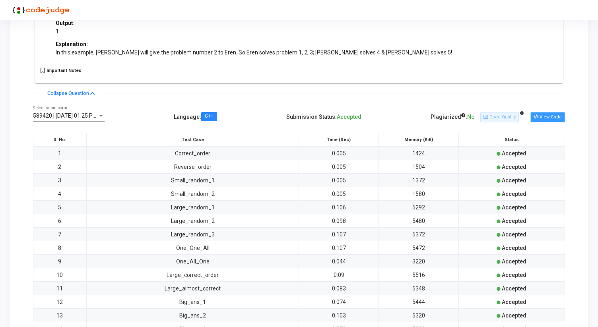
click at [547, 112] on button "View Code" at bounding box center [547, 117] width 35 height 10
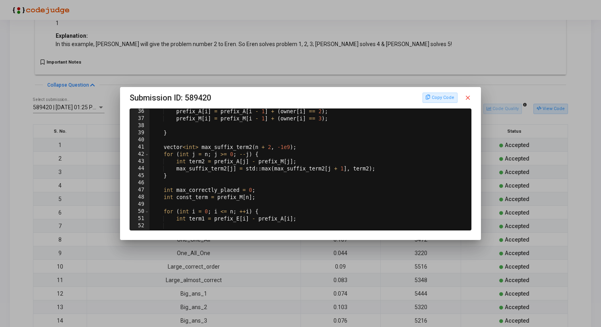
scroll to position [0, 0]
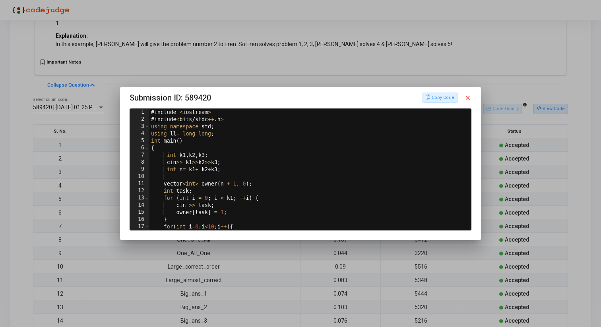
click at [468, 96] on mat-icon "close" at bounding box center [467, 97] width 7 height 7
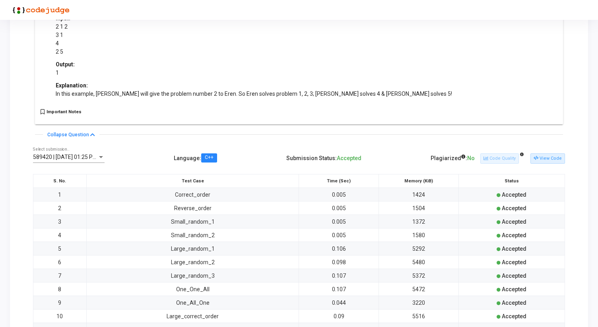
scroll to position [622, 0]
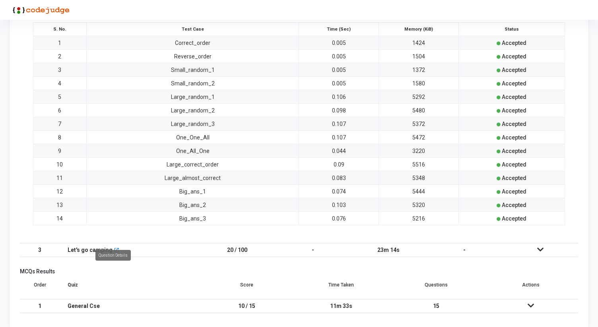
click at [114, 248] on mat-icon "open_in_new" at bounding box center [117, 251] width 6 height 6
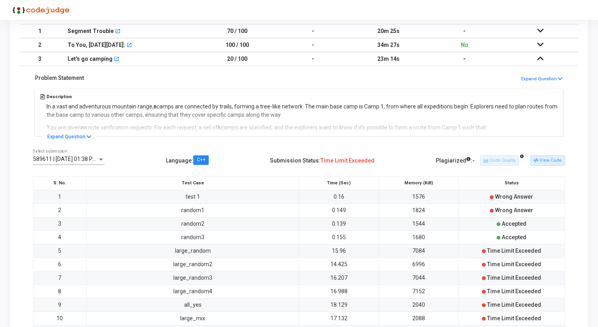
scroll to position [136, 0]
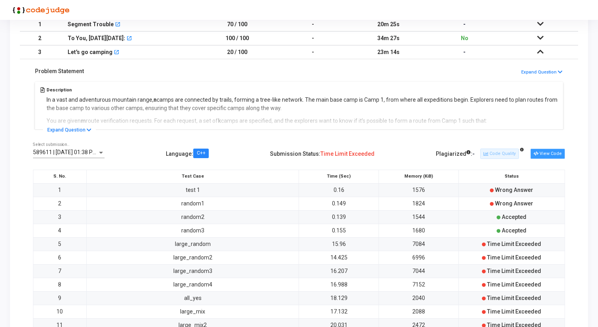
click at [552, 150] on button "View Code" at bounding box center [547, 154] width 35 height 10
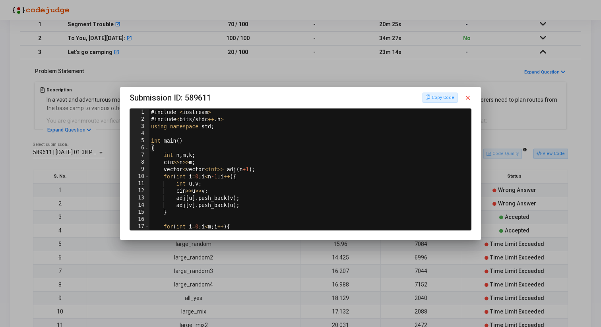
scroll to position [65, 0]
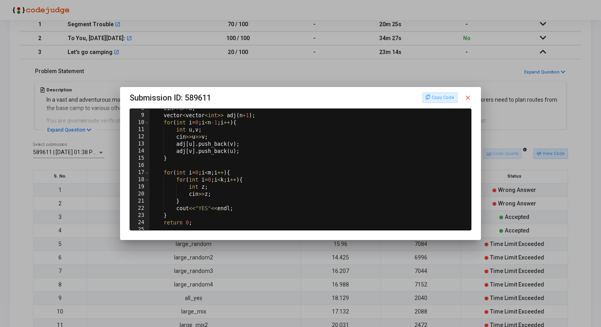
click at [469, 98] on mat-icon "close" at bounding box center [467, 97] width 7 height 7
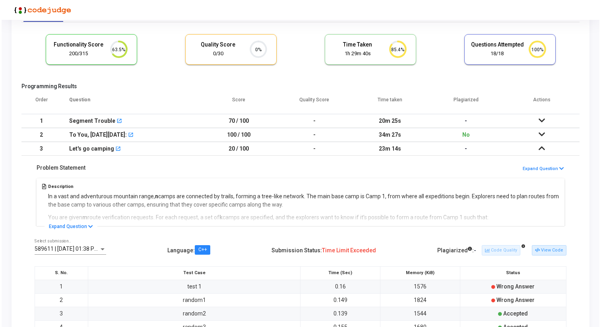
scroll to position [0, 0]
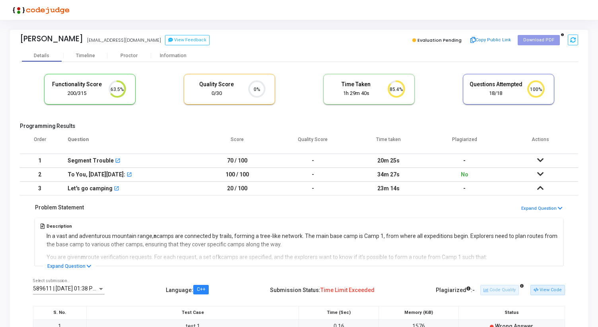
click at [539, 159] on icon at bounding box center [540, 160] width 6 height 6
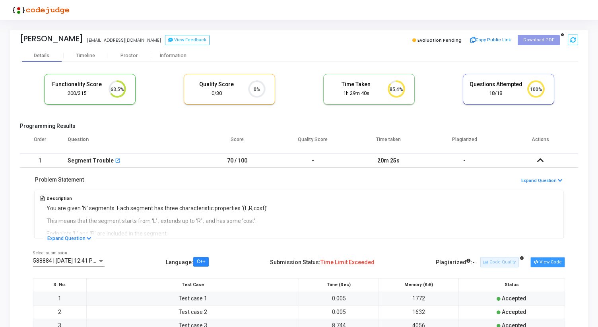
click at [547, 263] on button "View Code" at bounding box center [547, 262] width 35 height 10
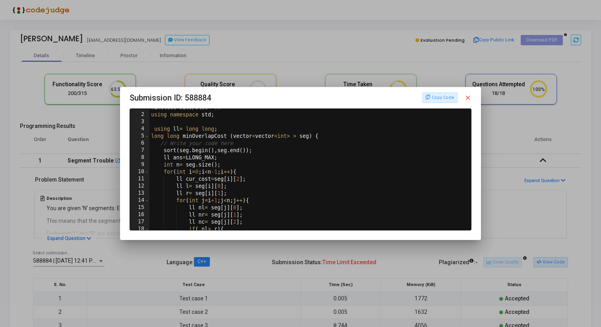
scroll to position [208, 0]
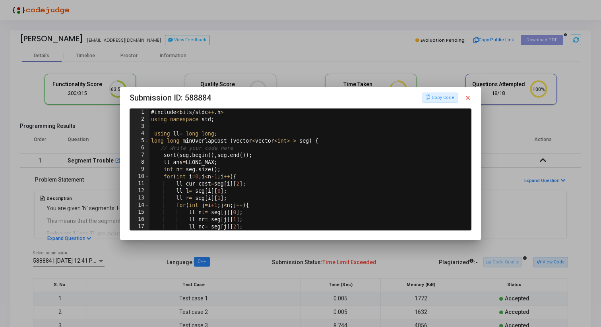
click at [466, 96] on mat-icon "close" at bounding box center [467, 97] width 7 height 7
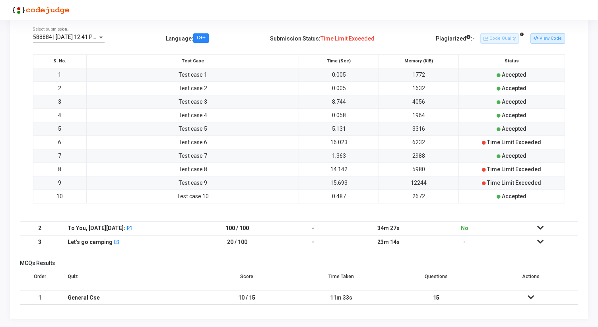
click at [537, 246] on td at bounding box center [540, 242] width 76 height 14
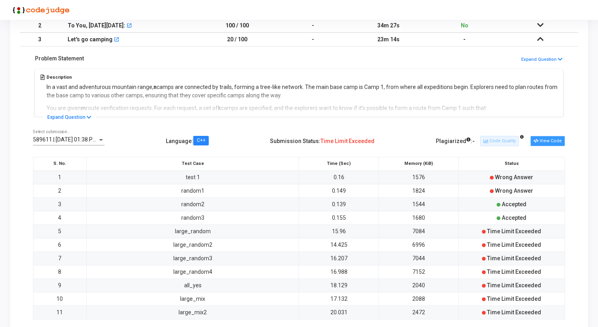
click at [541, 144] on button "View Code" at bounding box center [547, 141] width 35 height 10
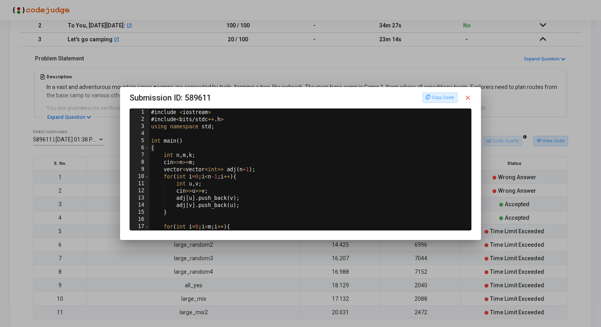
click at [468, 96] on mat-icon "close" at bounding box center [467, 97] width 7 height 7
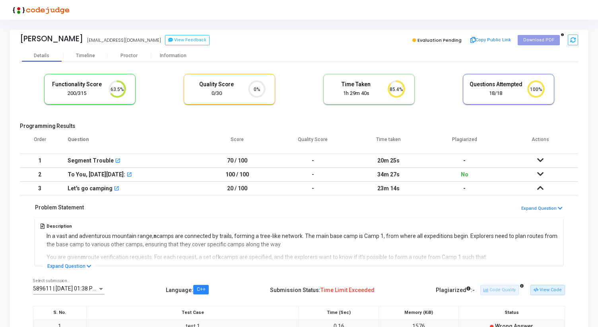
click at [542, 171] on icon at bounding box center [540, 174] width 6 height 6
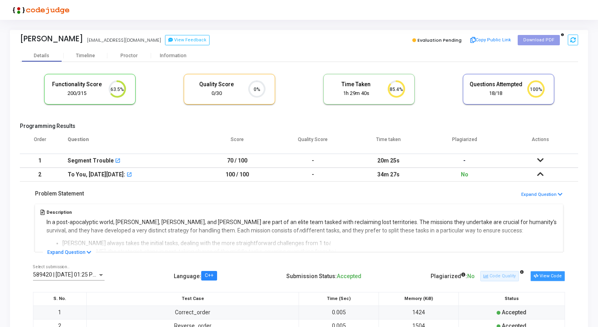
click at [543, 275] on button "View Code" at bounding box center [547, 276] width 35 height 10
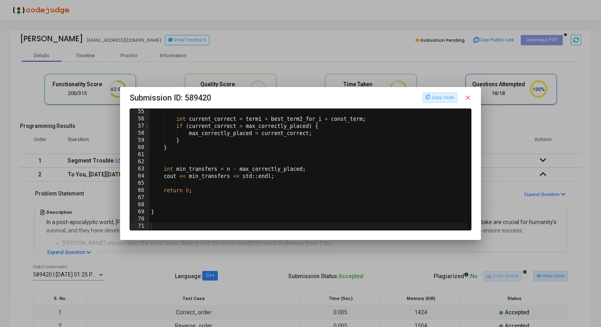
click at [542, 183] on div at bounding box center [300, 163] width 601 height 327
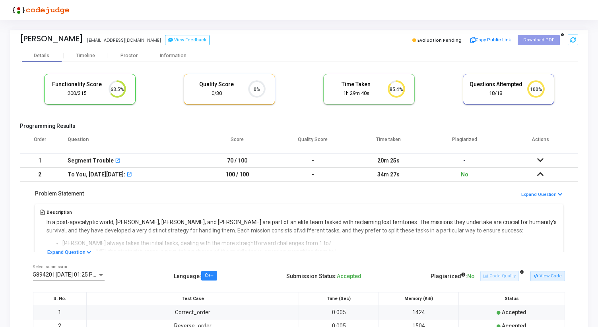
click at [540, 162] on icon at bounding box center [540, 160] width 6 height 6
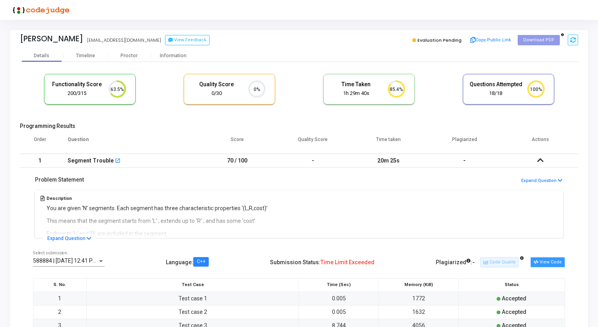
click at [545, 263] on button "View Code" at bounding box center [547, 262] width 35 height 10
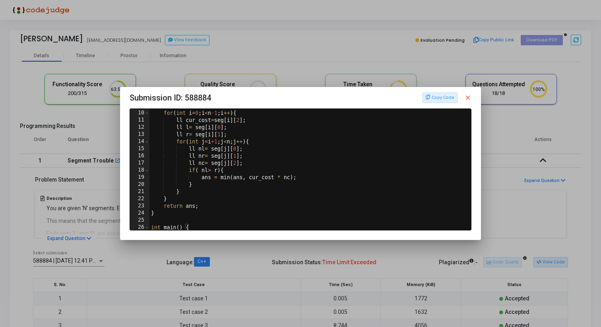
scroll to position [54, 0]
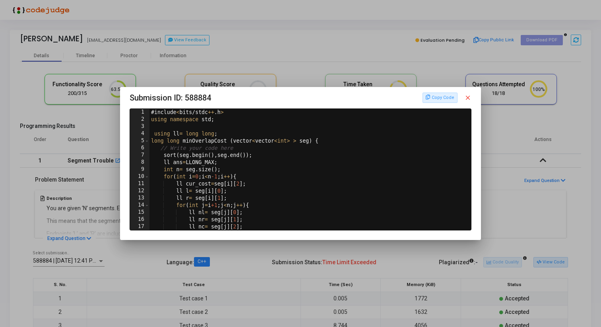
click at [540, 207] on div at bounding box center [300, 163] width 601 height 327
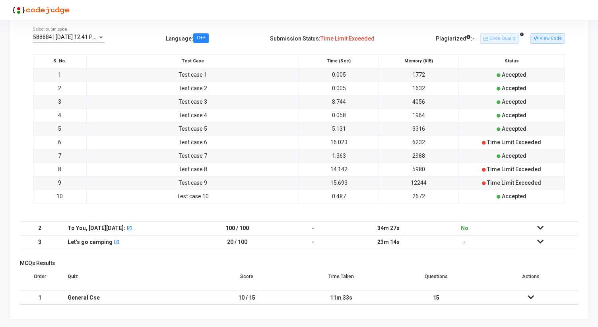
click at [541, 225] on icon at bounding box center [540, 228] width 6 height 6
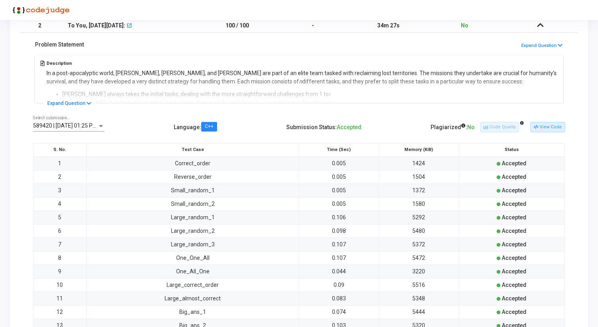
scroll to position [0, 0]
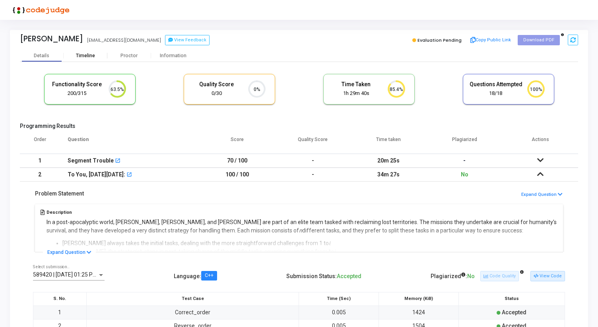
click at [92, 54] on div "Timeline" at bounding box center [85, 56] width 19 height 6
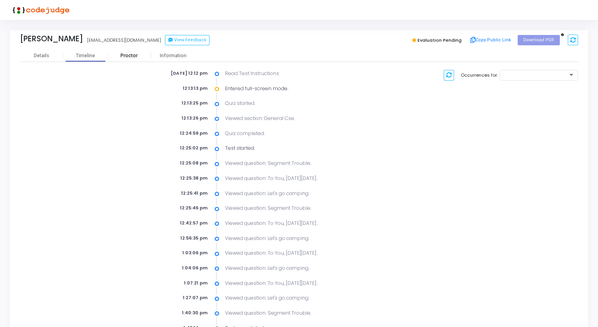
click at [127, 54] on div "Proctor" at bounding box center [129, 56] width 44 height 6
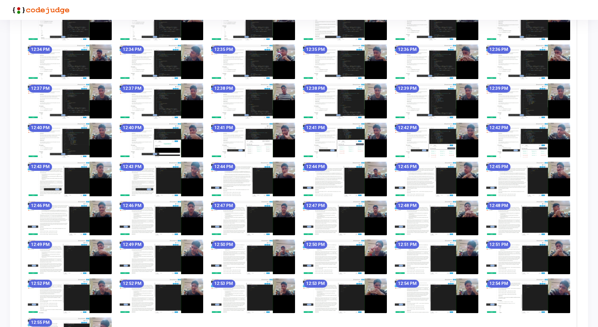
scroll to position [571, 0]
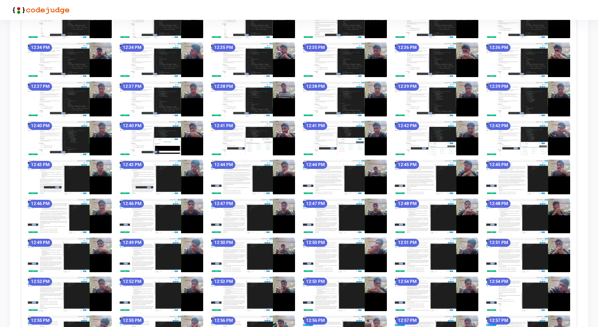
click at [345, 165] on img at bounding box center [345, 177] width 84 height 35
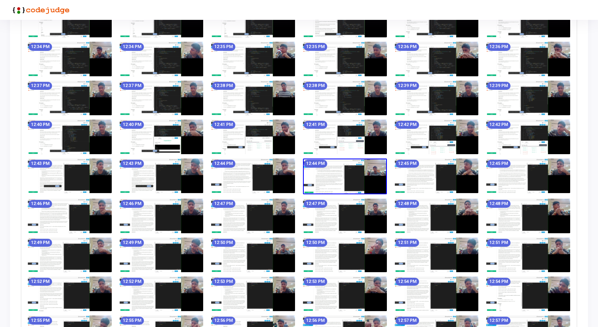
click at [342, 171] on img at bounding box center [345, 176] width 84 height 35
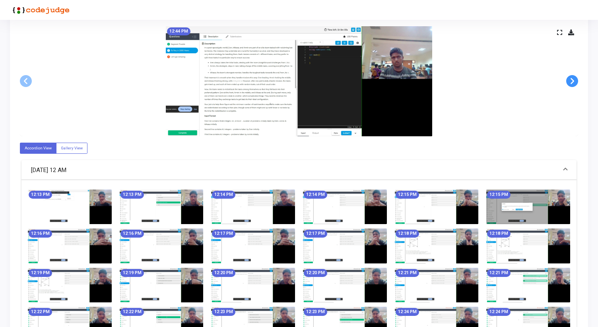
scroll to position [61, 0]
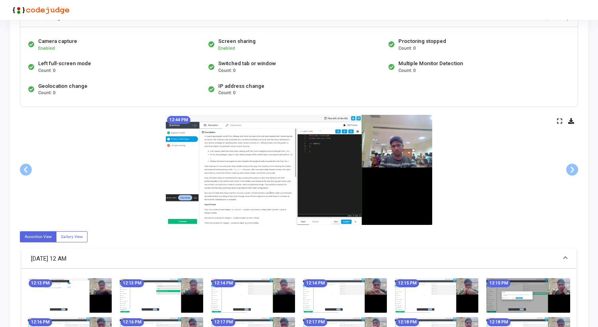
click at [561, 119] on icon at bounding box center [559, 121] width 5 height 4
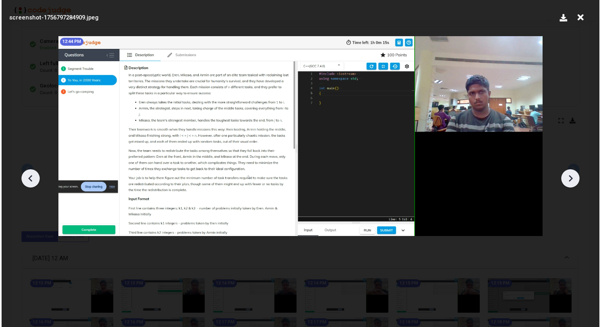
scroll to position [0, 0]
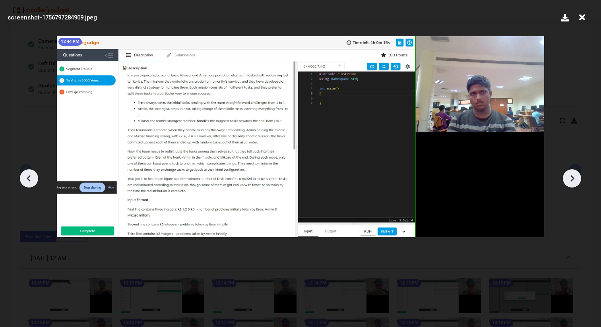
click at [571, 176] on icon at bounding box center [572, 178] width 4 height 7
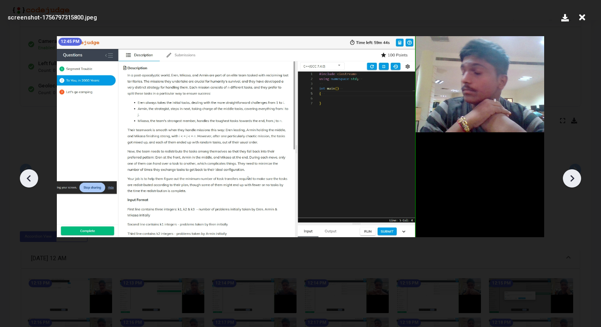
click at [571, 176] on icon at bounding box center [572, 178] width 4 height 7
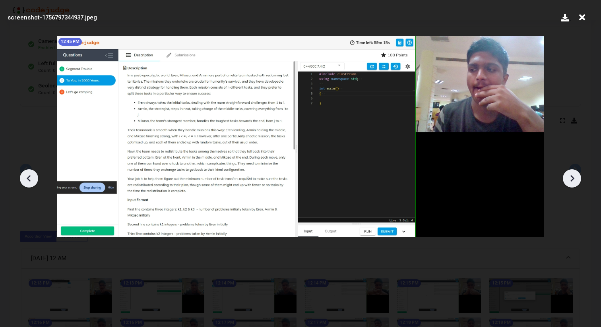
click at [571, 176] on icon at bounding box center [572, 178] width 4 height 7
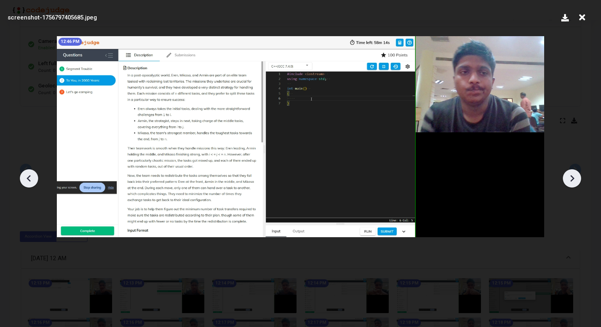
click at [571, 176] on icon at bounding box center [572, 178] width 4 height 7
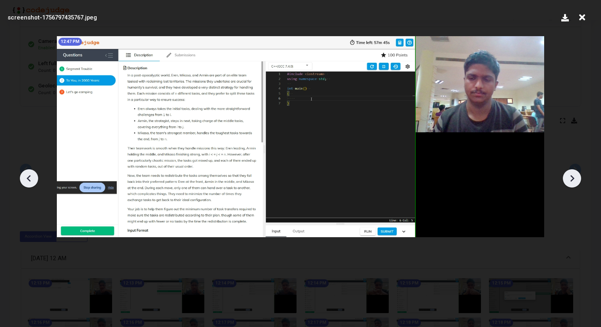
click at [571, 176] on icon at bounding box center [572, 178] width 4 height 7
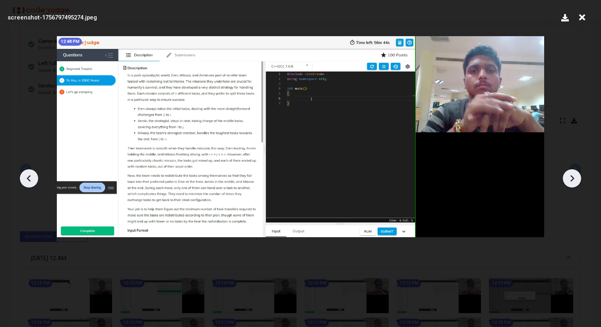
click at [571, 176] on icon at bounding box center [572, 178] width 4 height 7
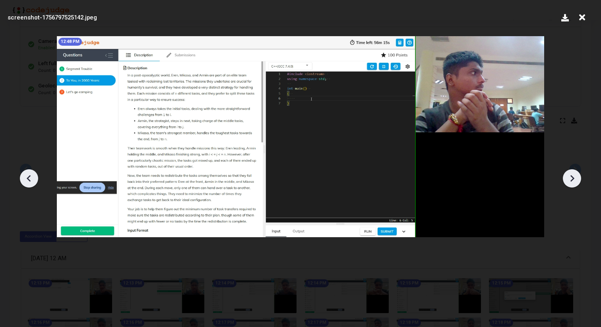
click at [571, 176] on icon at bounding box center [572, 178] width 4 height 7
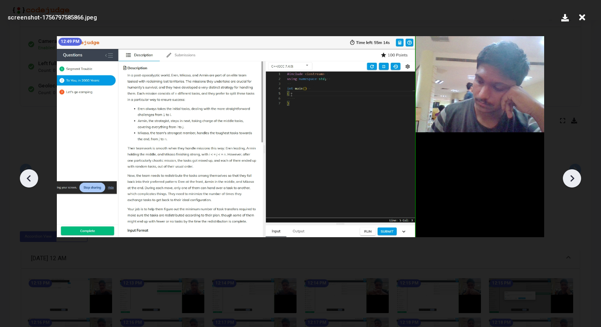
click at [571, 176] on icon at bounding box center [572, 178] width 4 height 7
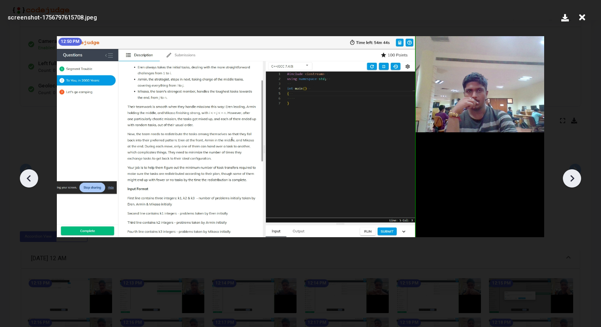
click at [571, 176] on icon at bounding box center [572, 178] width 4 height 7
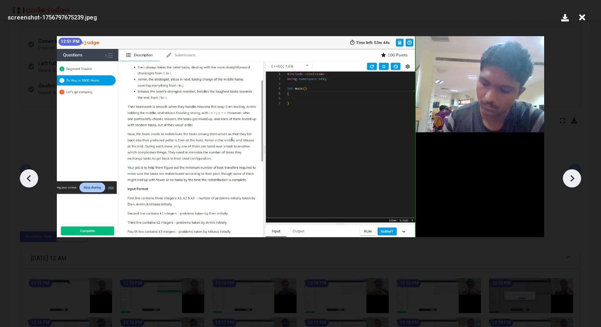
click at [571, 176] on icon at bounding box center [572, 178] width 4 height 7
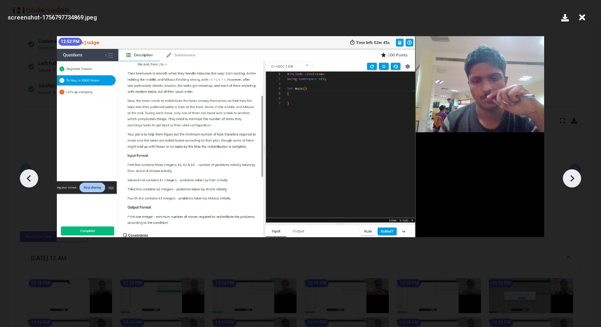
click at [571, 176] on icon at bounding box center [572, 178] width 4 height 7
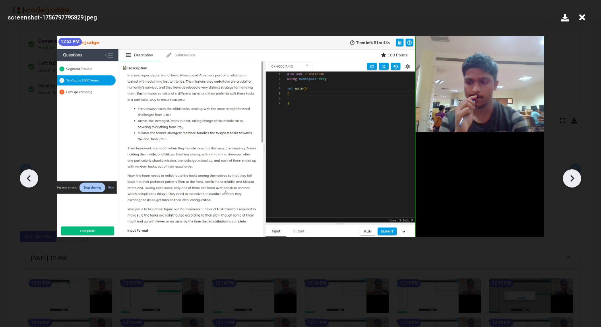
click at [571, 176] on icon at bounding box center [572, 178] width 4 height 7
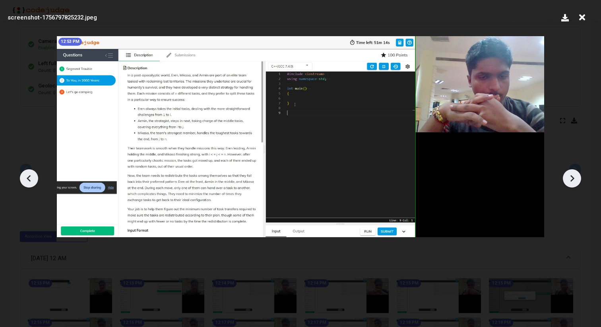
click at [571, 176] on icon at bounding box center [572, 178] width 4 height 7
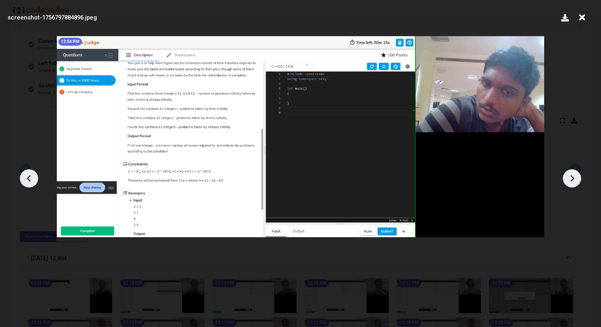
click at [571, 176] on icon at bounding box center [572, 178] width 4 height 7
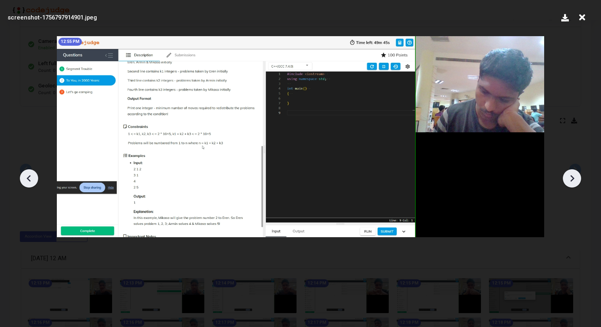
click at [571, 176] on icon at bounding box center [572, 178] width 4 height 7
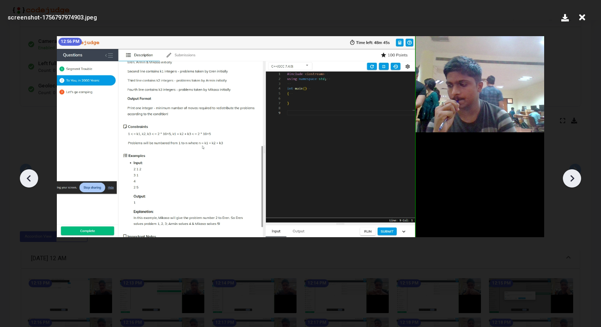
click at [571, 176] on icon at bounding box center [572, 178] width 4 height 7
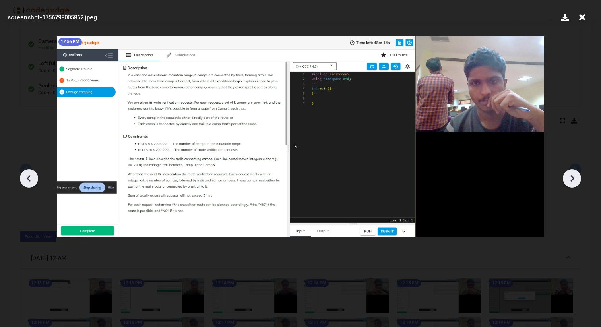
click at [571, 176] on icon at bounding box center [572, 178] width 4 height 7
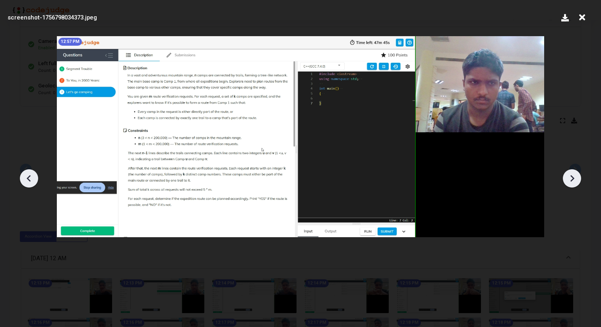
click at [571, 176] on icon at bounding box center [572, 178] width 4 height 7
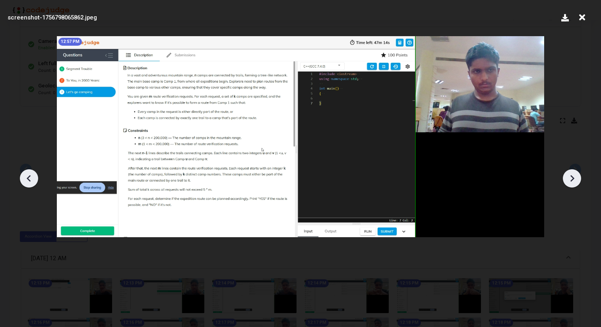
click at [571, 176] on icon at bounding box center [572, 178] width 4 height 7
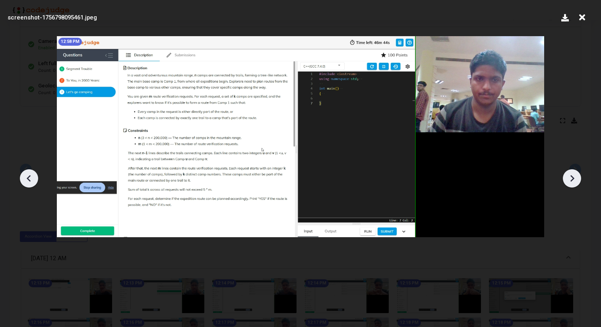
click at [571, 176] on icon at bounding box center [572, 178] width 4 height 7
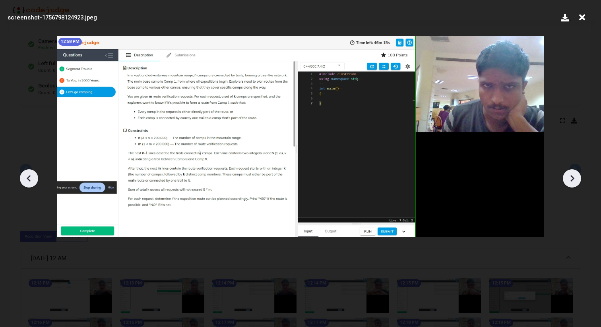
click at [571, 176] on icon at bounding box center [572, 178] width 4 height 7
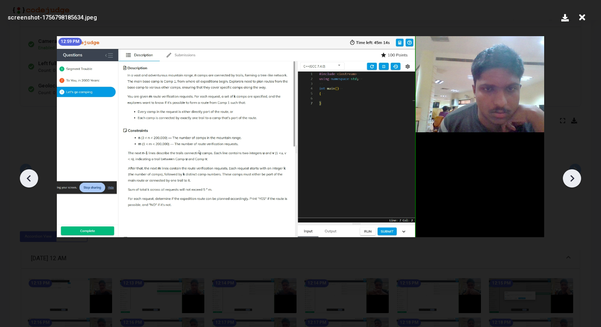
click at [571, 176] on icon at bounding box center [572, 178] width 4 height 7
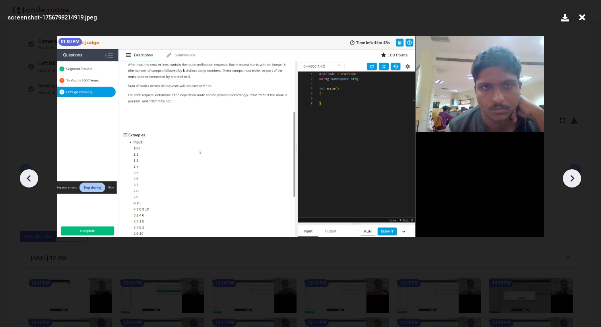
click at [571, 176] on icon at bounding box center [572, 178] width 4 height 7
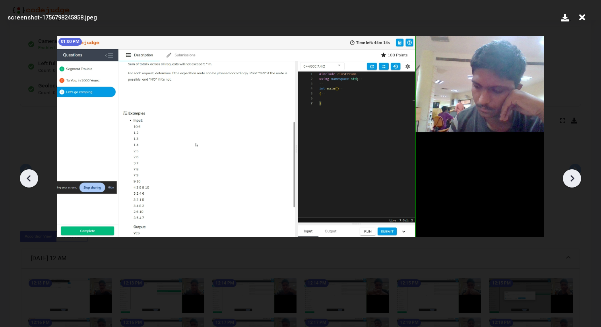
click at [571, 176] on icon at bounding box center [572, 178] width 4 height 7
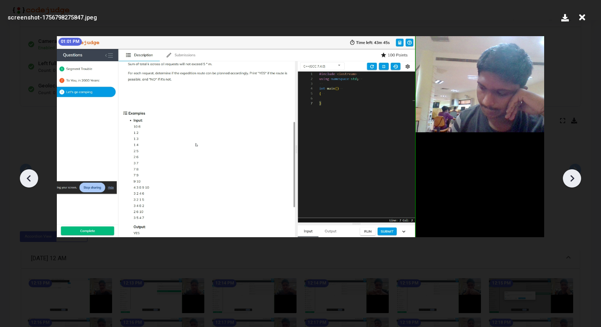
click at [571, 176] on icon at bounding box center [572, 178] width 4 height 7
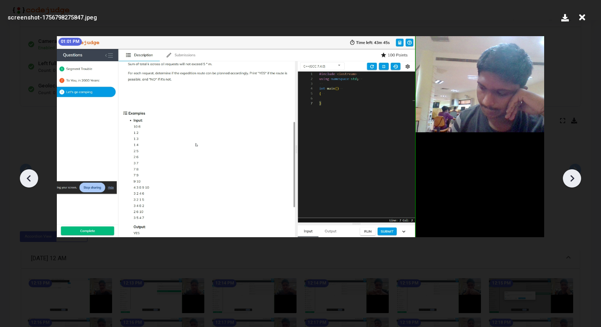
click at [571, 176] on icon at bounding box center [572, 178] width 4 height 7
click at [29, 178] on icon at bounding box center [29, 178] width 12 height 12
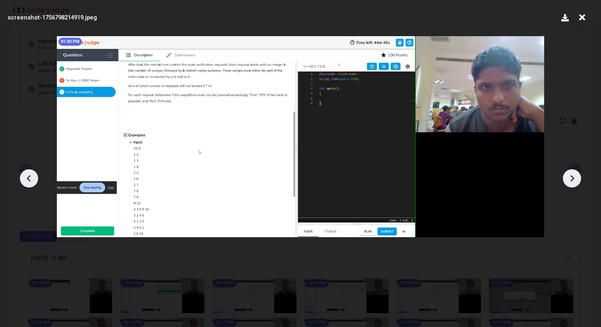
click at [29, 178] on icon at bounding box center [29, 178] width 12 height 12
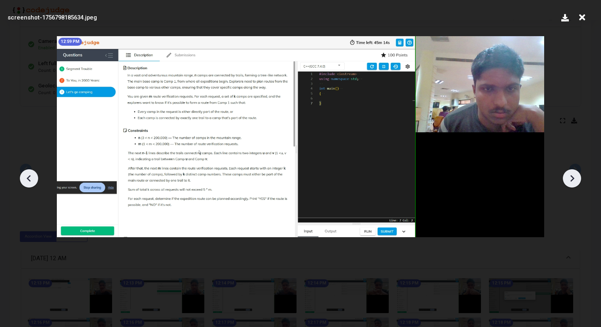
click at [29, 178] on icon at bounding box center [29, 178] width 12 height 12
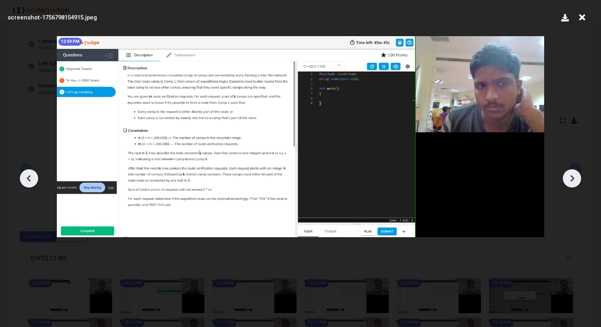
click at [29, 178] on icon at bounding box center [29, 178] width 12 height 12
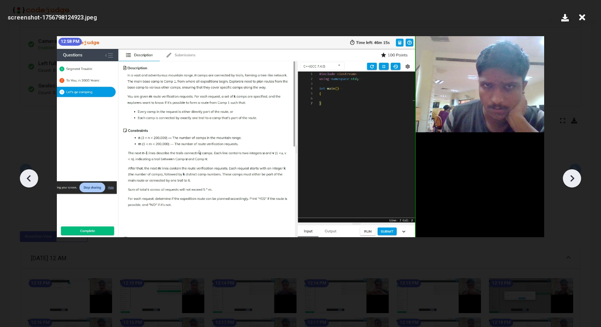
click at [29, 178] on icon at bounding box center [29, 178] width 12 height 12
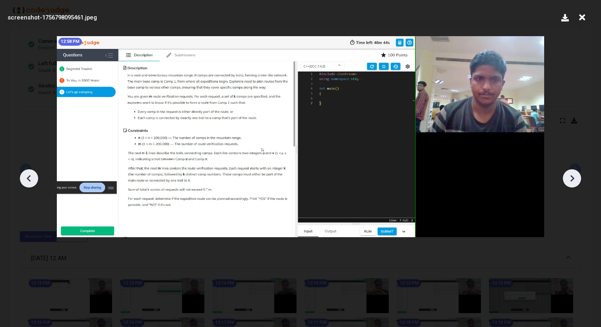
click at [29, 178] on icon at bounding box center [29, 178] width 12 height 12
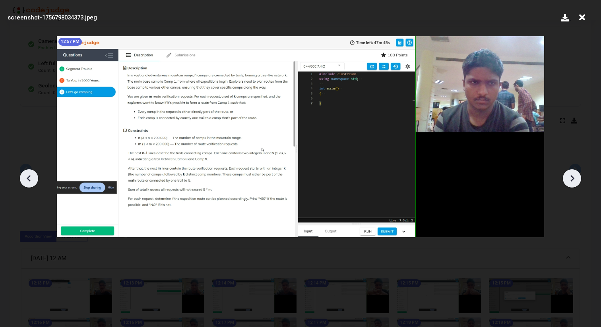
click at [29, 178] on icon at bounding box center [29, 178] width 12 height 12
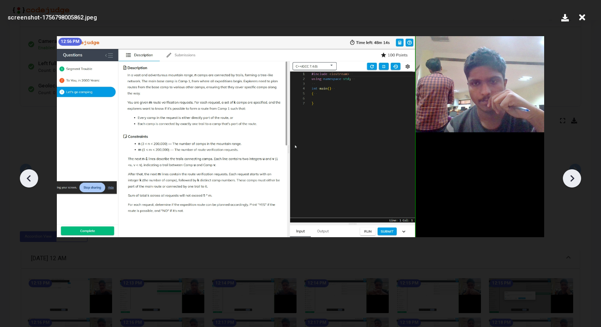
click at [29, 178] on icon at bounding box center [29, 178] width 12 height 12
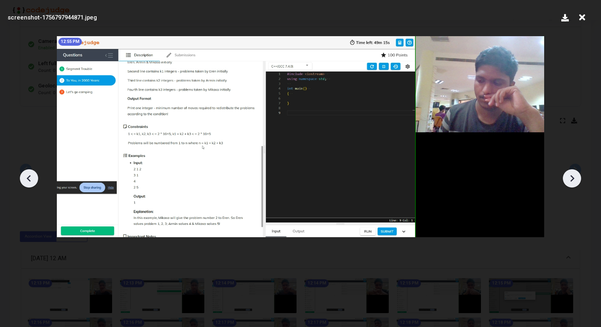
click at [29, 178] on icon at bounding box center [29, 178] width 12 height 12
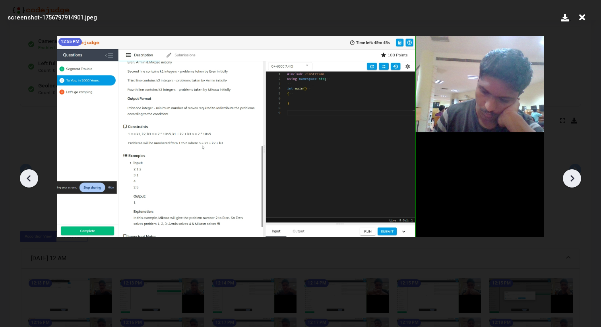
click at [29, 178] on icon at bounding box center [29, 178] width 12 height 12
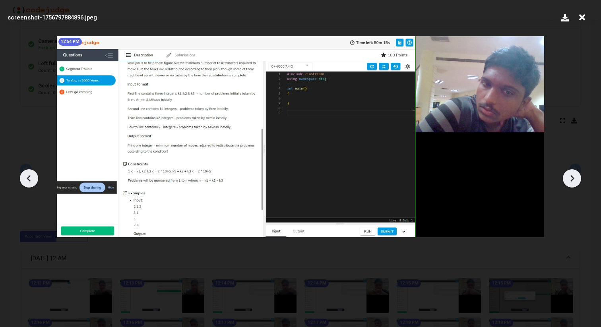
click at [568, 179] on icon at bounding box center [572, 178] width 12 height 12
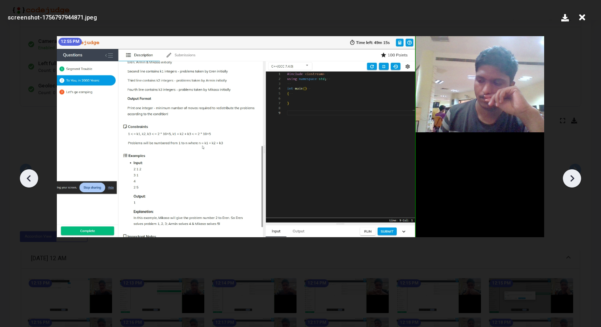
click at [568, 179] on icon at bounding box center [572, 178] width 12 height 12
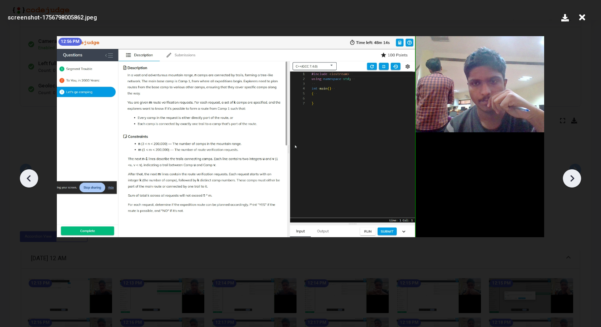
click at [568, 179] on icon at bounding box center [572, 178] width 12 height 12
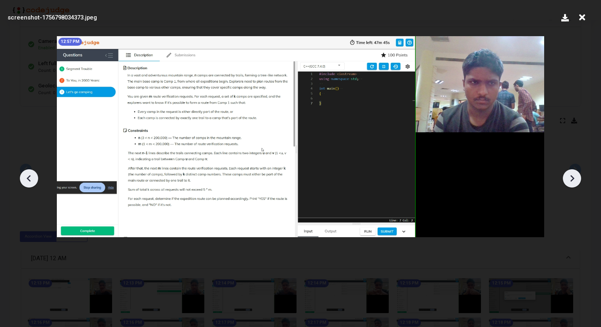
click at [568, 179] on icon at bounding box center [572, 178] width 12 height 12
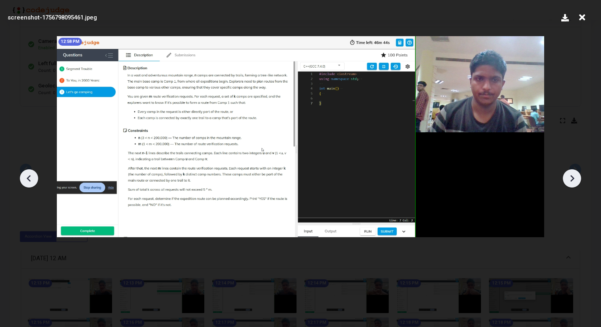
click at [568, 179] on icon at bounding box center [572, 178] width 12 height 12
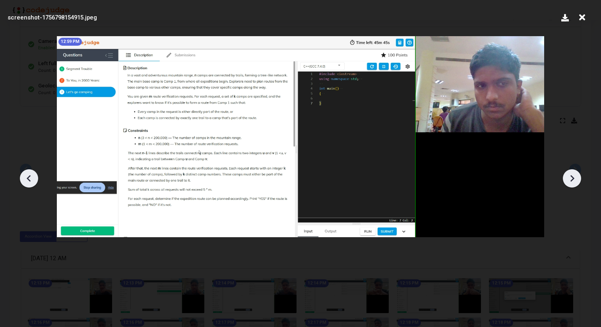
click at [568, 179] on icon at bounding box center [572, 178] width 12 height 12
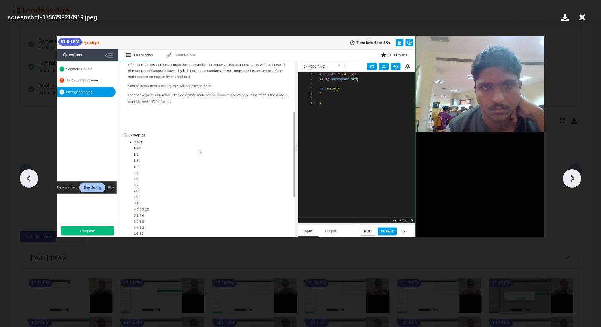
click at [568, 179] on icon at bounding box center [572, 178] width 12 height 12
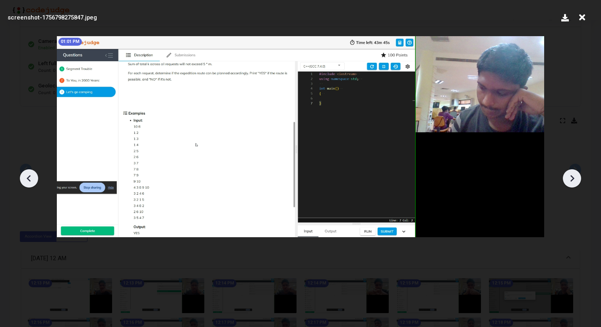
click at [568, 179] on icon at bounding box center [572, 178] width 12 height 12
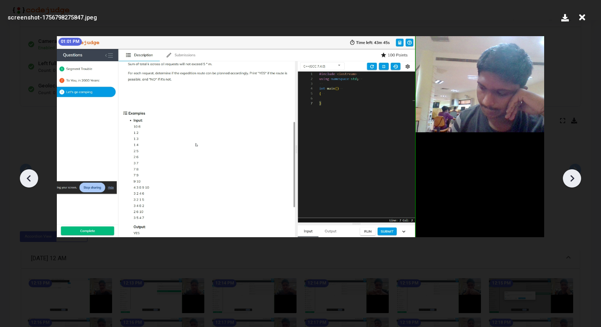
click at [568, 179] on icon at bounding box center [572, 178] width 12 height 12
click at [26, 173] on icon at bounding box center [29, 178] width 12 height 12
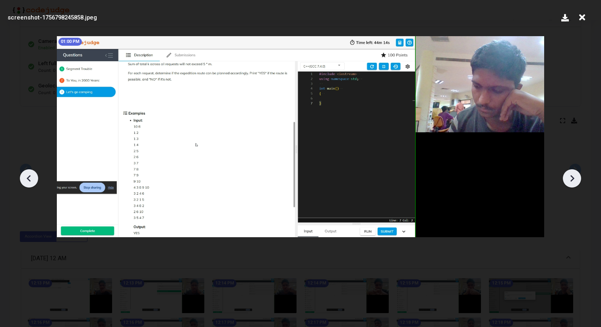
click at [26, 173] on icon at bounding box center [29, 178] width 12 height 12
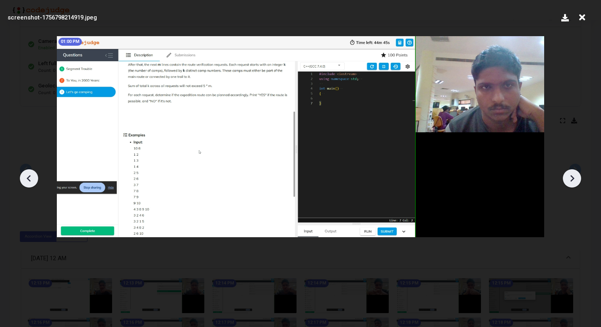
click at [26, 173] on icon at bounding box center [29, 178] width 12 height 12
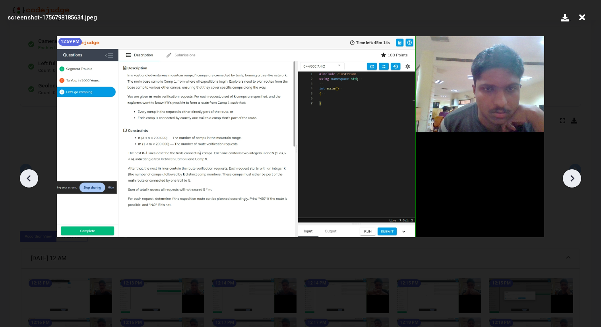
click at [26, 173] on icon at bounding box center [29, 178] width 12 height 12
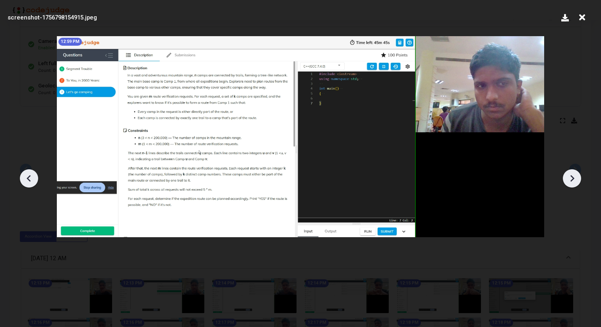
click at [26, 173] on icon at bounding box center [29, 178] width 12 height 12
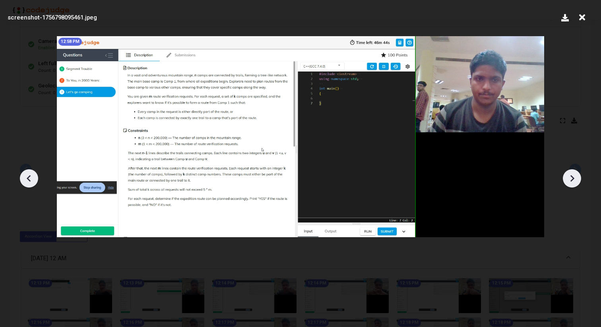
click at [26, 173] on icon at bounding box center [29, 178] width 12 height 12
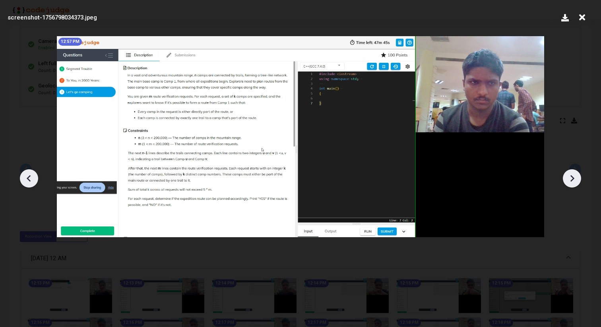
click at [26, 173] on icon at bounding box center [29, 178] width 12 height 12
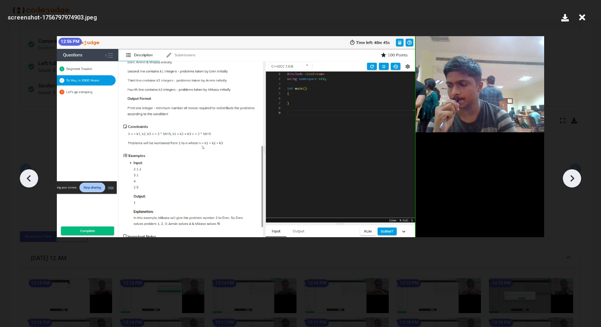
click at [26, 173] on icon at bounding box center [29, 178] width 12 height 12
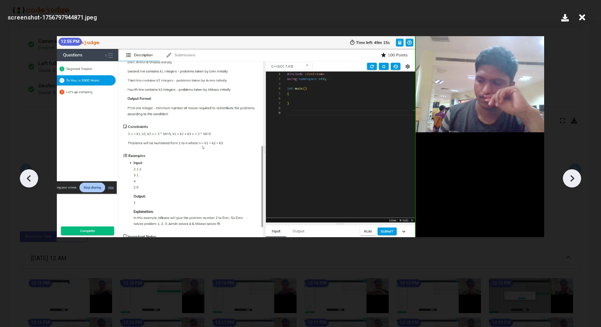
click at [26, 173] on icon at bounding box center [29, 178] width 12 height 12
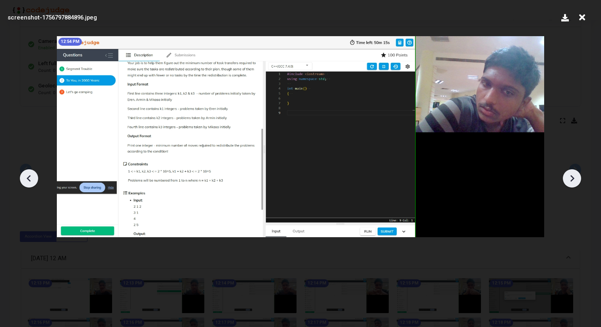
click at [26, 173] on icon at bounding box center [29, 178] width 12 height 12
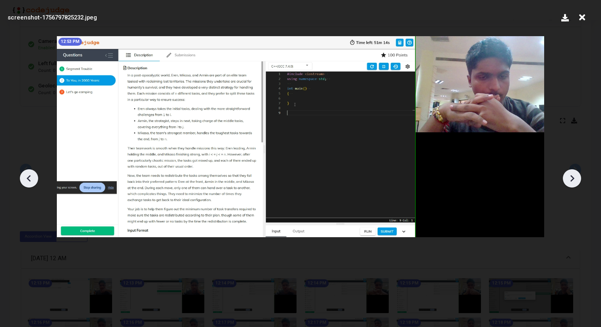
click at [26, 173] on icon at bounding box center [29, 178] width 12 height 12
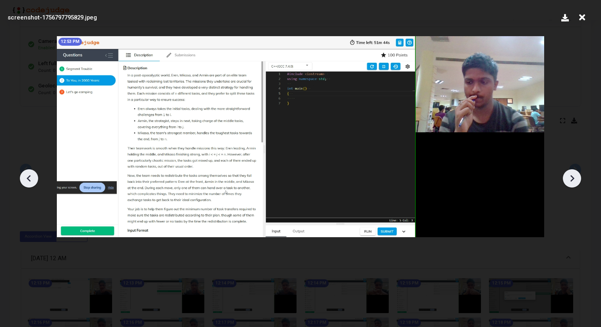
click at [26, 173] on icon at bounding box center [29, 178] width 12 height 12
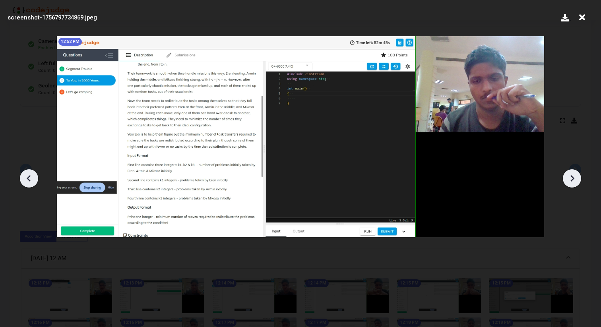
click at [26, 173] on icon at bounding box center [29, 178] width 12 height 12
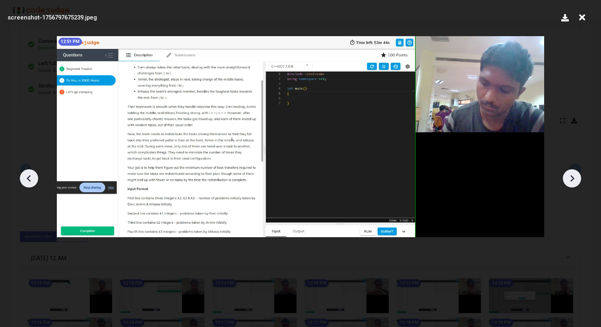
click at [26, 173] on icon at bounding box center [29, 178] width 12 height 12
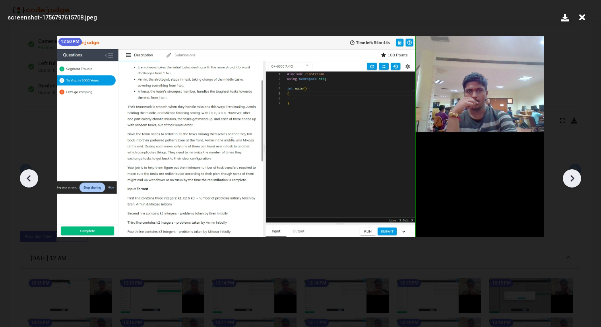
click at [26, 173] on icon at bounding box center [29, 178] width 12 height 12
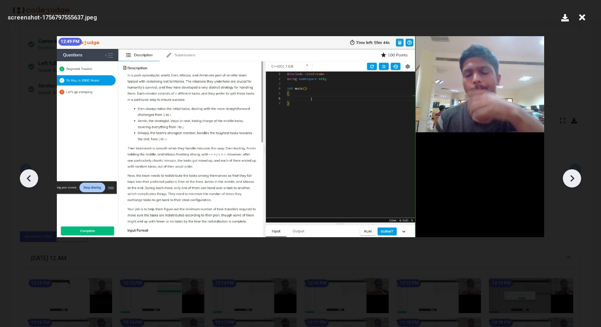
click at [26, 173] on icon at bounding box center [29, 178] width 12 height 12
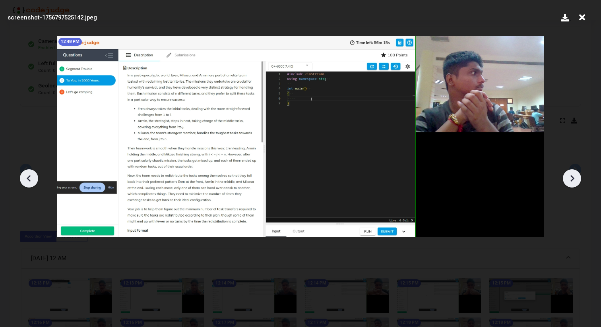
click at [26, 173] on icon at bounding box center [29, 178] width 12 height 12
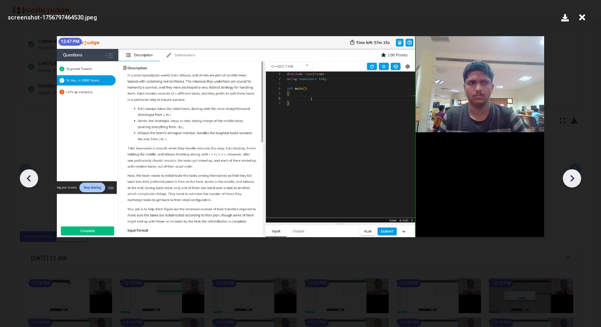
click at [26, 173] on icon at bounding box center [29, 178] width 12 height 12
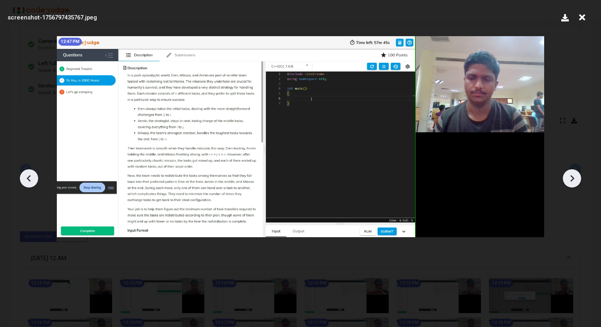
click at [26, 173] on icon at bounding box center [29, 178] width 12 height 12
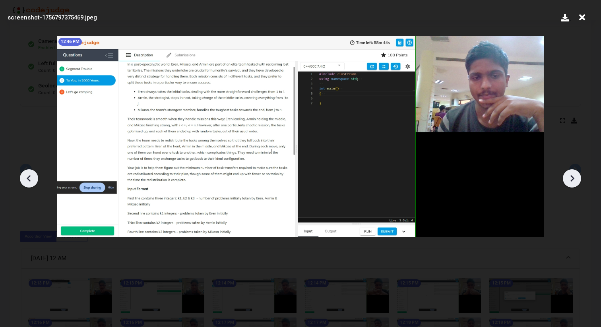
click at [26, 173] on icon at bounding box center [29, 178] width 12 height 12
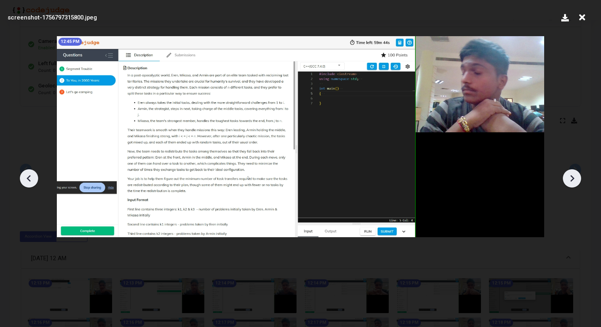
click at [26, 173] on icon at bounding box center [29, 178] width 12 height 12
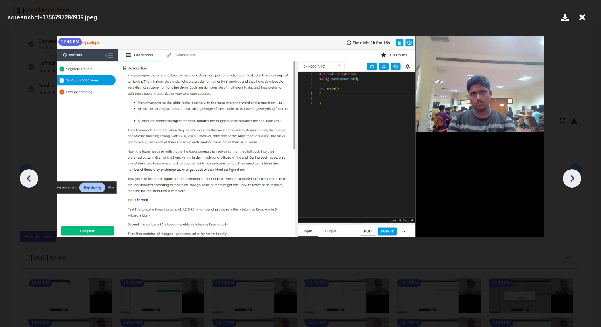
click at [26, 173] on icon at bounding box center [29, 178] width 12 height 12
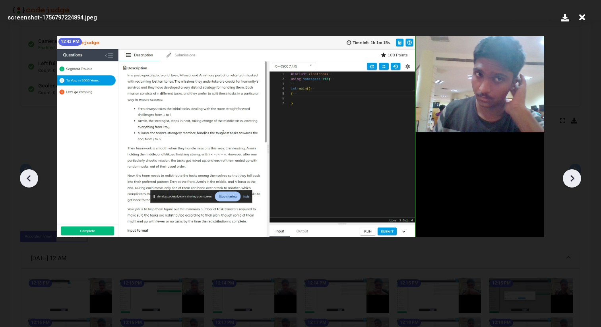
click at [26, 173] on icon at bounding box center [29, 178] width 12 height 12
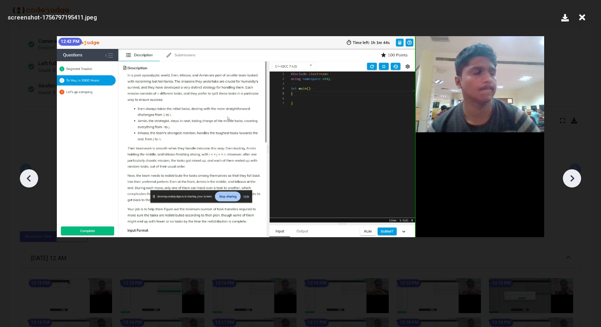
click at [26, 173] on icon at bounding box center [29, 178] width 12 height 12
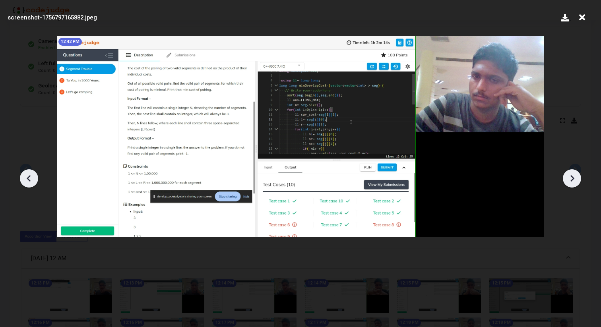
click at [26, 173] on icon at bounding box center [29, 178] width 12 height 12
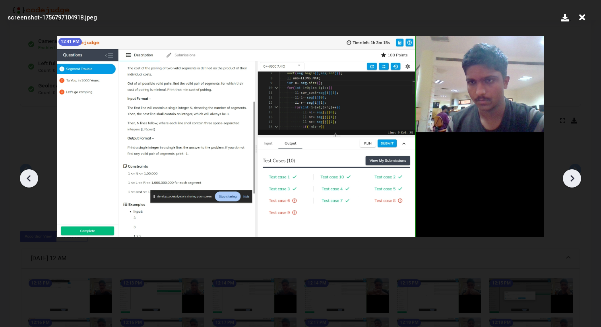
click at [26, 173] on icon at bounding box center [29, 178] width 12 height 12
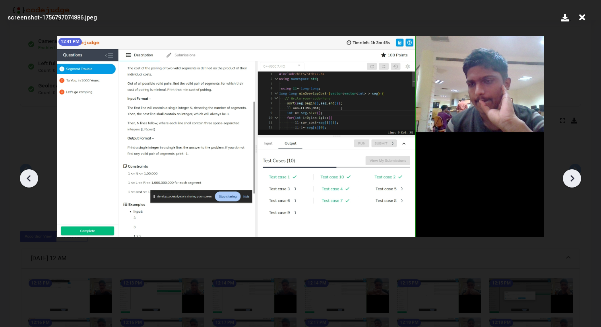
click at [26, 173] on icon at bounding box center [29, 178] width 12 height 12
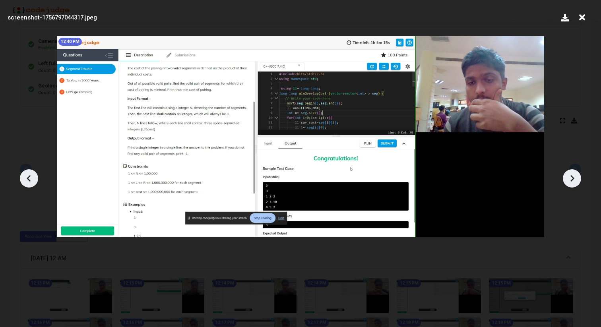
click at [26, 173] on icon at bounding box center [29, 178] width 12 height 12
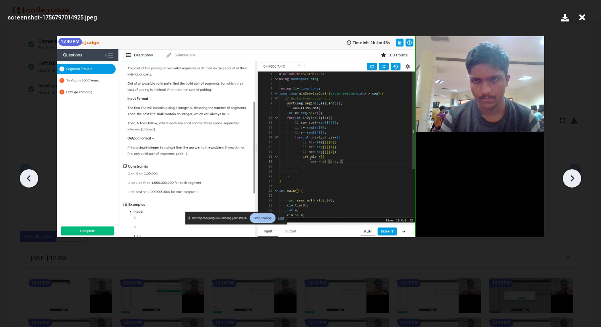
click at [26, 173] on icon at bounding box center [29, 178] width 12 height 12
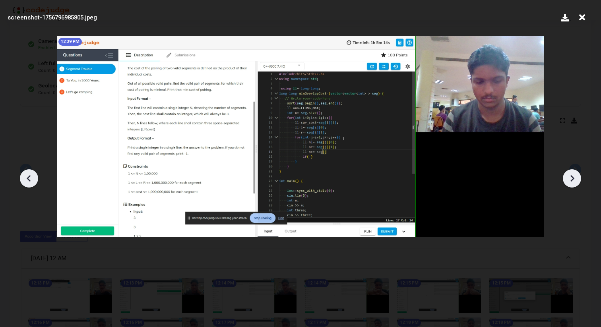
click at [26, 173] on icon at bounding box center [29, 178] width 12 height 12
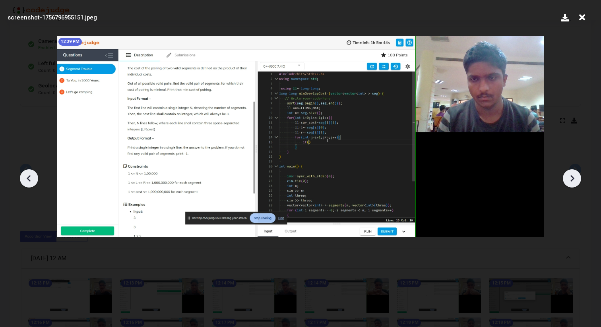
click at [26, 173] on icon at bounding box center [29, 178] width 12 height 12
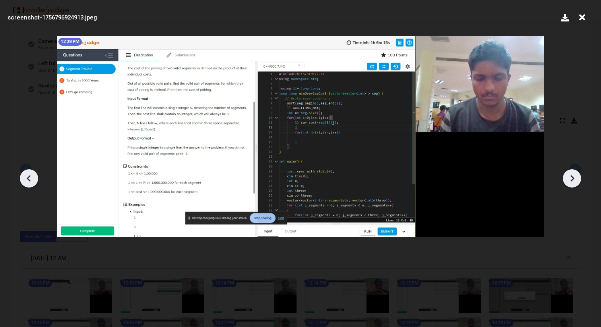
click at [26, 173] on icon at bounding box center [29, 178] width 12 height 12
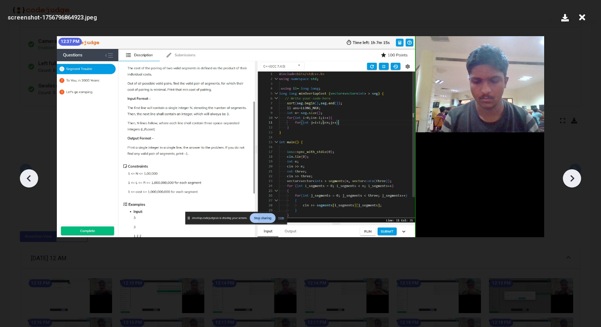
click at [26, 173] on icon at bounding box center [29, 178] width 12 height 12
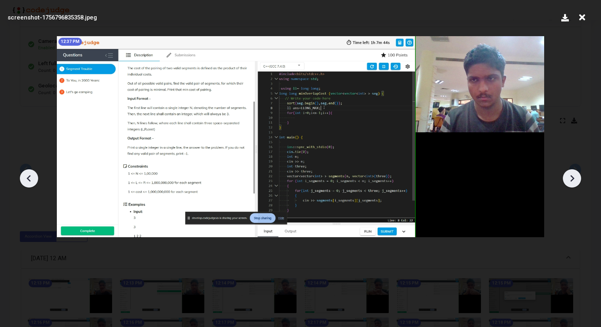
click at [26, 173] on icon at bounding box center [29, 178] width 12 height 12
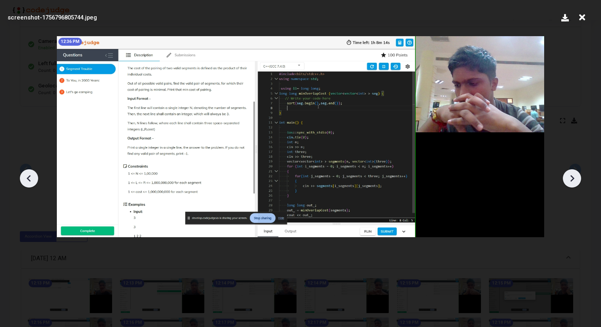
click at [26, 173] on icon at bounding box center [29, 178] width 12 height 12
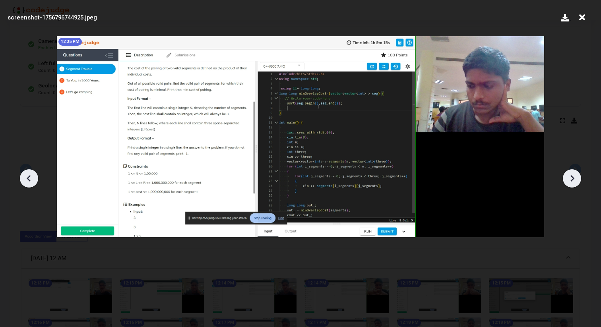
click at [26, 173] on icon at bounding box center [29, 178] width 12 height 12
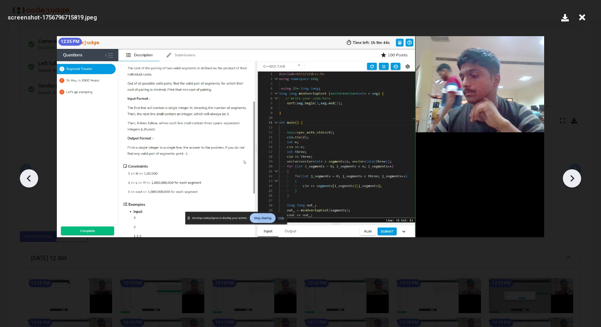
click at [26, 173] on icon at bounding box center [29, 178] width 12 height 12
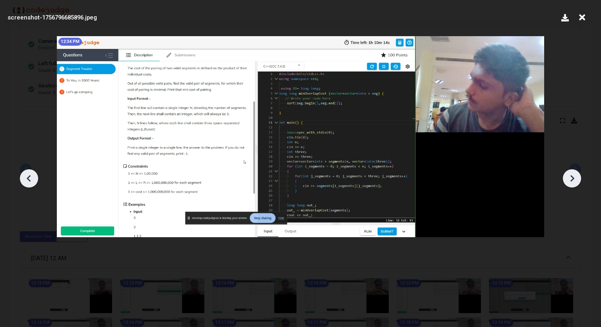
click at [26, 173] on icon at bounding box center [29, 178] width 12 height 12
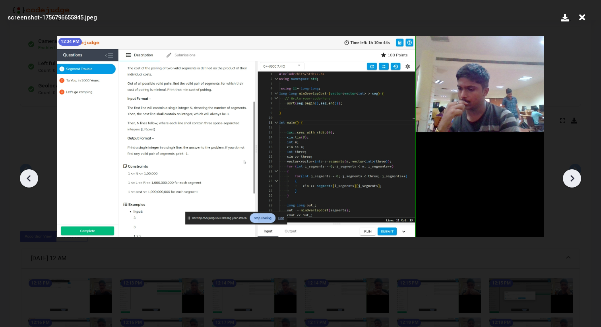
click at [26, 173] on icon at bounding box center [29, 178] width 12 height 12
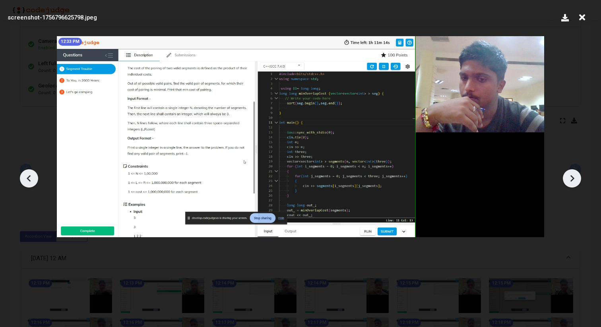
click at [26, 173] on icon at bounding box center [29, 178] width 12 height 12
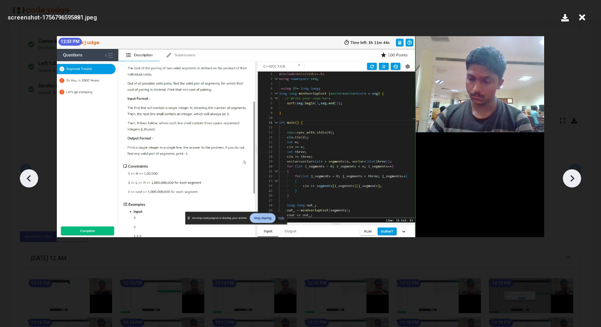
click at [26, 173] on icon at bounding box center [29, 178] width 12 height 12
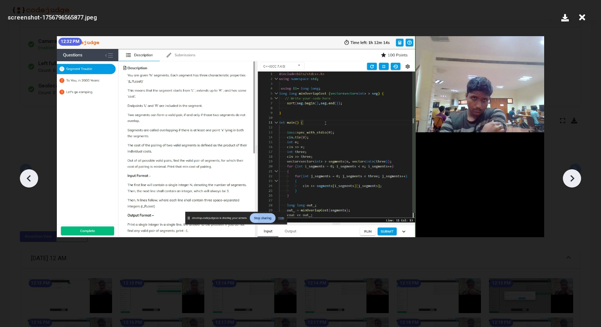
click at [26, 173] on icon at bounding box center [29, 178] width 12 height 12
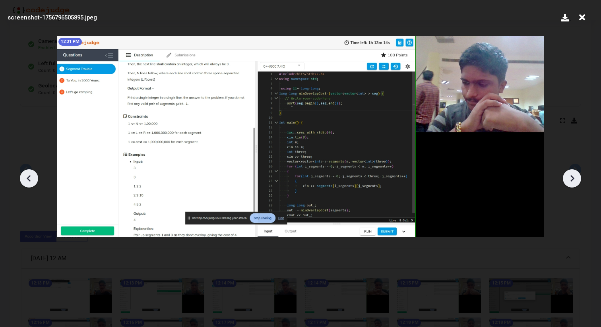
click at [26, 173] on icon at bounding box center [29, 178] width 12 height 12
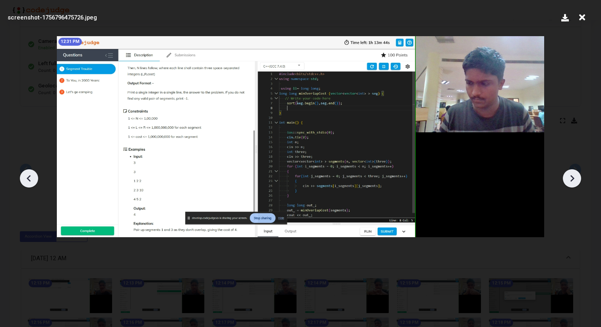
click at [26, 173] on icon at bounding box center [29, 178] width 12 height 12
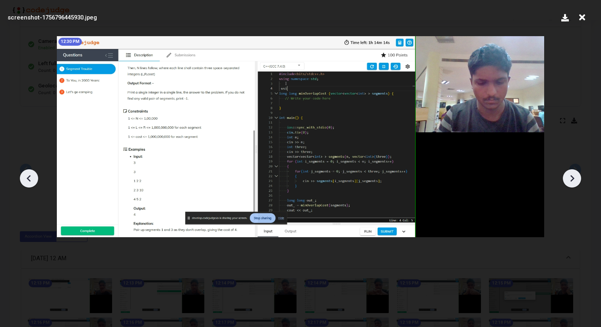
click at [26, 173] on icon at bounding box center [29, 178] width 12 height 12
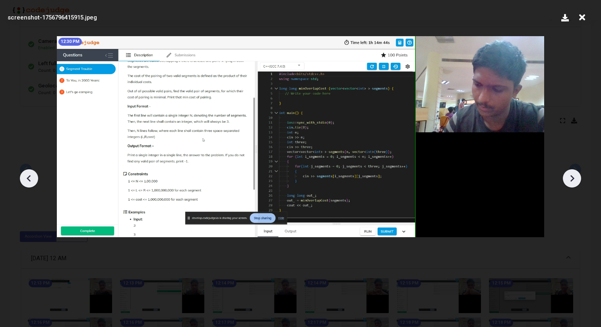
click at [26, 173] on icon at bounding box center [29, 178] width 12 height 12
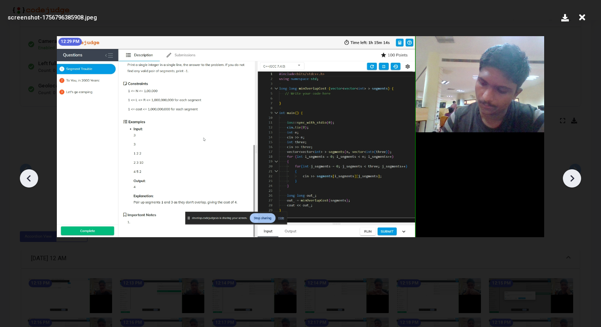
click at [26, 173] on icon at bounding box center [29, 178] width 12 height 12
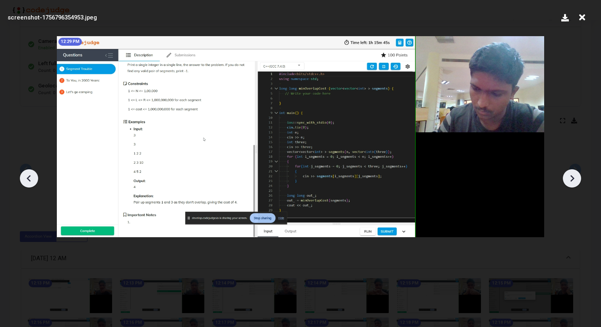
click at [26, 173] on icon at bounding box center [29, 178] width 12 height 12
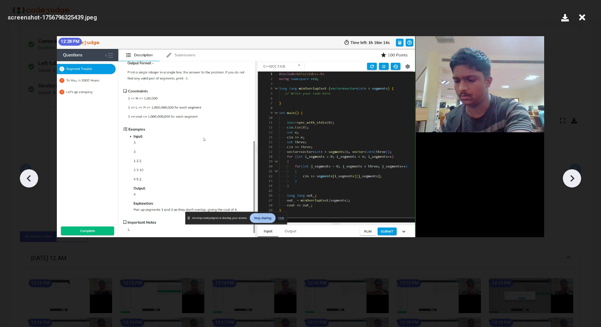
click at [26, 173] on icon at bounding box center [29, 178] width 12 height 12
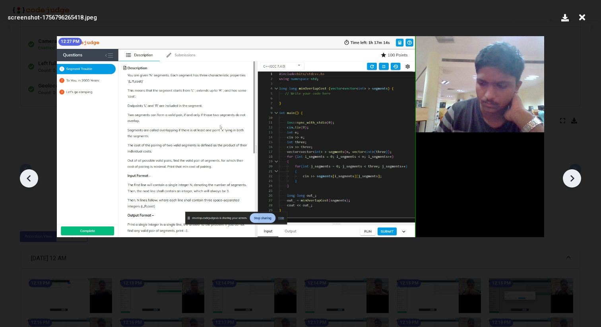
click at [26, 173] on icon at bounding box center [29, 178] width 12 height 12
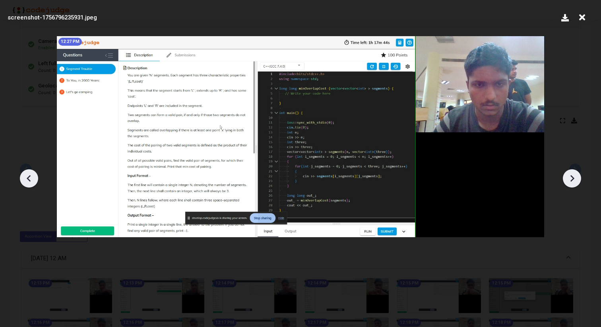
click at [26, 173] on icon at bounding box center [29, 178] width 12 height 12
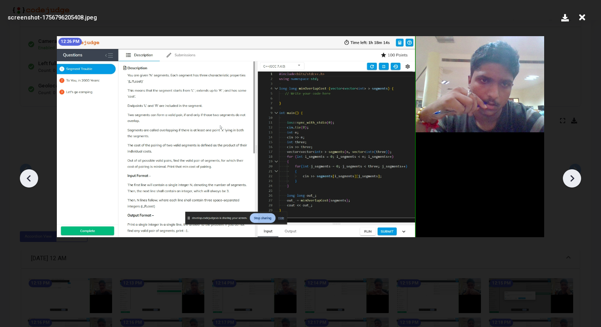
click at [26, 173] on icon at bounding box center [29, 178] width 12 height 12
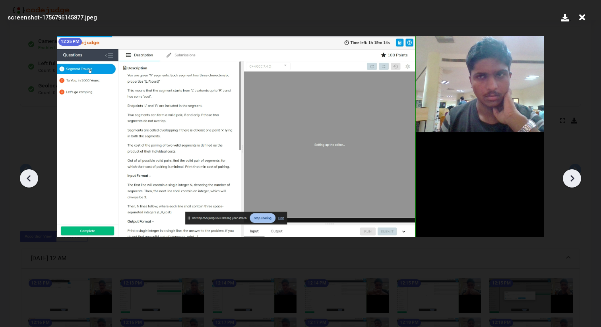
click at [26, 173] on icon at bounding box center [29, 178] width 12 height 12
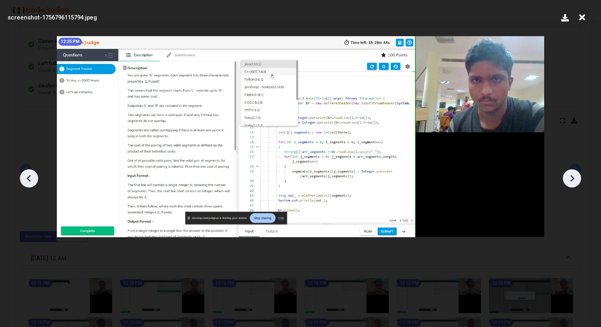
click at [26, 173] on icon at bounding box center [29, 178] width 12 height 12
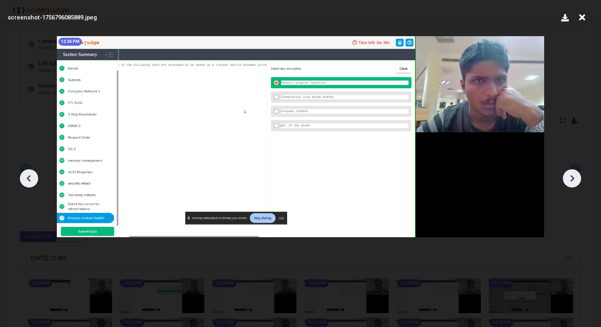
click at [580, 174] on div at bounding box center [300, 175] width 601 height 303
click at [578, 174] on div at bounding box center [572, 178] width 18 height 18
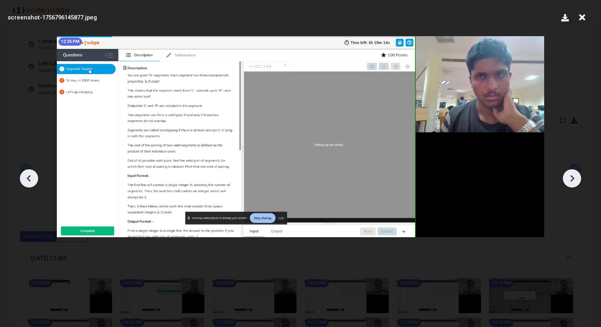
click at [578, 174] on div at bounding box center [572, 178] width 18 height 18
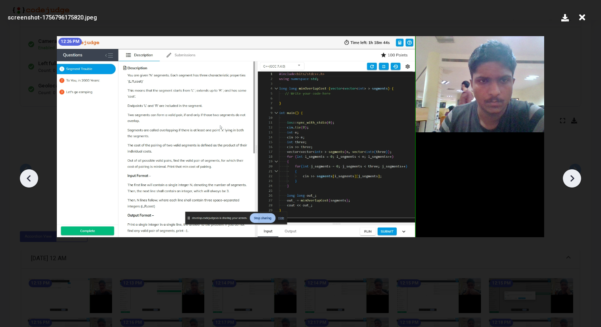
click at [575, 171] on div at bounding box center [572, 178] width 18 height 18
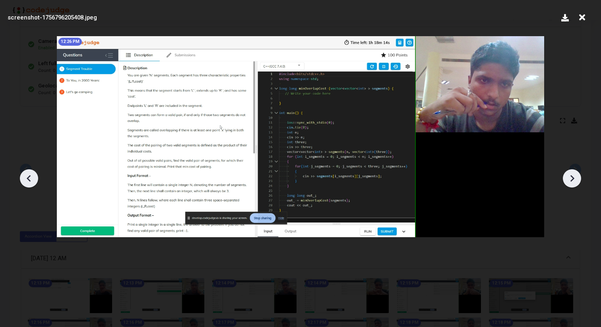
click at [568, 178] on icon at bounding box center [572, 178] width 12 height 12
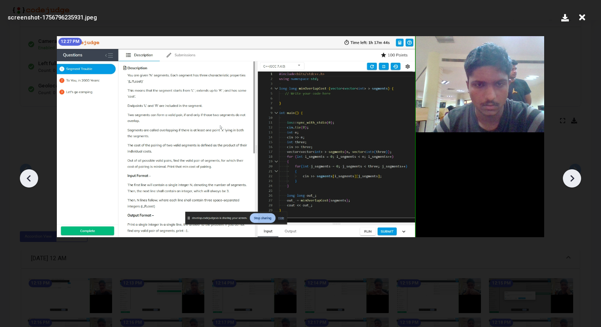
click at [568, 178] on icon at bounding box center [572, 178] width 12 height 12
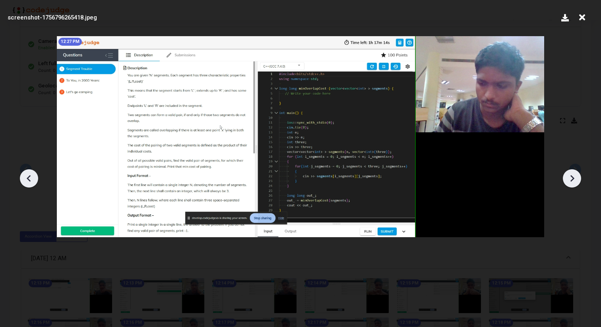
click at [568, 178] on icon at bounding box center [572, 178] width 12 height 12
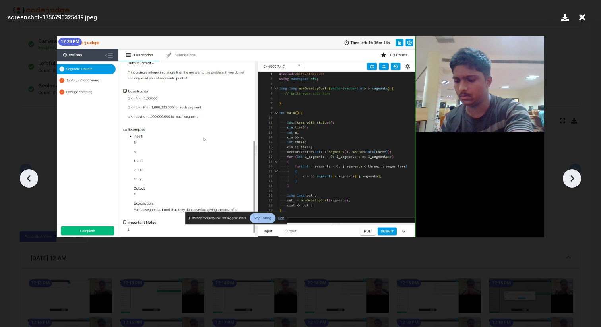
click at [568, 178] on icon at bounding box center [572, 178] width 12 height 12
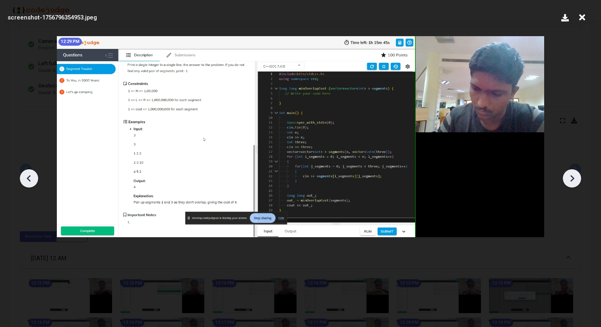
click at [568, 178] on icon at bounding box center [572, 178] width 12 height 12
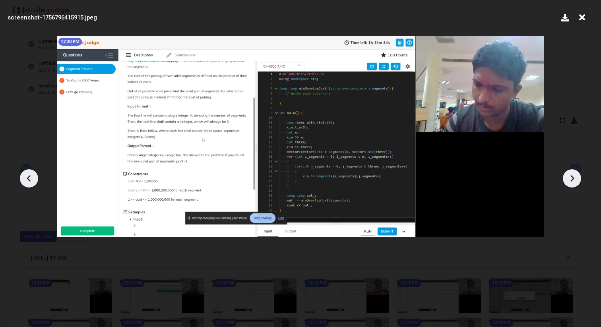
click at [568, 178] on icon at bounding box center [572, 178] width 12 height 12
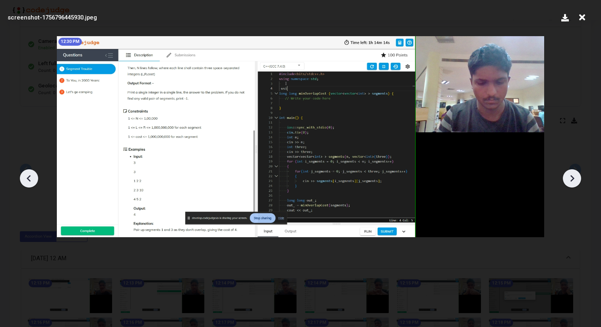
click at [568, 178] on icon at bounding box center [572, 178] width 12 height 12
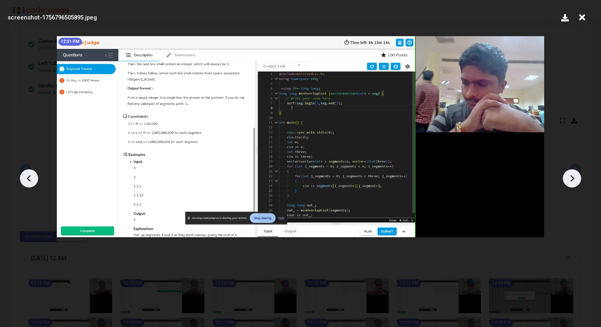
click at [568, 178] on icon at bounding box center [572, 178] width 12 height 12
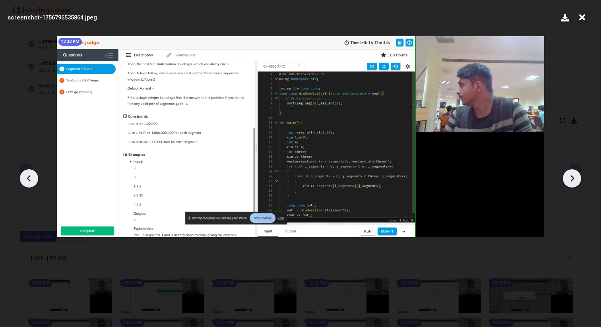
click at [568, 178] on icon at bounding box center [572, 178] width 12 height 12
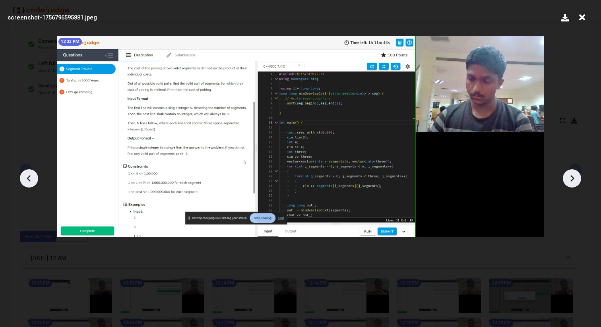
click at [568, 178] on icon at bounding box center [572, 178] width 12 height 12
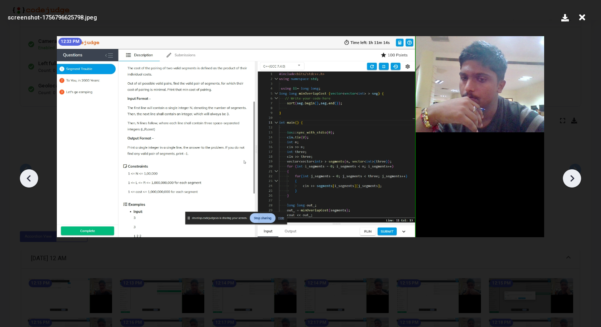
click at [568, 178] on icon at bounding box center [572, 178] width 12 height 12
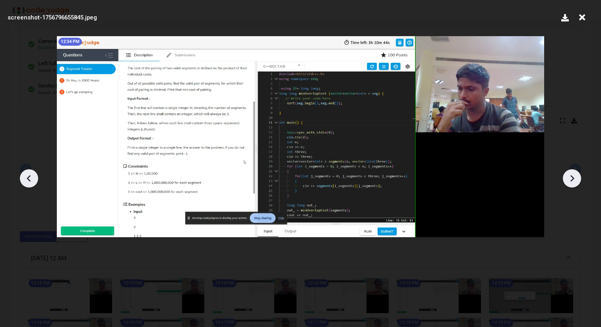
click at [568, 178] on icon at bounding box center [572, 178] width 12 height 12
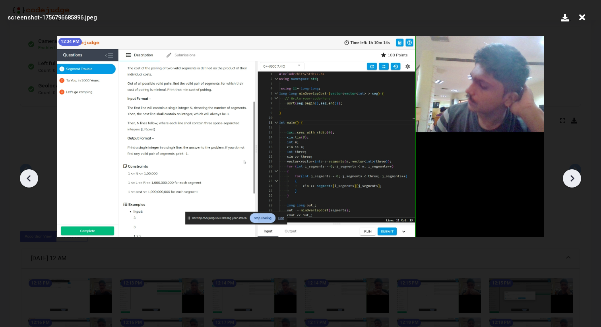
click at [568, 178] on icon at bounding box center [572, 178] width 12 height 12
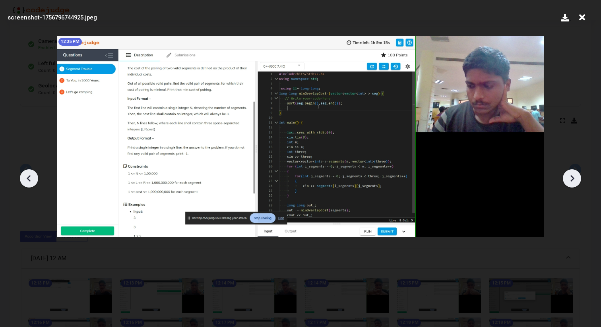
click at [568, 178] on icon at bounding box center [572, 178] width 12 height 12
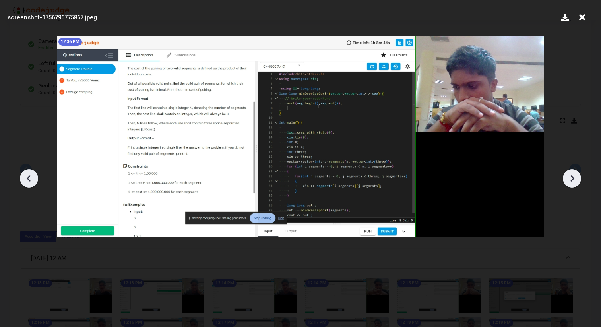
click at [568, 178] on icon at bounding box center [572, 178] width 12 height 12
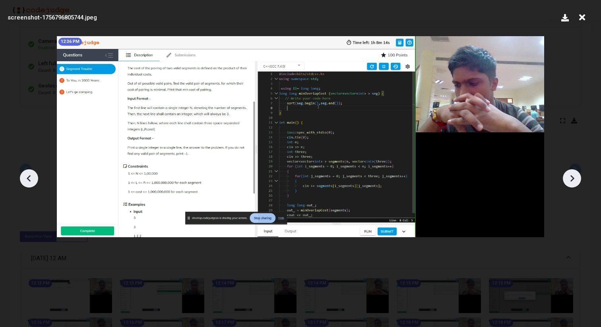
click at [568, 178] on icon at bounding box center [572, 178] width 12 height 12
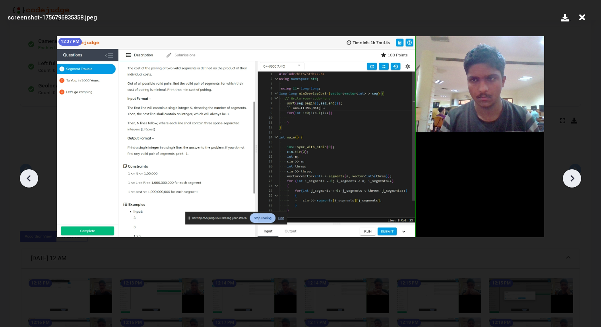
click at [568, 178] on icon at bounding box center [572, 178] width 12 height 12
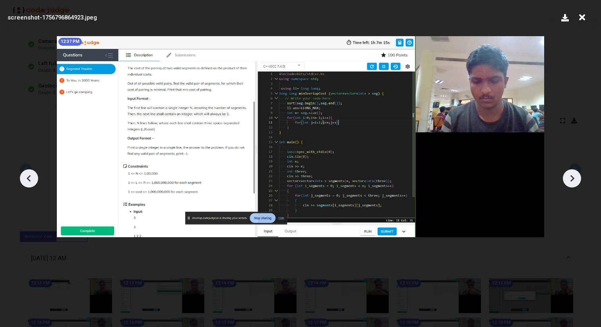
click at [568, 178] on icon at bounding box center [572, 178] width 12 height 12
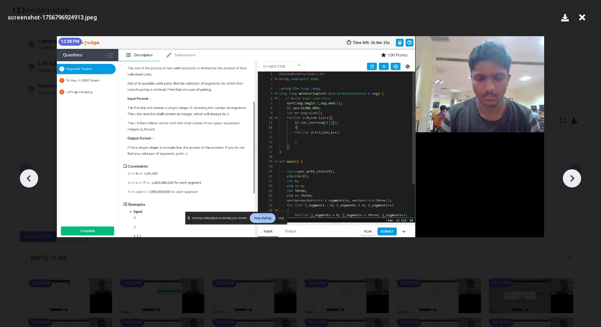
click at [568, 178] on icon at bounding box center [572, 178] width 12 height 12
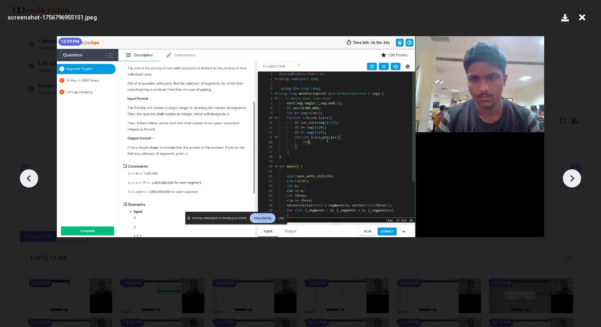
click at [568, 178] on icon at bounding box center [572, 178] width 12 height 12
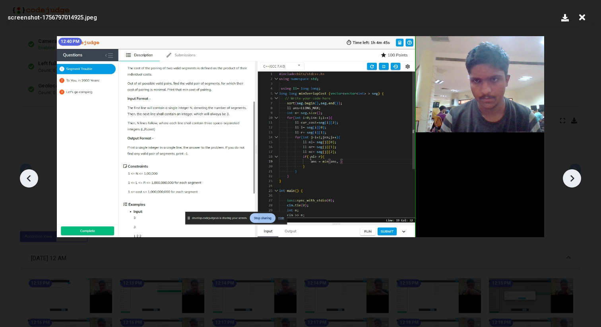
click at [568, 178] on icon at bounding box center [572, 178] width 12 height 12
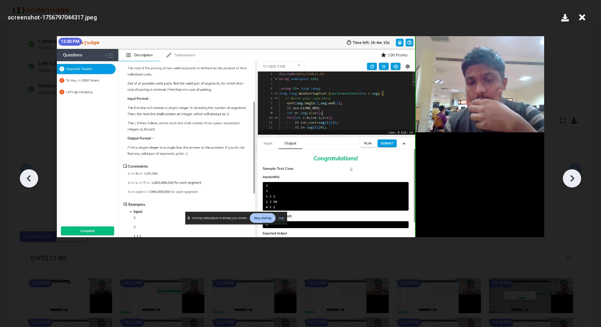
click at [568, 178] on icon at bounding box center [572, 178] width 12 height 12
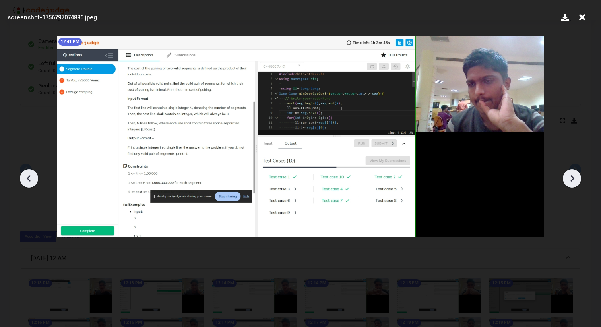
click at [568, 178] on icon at bounding box center [572, 178] width 12 height 12
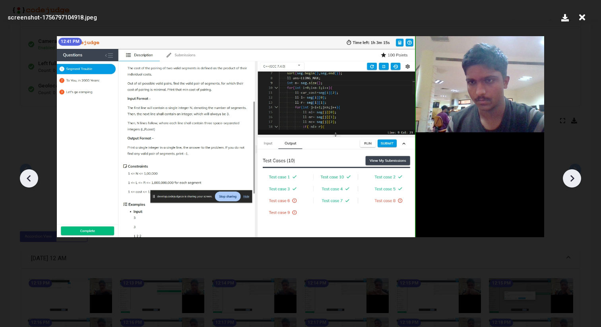
click at [568, 178] on icon at bounding box center [572, 178] width 12 height 12
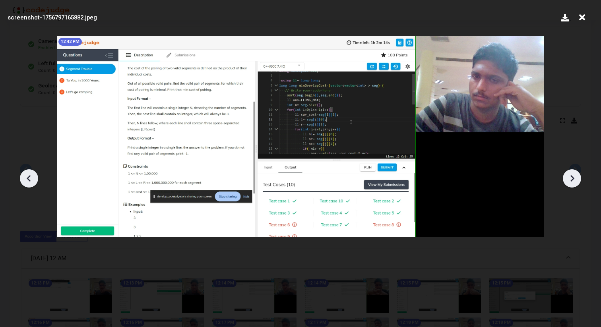
click at [568, 178] on icon at bounding box center [572, 178] width 12 height 12
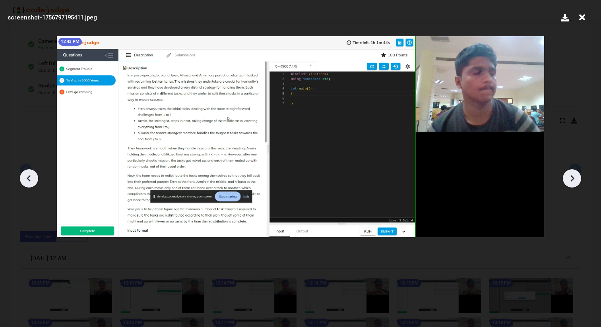
click at [568, 178] on icon at bounding box center [572, 178] width 12 height 12
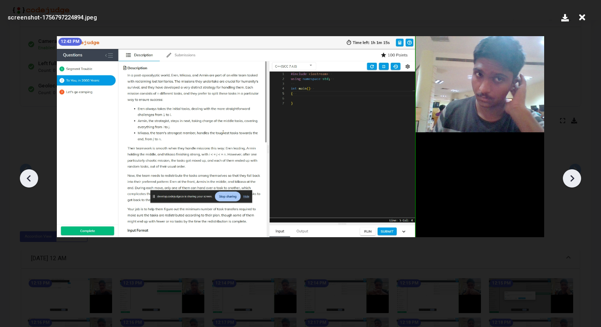
click at [568, 178] on icon at bounding box center [572, 178] width 12 height 12
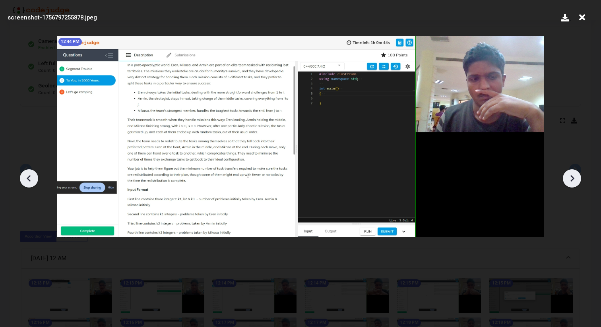
click at [568, 178] on icon at bounding box center [572, 178] width 12 height 12
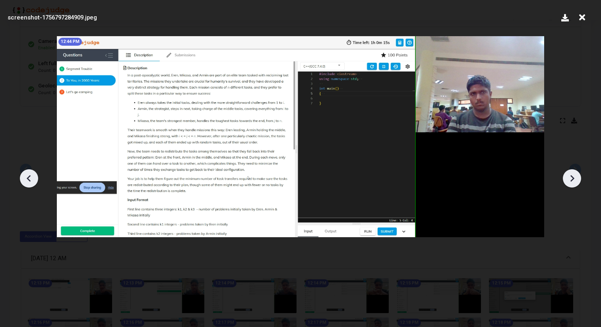
click at [568, 178] on icon at bounding box center [572, 178] width 12 height 12
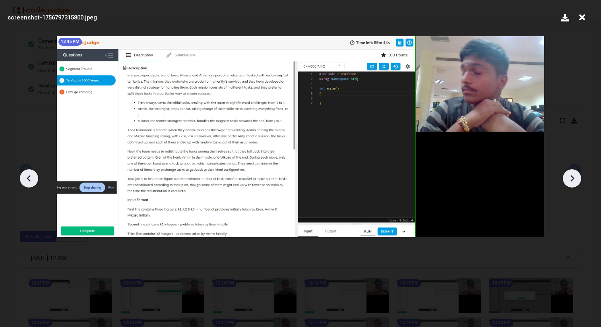
click at [568, 178] on icon at bounding box center [572, 178] width 12 height 12
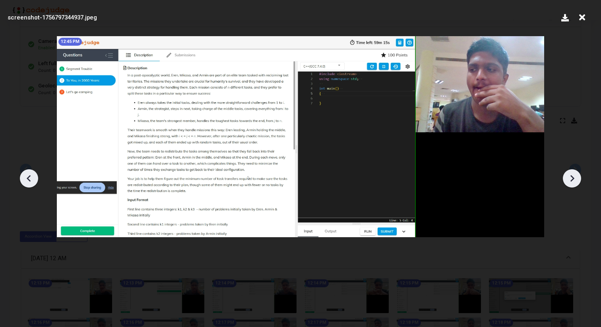
click at [568, 178] on icon at bounding box center [572, 178] width 12 height 12
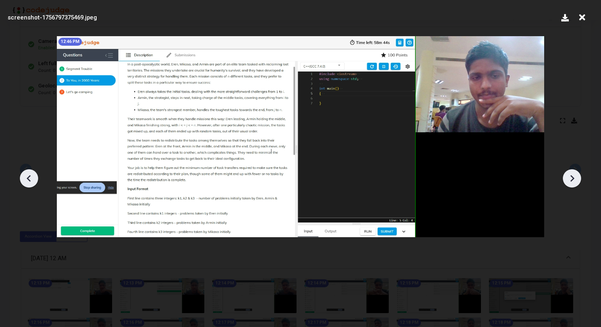
click at [568, 178] on icon at bounding box center [572, 178] width 12 height 12
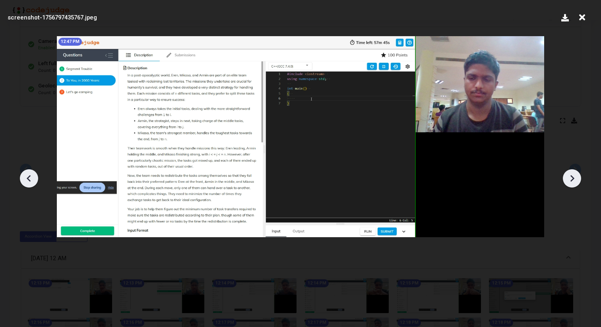
click at [568, 178] on icon at bounding box center [572, 178] width 12 height 12
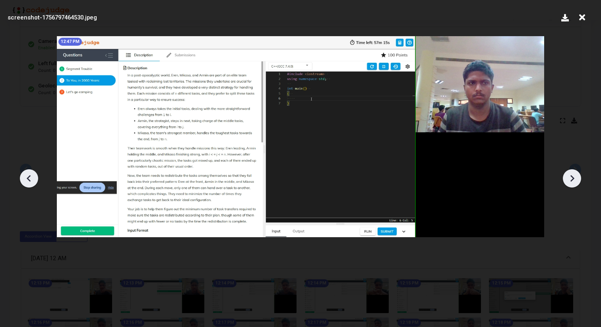
click at [568, 178] on icon at bounding box center [572, 178] width 12 height 12
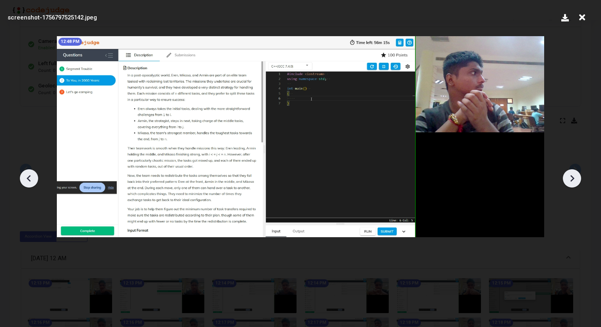
click at [568, 178] on icon at bounding box center [572, 178] width 12 height 12
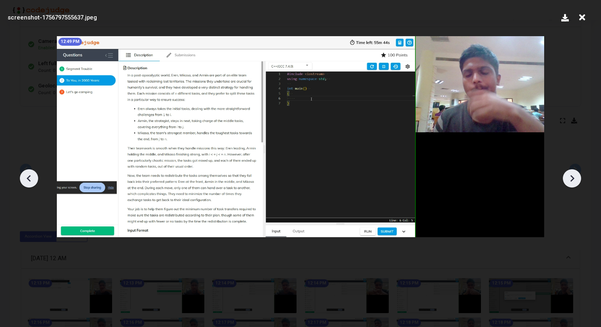
click at [568, 178] on icon at bounding box center [572, 178] width 12 height 12
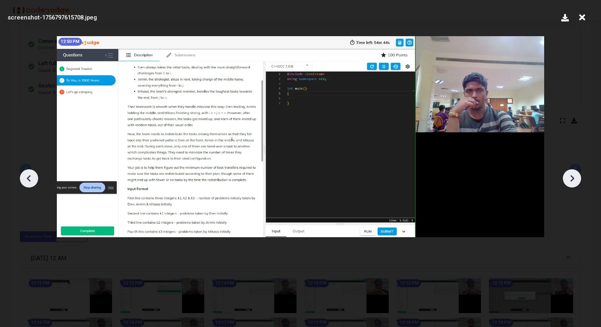
click at [568, 178] on icon at bounding box center [572, 178] width 12 height 12
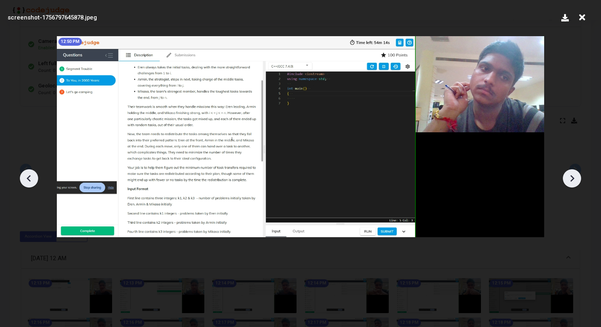
click at [568, 178] on icon at bounding box center [572, 178] width 12 height 12
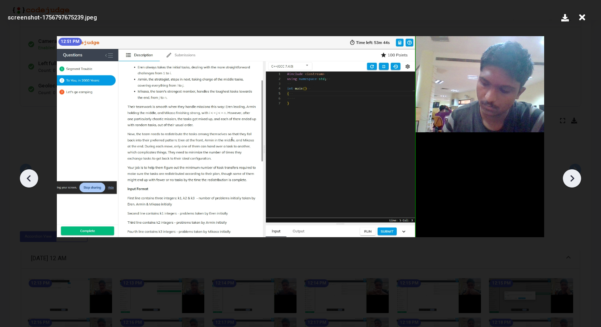
click at [568, 178] on icon at bounding box center [572, 178] width 12 height 12
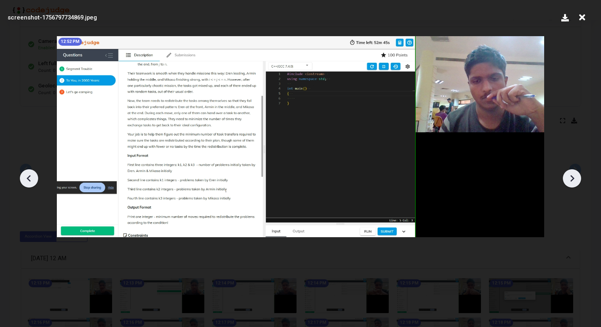
click at [568, 178] on icon at bounding box center [572, 178] width 12 height 12
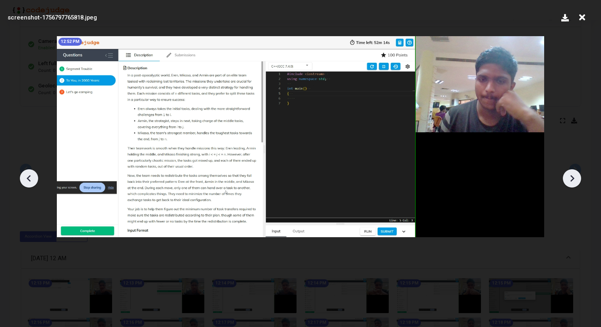
click at [568, 178] on icon at bounding box center [572, 178] width 12 height 12
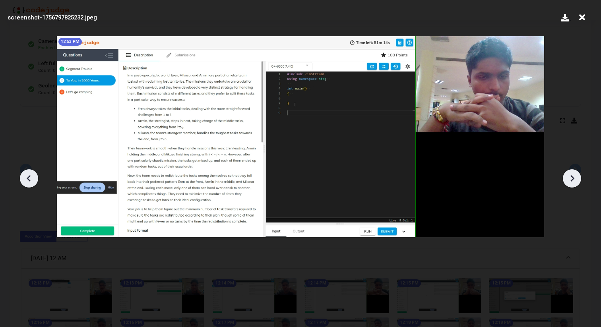
click at [568, 178] on icon at bounding box center [572, 178] width 12 height 12
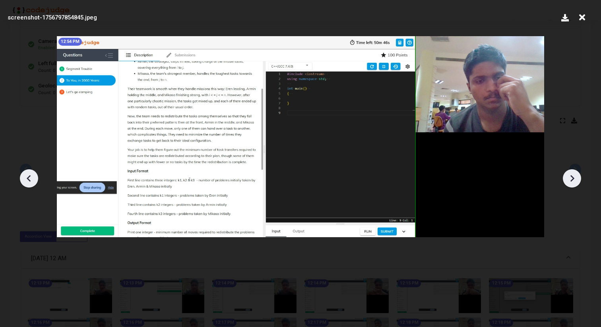
click at [568, 178] on icon at bounding box center [572, 178] width 12 height 12
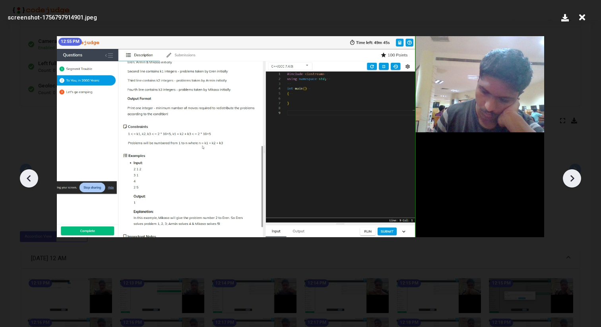
click at [568, 178] on icon at bounding box center [572, 178] width 12 height 12
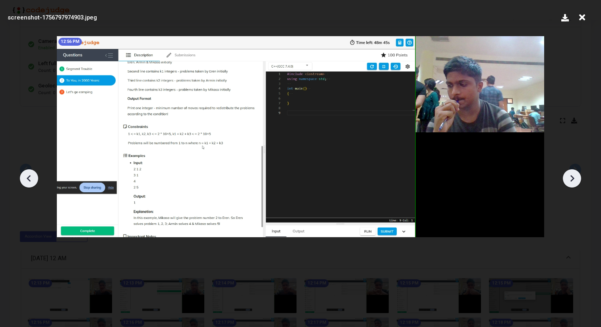
click at [568, 178] on icon at bounding box center [572, 178] width 12 height 12
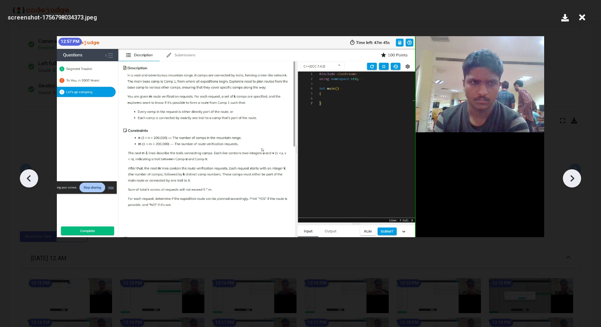
click at [568, 178] on icon at bounding box center [572, 178] width 12 height 12
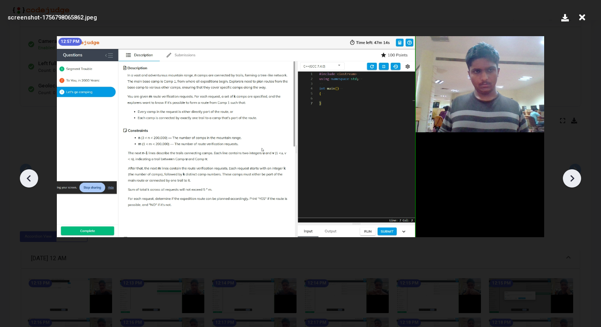
click at [568, 178] on icon at bounding box center [572, 178] width 12 height 12
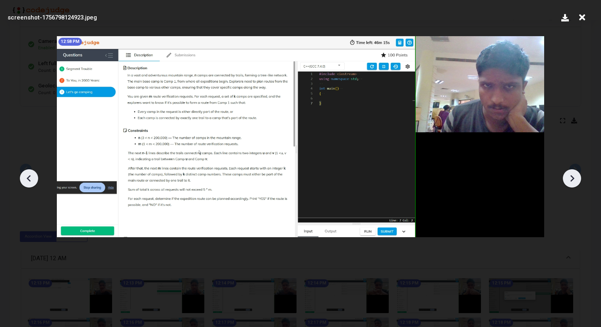
click at [568, 178] on icon at bounding box center [572, 178] width 12 height 12
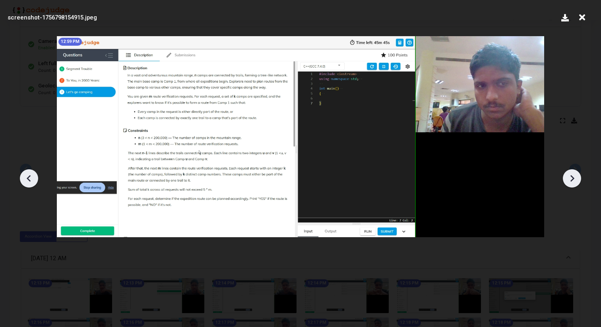
click at [568, 178] on icon at bounding box center [572, 178] width 12 height 12
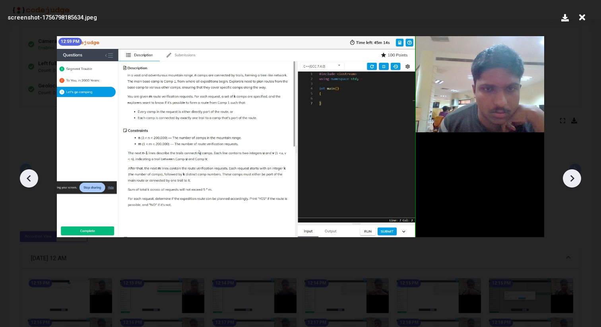
click at [568, 178] on icon at bounding box center [572, 178] width 12 height 12
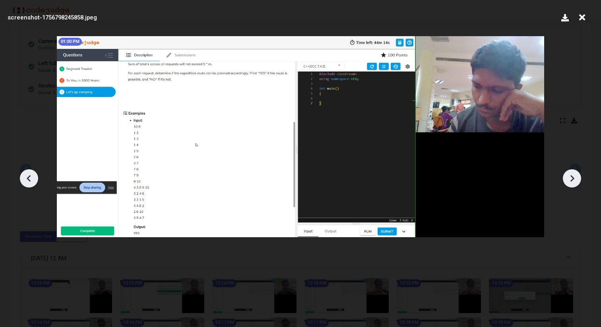
click at [568, 178] on icon at bounding box center [572, 178] width 12 height 12
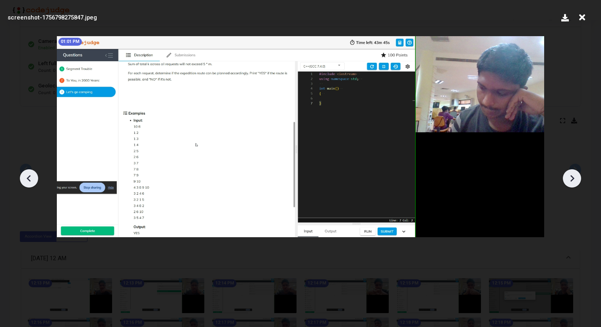
click at [568, 178] on icon at bounding box center [572, 178] width 12 height 12
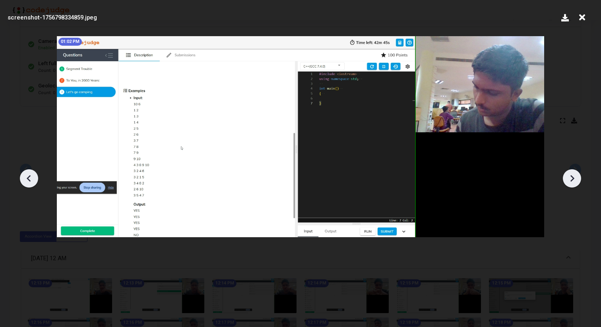
click at [568, 178] on icon at bounding box center [572, 178] width 12 height 12
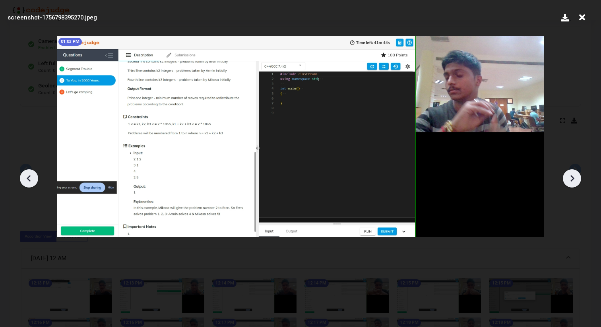
click at [568, 178] on icon at bounding box center [572, 178] width 12 height 12
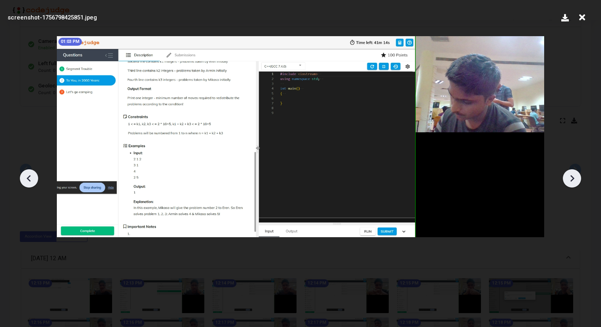
click at [568, 178] on icon at bounding box center [572, 178] width 12 height 12
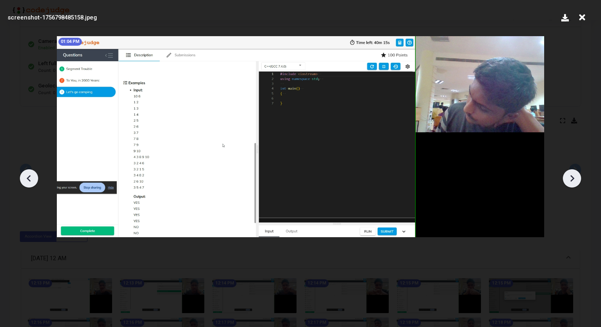
click at [568, 178] on icon at bounding box center [572, 178] width 12 height 12
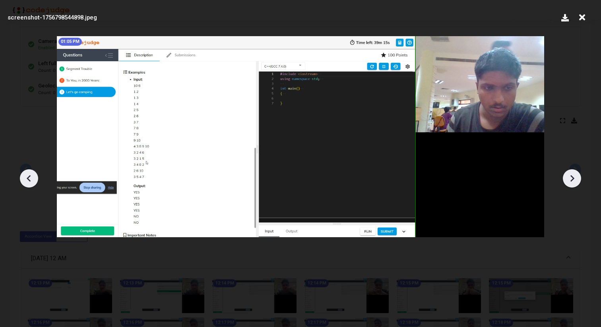
click at [568, 178] on icon at bounding box center [572, 178] width 12 height 12
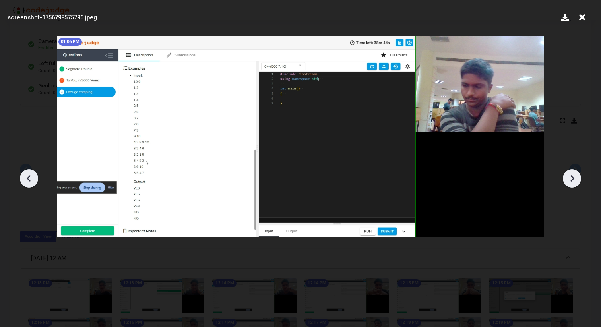
click at [568, 178] on icon at bounding box center [572, 178] width 12 height 12
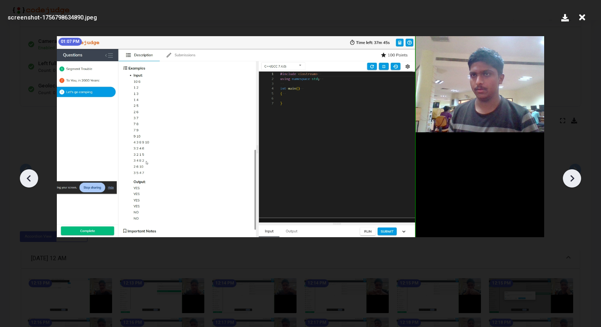
click at [568, 178] on icon at bounding box center [572, 178] width 12 height 12
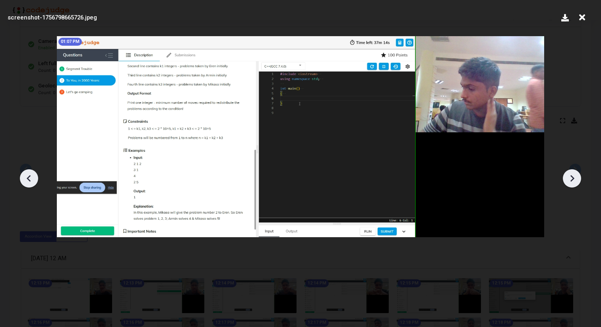
click at [568, 178] on icon at bounding box center [572, 178] width 12 height 12
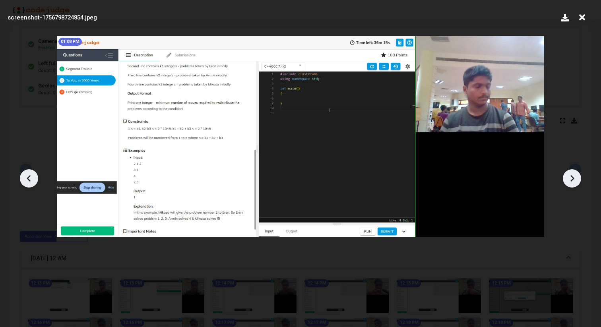
click at [568, 178] on icon at bounding box center [572, 178] width 12 height 12
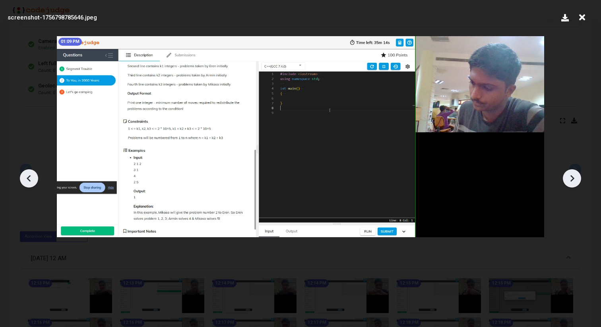
click at [568, 178] on icon at bounding box center [572, 178] width 12 height 12
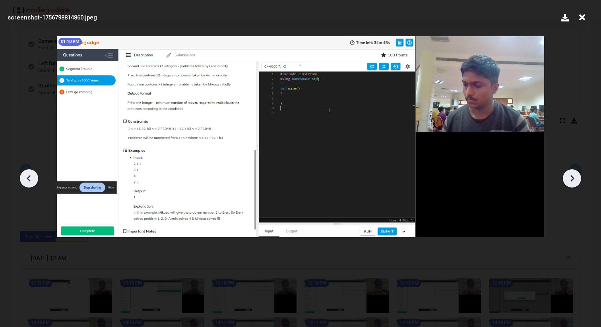
click at [568, 178] on icon at bounding box center [572, 178] width 12 height 12
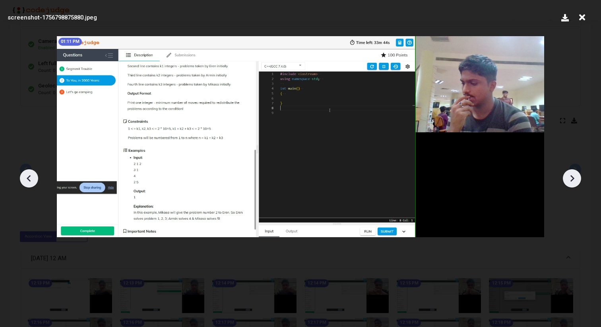
click at [568, 178] on icon at bounding box center [572, 178] width 12 height 12
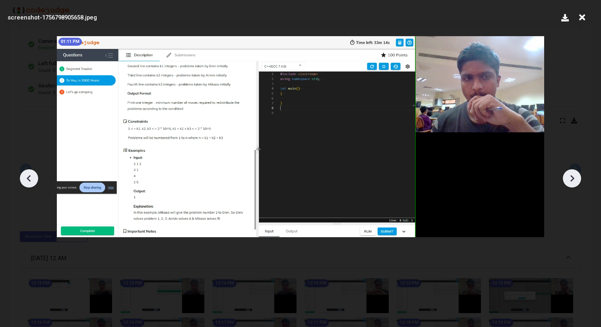
click at [568, 178] on icon at bounding box center [572, 178] width 12 height 12
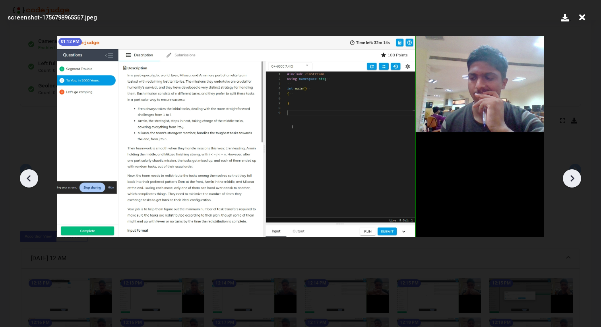
click at [568, 178] on icon at bounding box center [572, 178] width 12 height 12
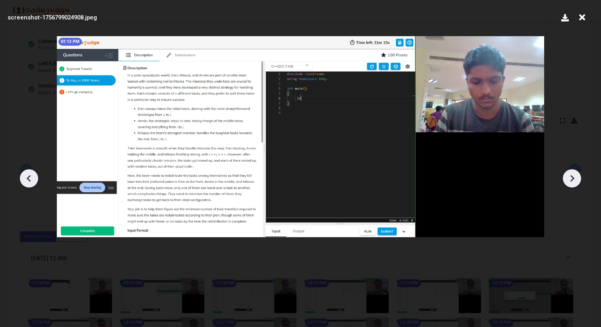
click at [568, 178] on icon at bounding box center [572, 178] width 12 height 12
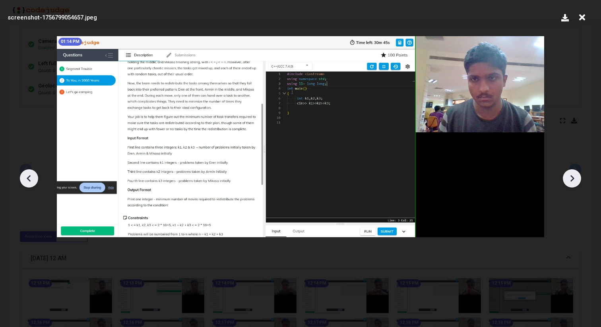
click at [568, 178] on icon at bounding box center [572, 178] width 12 height 12
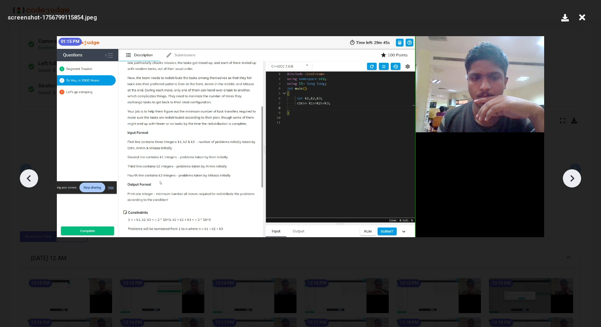
click at [568, 178] on icon at bounding box center [572, 178] width 12 height 12
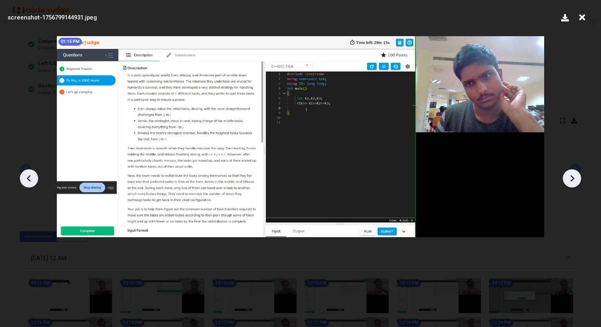
click at [568, 178] on icon at bounding box center [572, 178] width 12 height 12
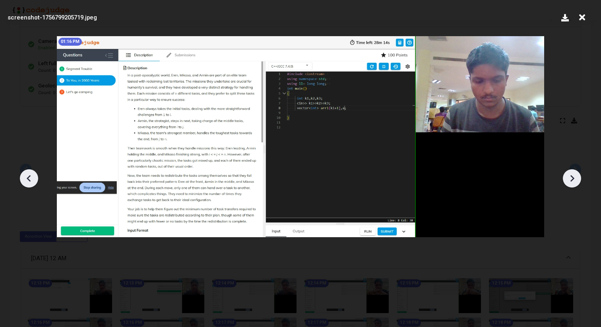
click at [568, 178] on icon at bounding box center [572, 178] width 12 height 12
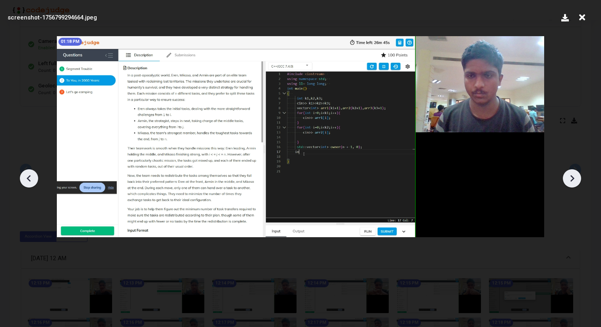
click at [568, 178] on icon at bounding box center [572, 178] width 12 height 12
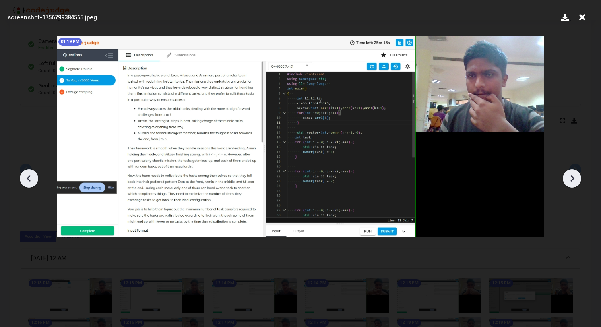
click at [568, 178] on icon at bounding box center [572, 178] width 12 height 12
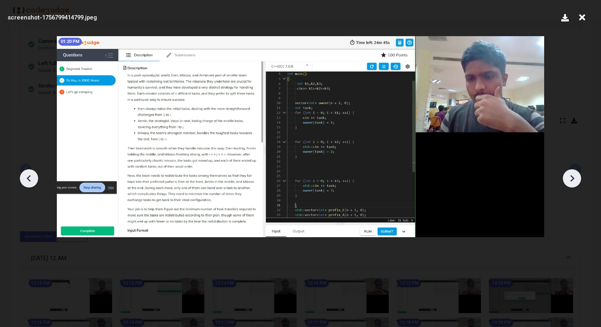
click at [568, 178] on icon at bounding box center [572, 178] width 12 height 12
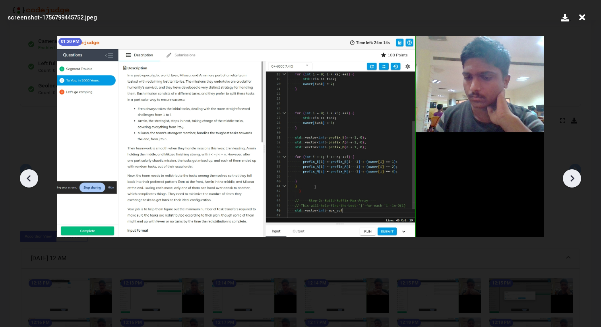
click at [568, 178] on icon at bounding box center [572, 178] width 12 height 12
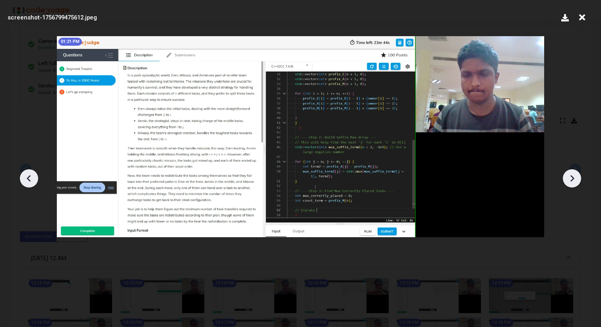
click at [573, 177] on icon at bounding box center [572, 178] width 12 height 12
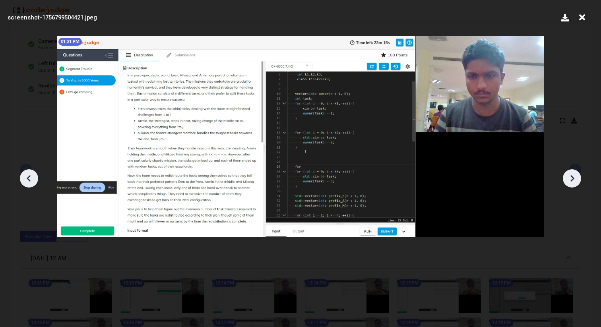
click at [573, 177] on icon at bounding box center [572, 178] width 12 height 12
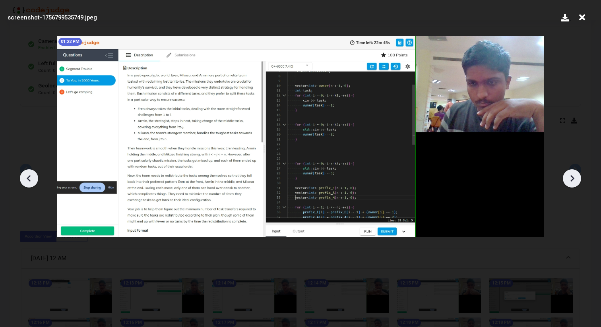
click at [571, 179] on icon at bounding box center [572, 178] width 12 height 12
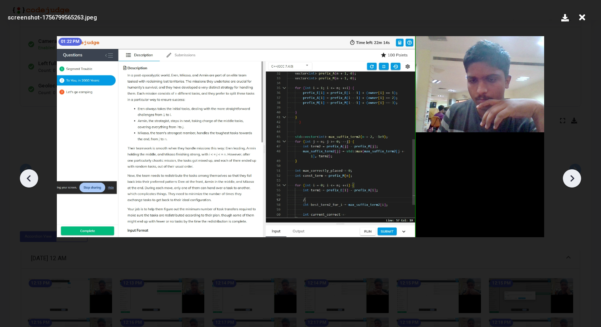
click at [571, 179] on icon at bounding box center [572, 178] width 12 height 12
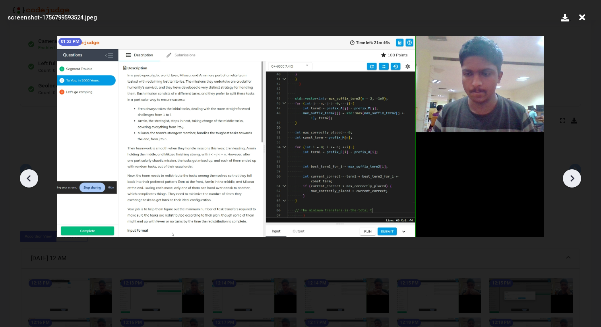
click at [571, 179] on icon at bounding box center [572, 178] width 12 height 12
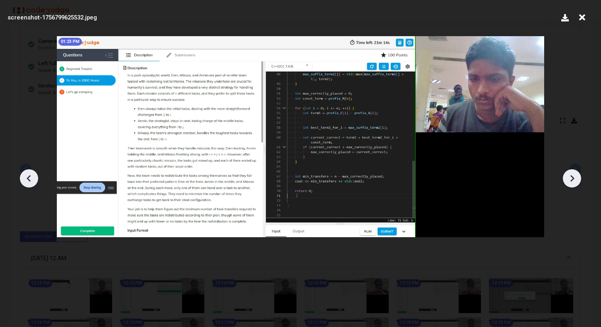
click at [32, 173] on icon at bounding box center [29, 178] width 12 height 12
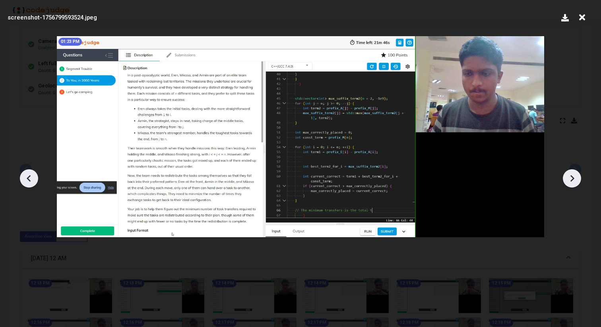
click at [571, 177] on icon at bounding box center [572, 178] width 4 height 7
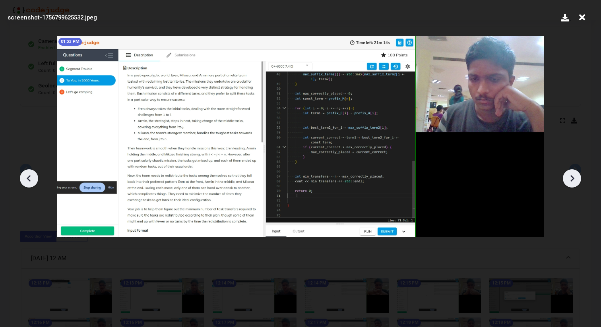
click at [571, 177] on icon at bounding box center [572, 178] width 4 height 7
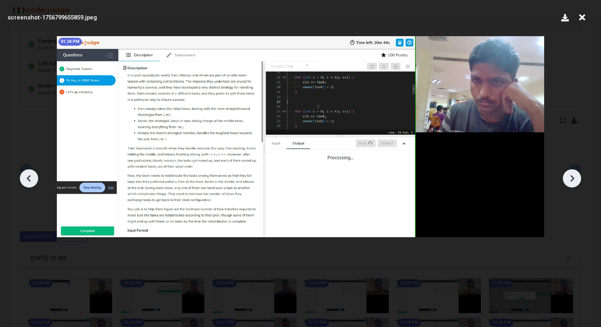
click at [584, 16] on icon at bounding box center [582, 17] width 12 height 15
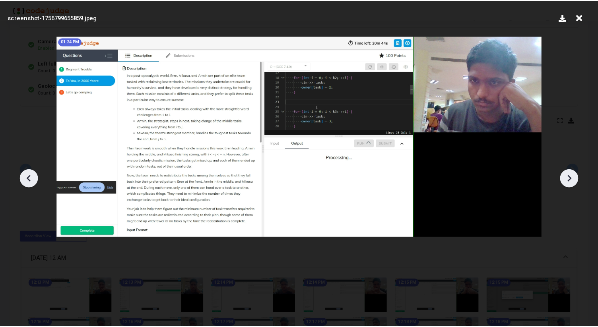
scroll to position [61, 0]
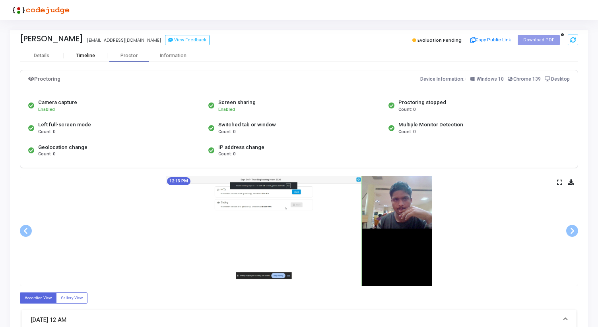
click at [81, 59] on div "Timeline" at bounding box center [86, 56] width 44 height 12
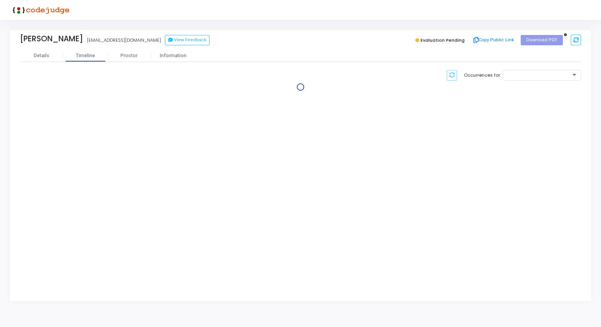
click at [44, 48] on div "Varad Rajaram Patil iec2022043@iiita.ac.in View Feedback Evaluation Pending Cop…" at bounding box center [300, 40] width 561 height 20
click at [49, 57] on div "Details" at bounding box center [42, 56] width 44 height 6
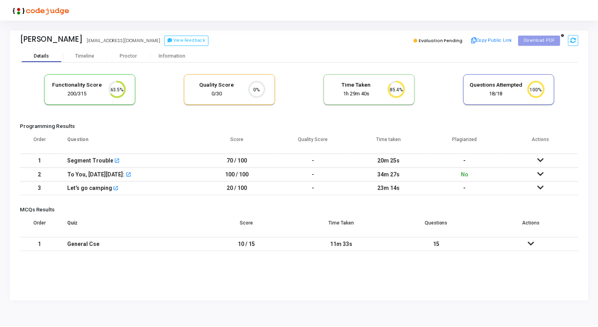
scroll to position [26, 87]
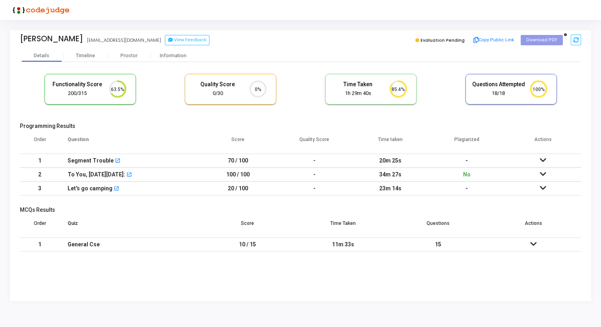
click at [544, 173] on icon at bounding box center [543, 174] width 6 height 6
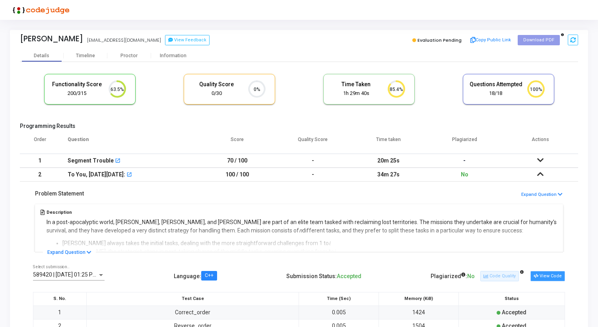
click at [545, 273] on button "View Code" at bounding box center [547, 276] width 35 height 10
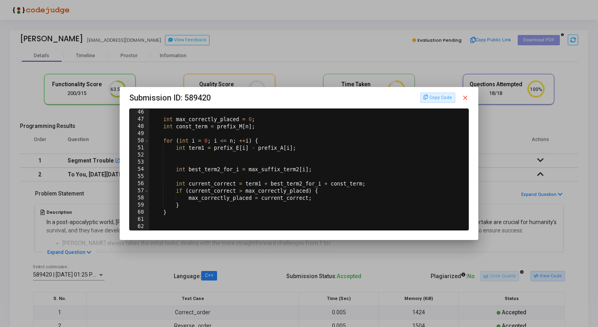
scroll to position [324, 0]
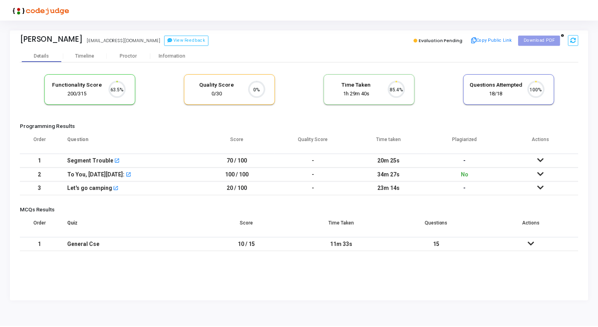
scroll to position [17, 20]
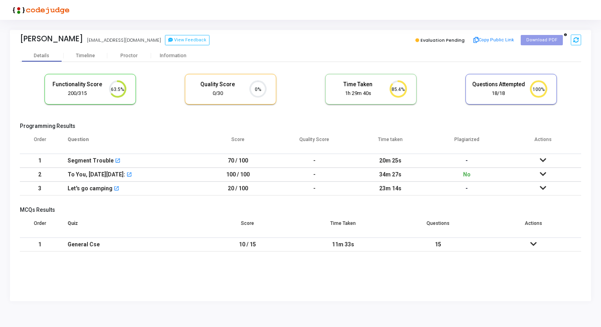
click at [541, 159] on icon at bounding box center [543, 160] width 6 height 6
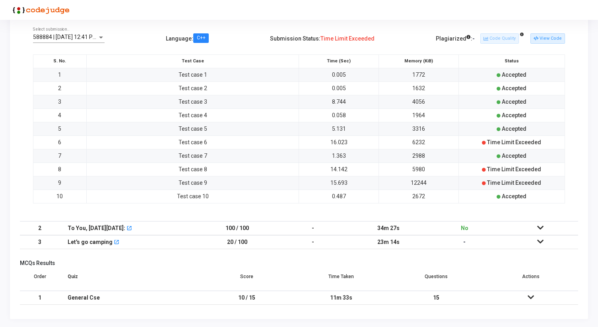
click at [539, 239] on icon at bounding box center [540, 242] width 6 height 6
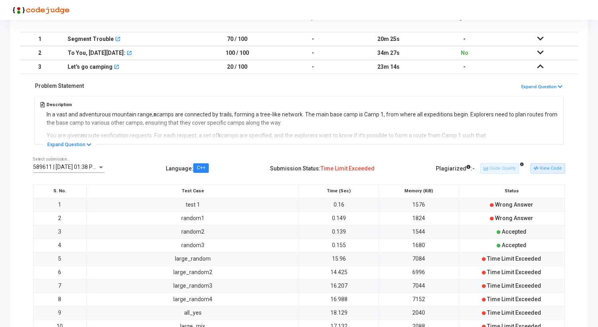
scroll to position [0, 0]
